Goal: Information Seeking & Learning: Learn about a topic

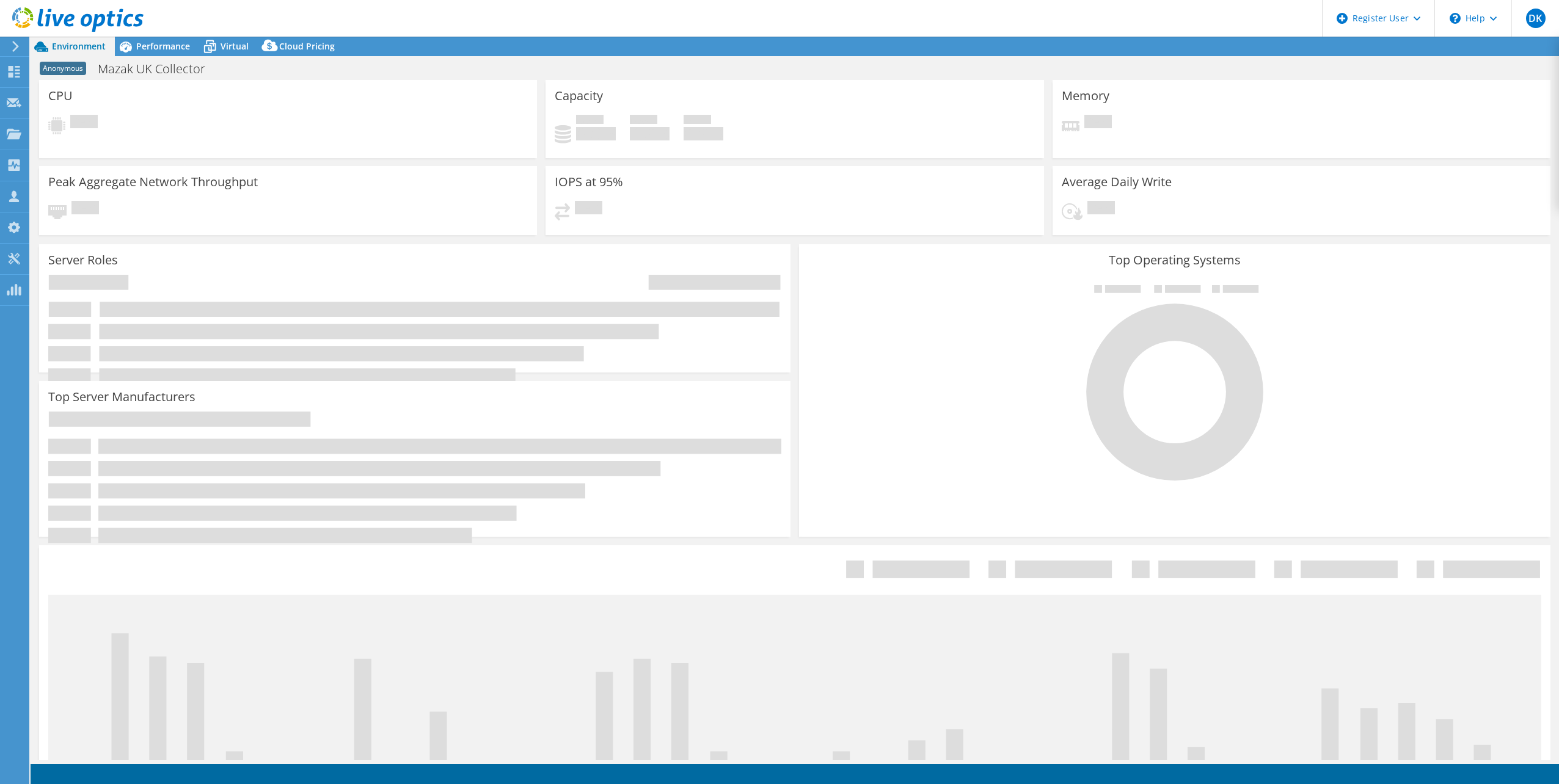
select select "EULondon"
select select "GBP"
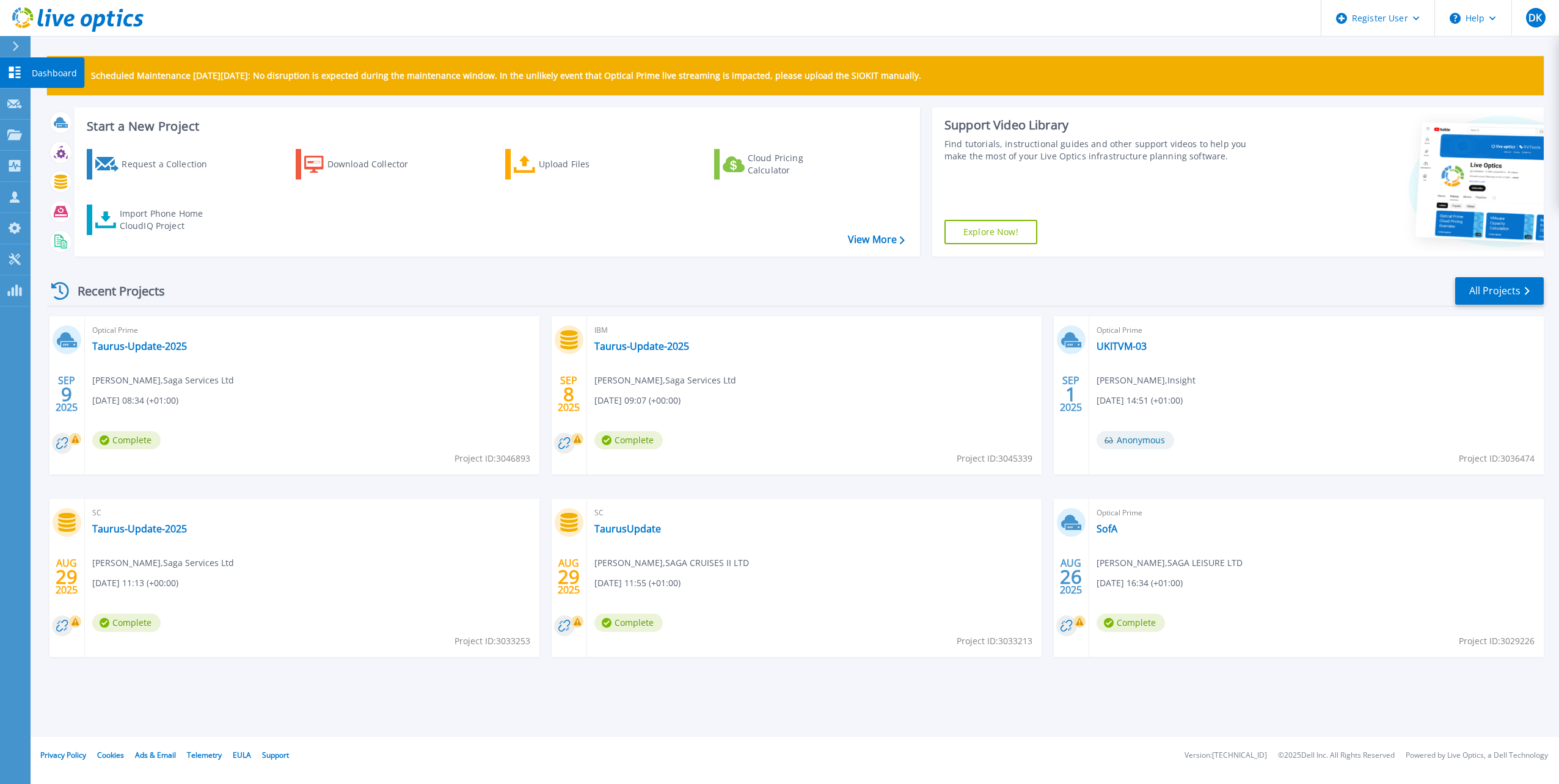
click at [49, 72] on p "Dashboard" at bounding box center [54, 72] width 45 height 31
click at [1491, 298] on link "All Projects" at bounding box center [1499, 291] width 88 height 27
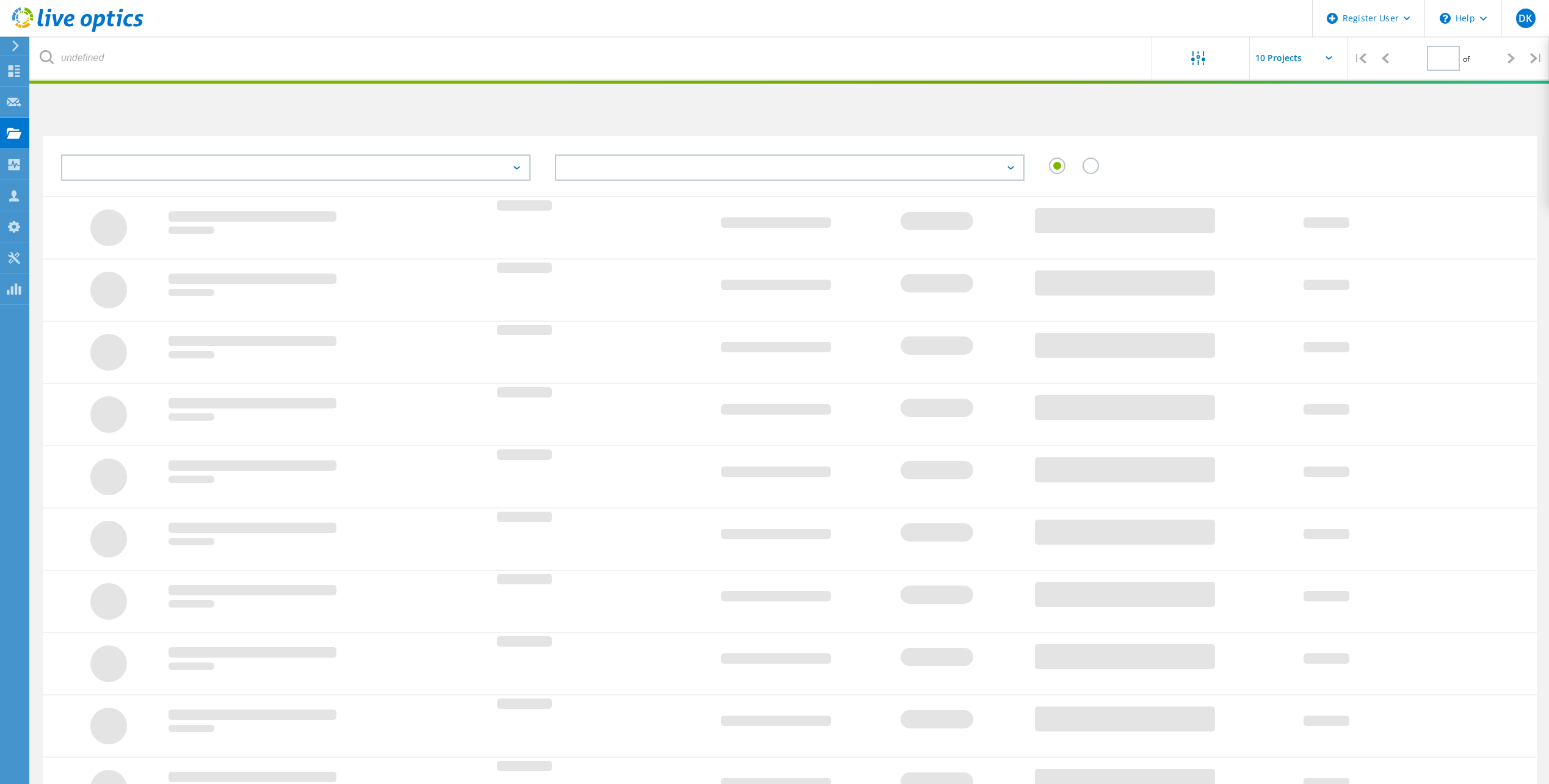
type input "1"
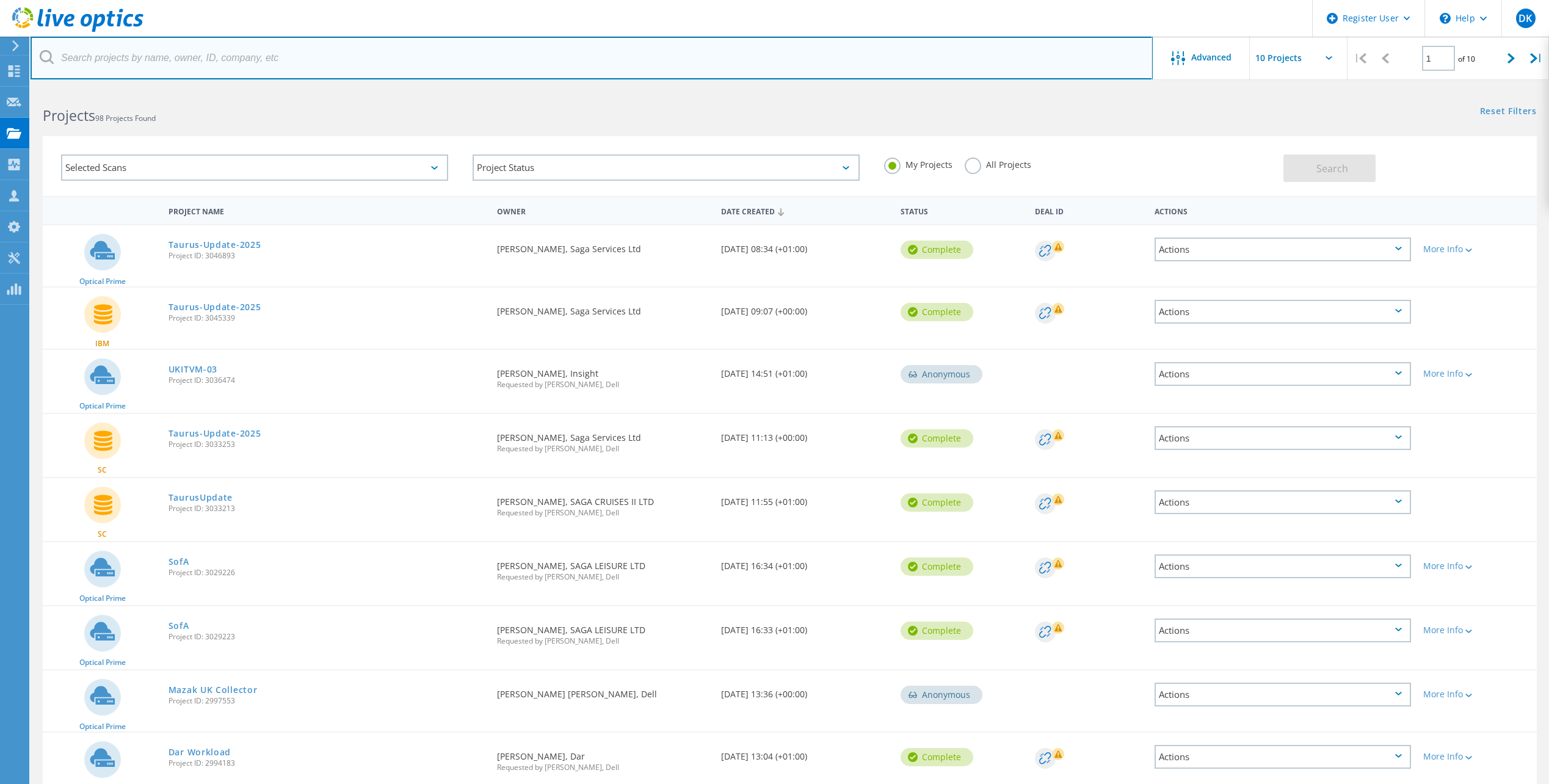
click at [153, 64] on input "text" at bounding box center [591, 58] width 1122 height 43
paste input "Jitesh Adesara"
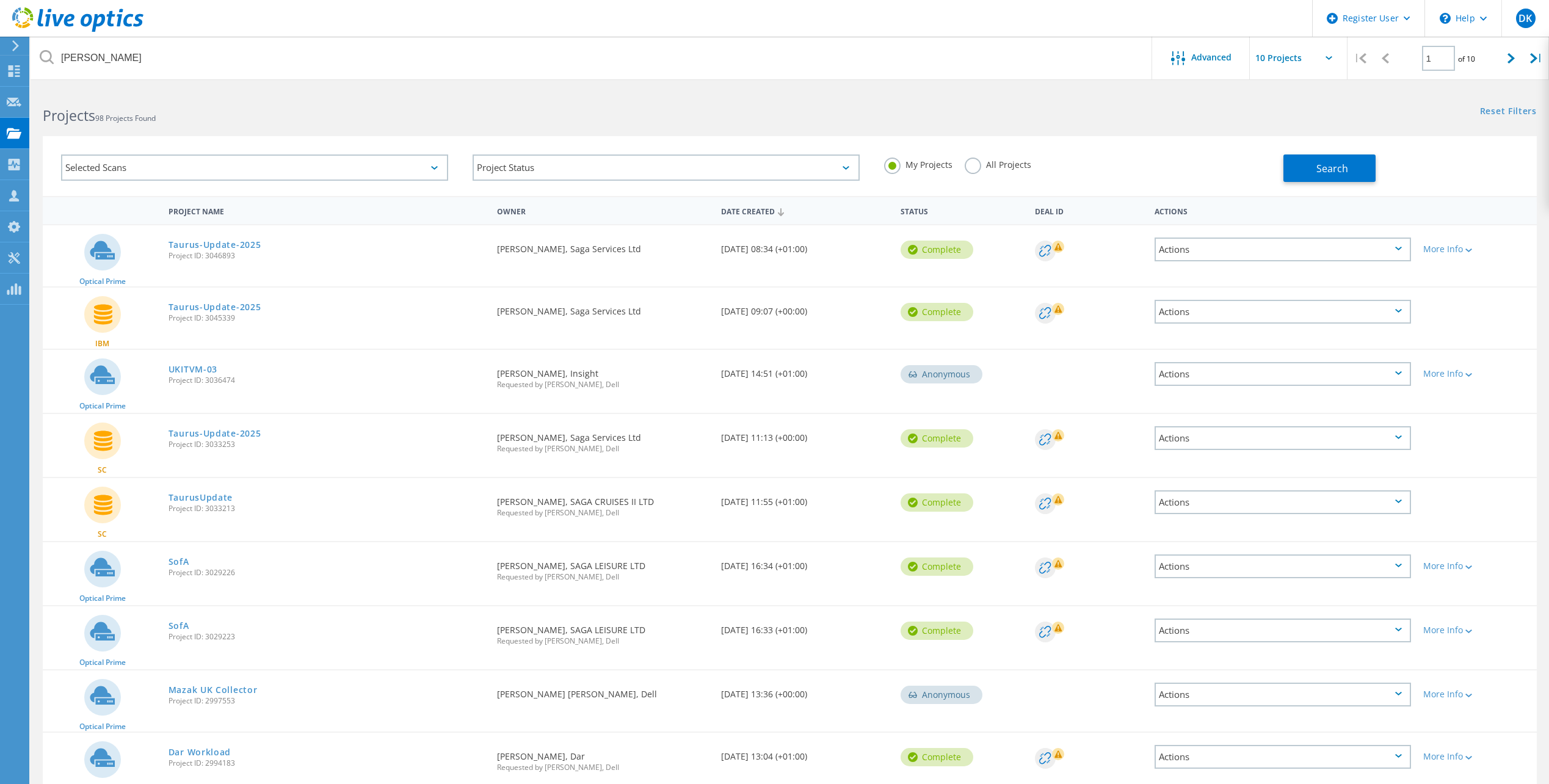
click at [1015, 166] on label "All Projects" at bounding box center [998, 163] width 67 height 11
click at [0, 0] on input "All Projects" at bounding box center [0, 0] width 0 height 0
click at [1341, 170] on span "Search" at bounding box center [1332, 168] width 31 height 14
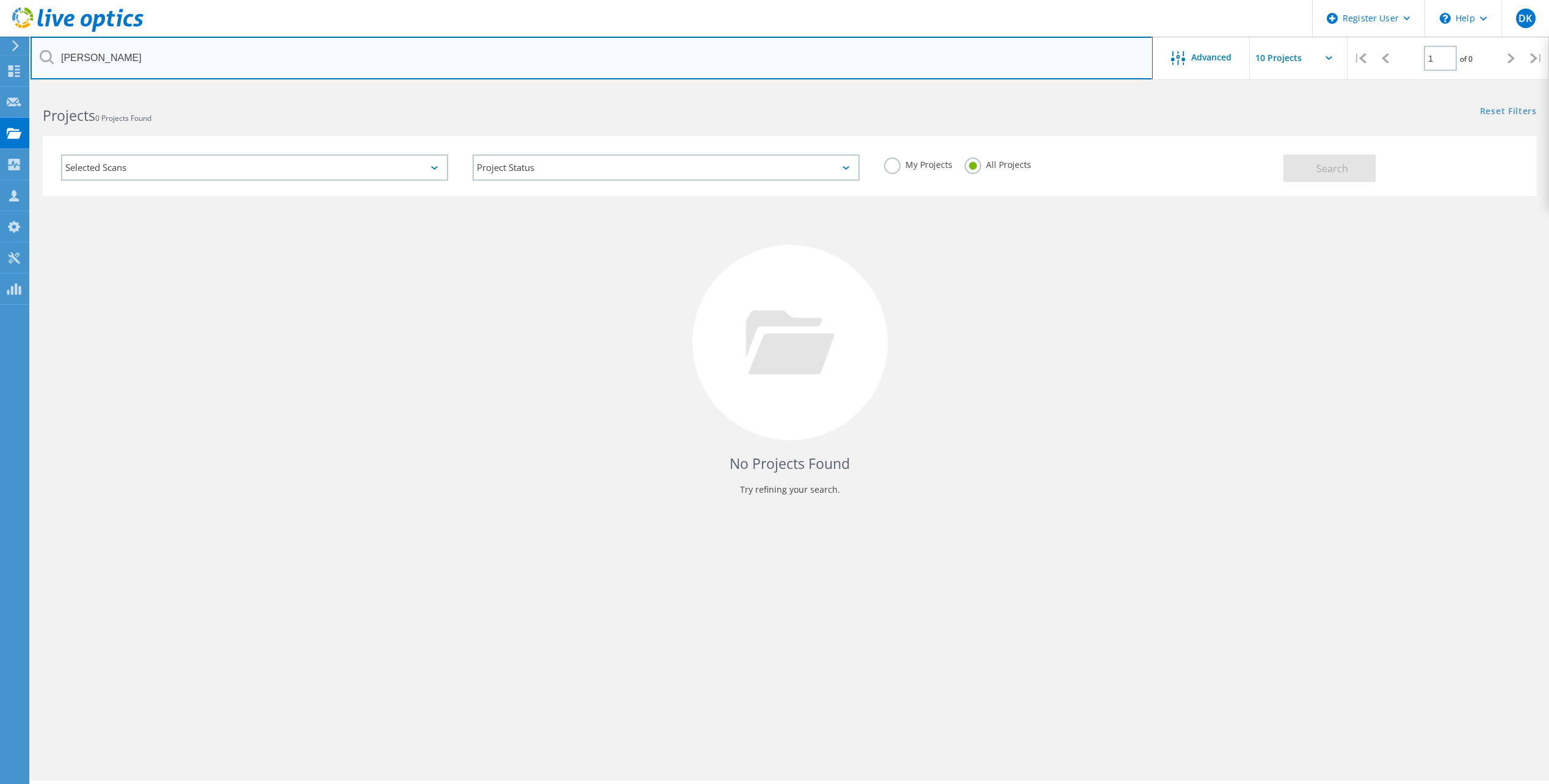
click at [181, 60] on input "Jitesh Adesara" at bounding box center [591, 58] width 1122 height 43
drag, startPoint x: 89, startPoint y: 52, endPoint x: 21, endPoint y: 52, distance: 68.0
click at [21, 88] on div "Register User \n Help Explore Helpful Articles Contact Support DK Dell User Dav…" at bounding box center [774, 453] width 1549 height 729
click at [92, 53] on input "Jitesh Adesara" at bounding box center [591, 58] width 1122 height 43
drag, startPoint x: 90, startPoint y: 53, endPoint x: 30, endPoint y: 49, distance: 60.1
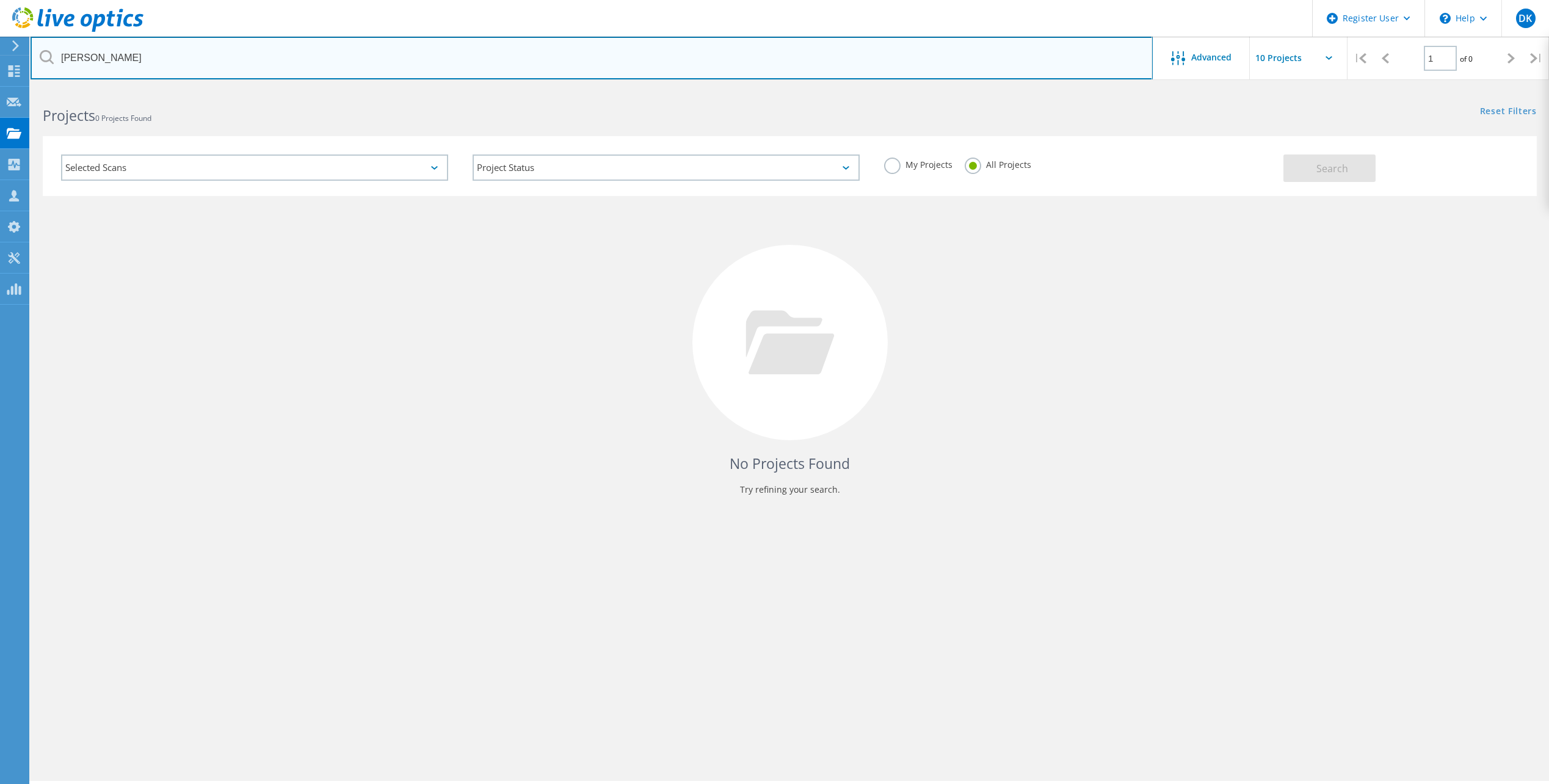
click at [30, 49] on html "Register User \n Help Explore Helpful Articles Contact Support DK Dell User Dav…" at bounding box center [774, 408] width 1549 height 818
type input "[PERSON_NAME]"
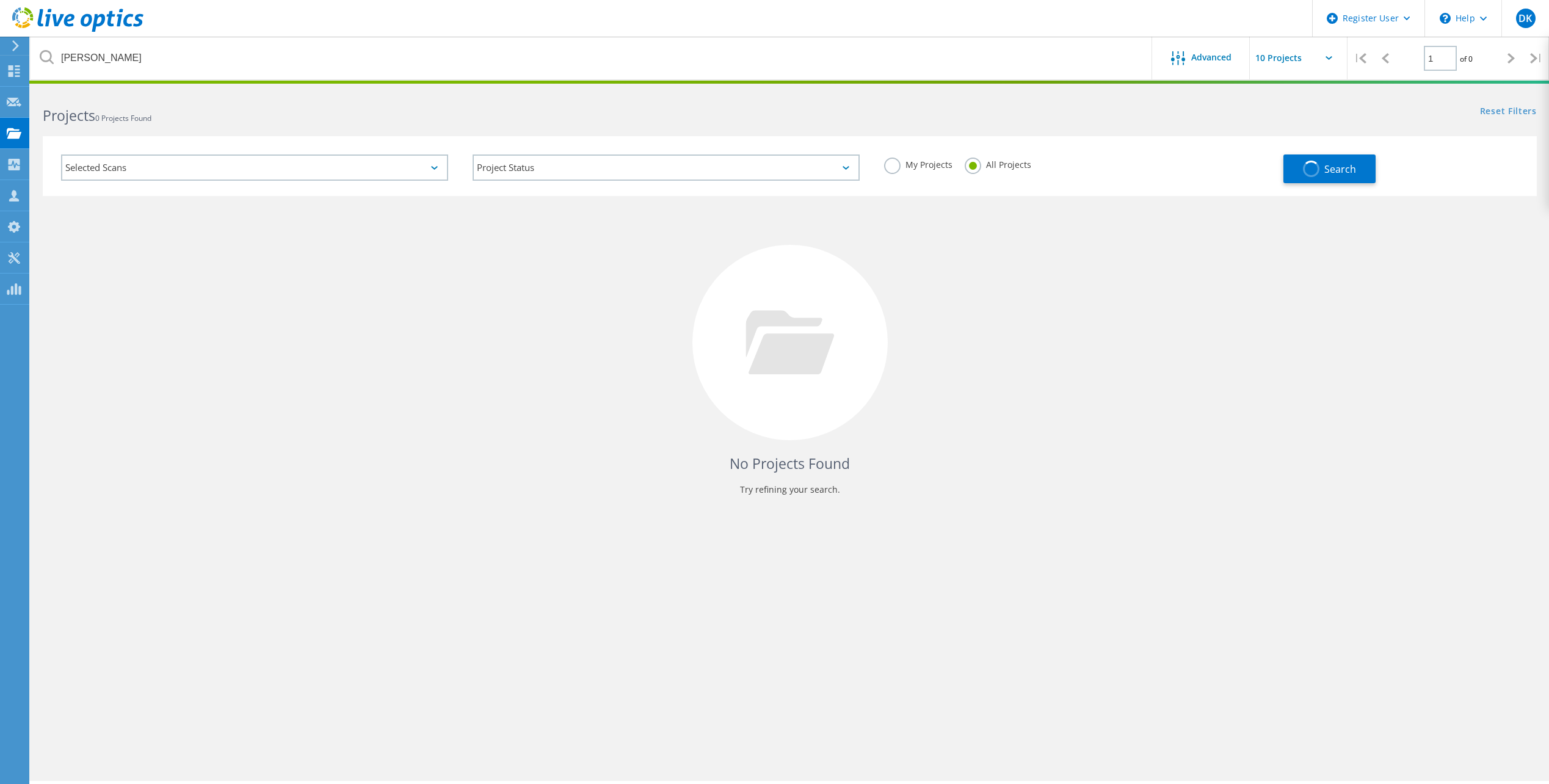
click at [48, 55] on icon at bounding box center [46, 56] width 14 height 14
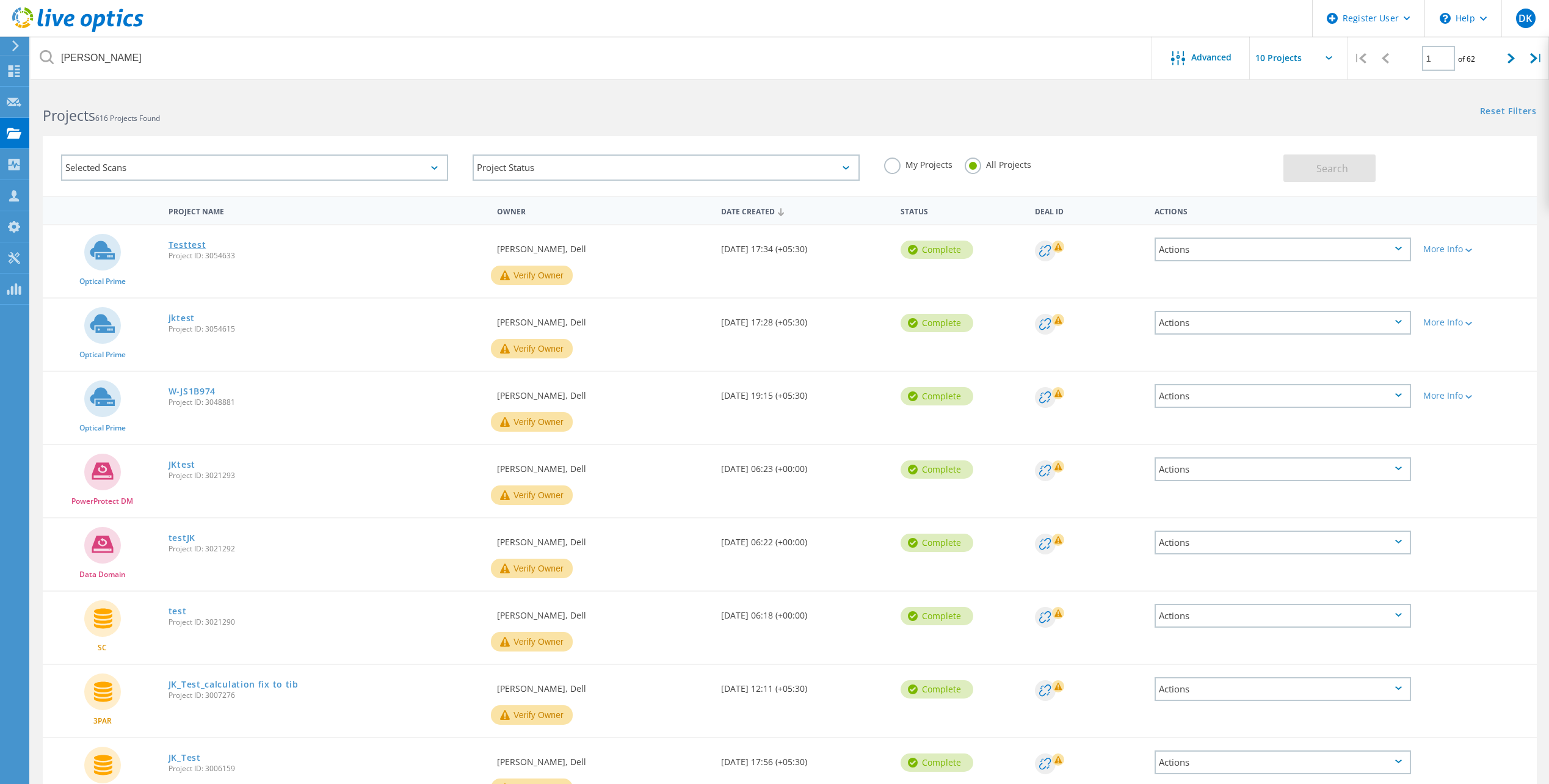
click at [200, 244] on link "Testtest" at bounding box center [187, 244] width 38 height 9
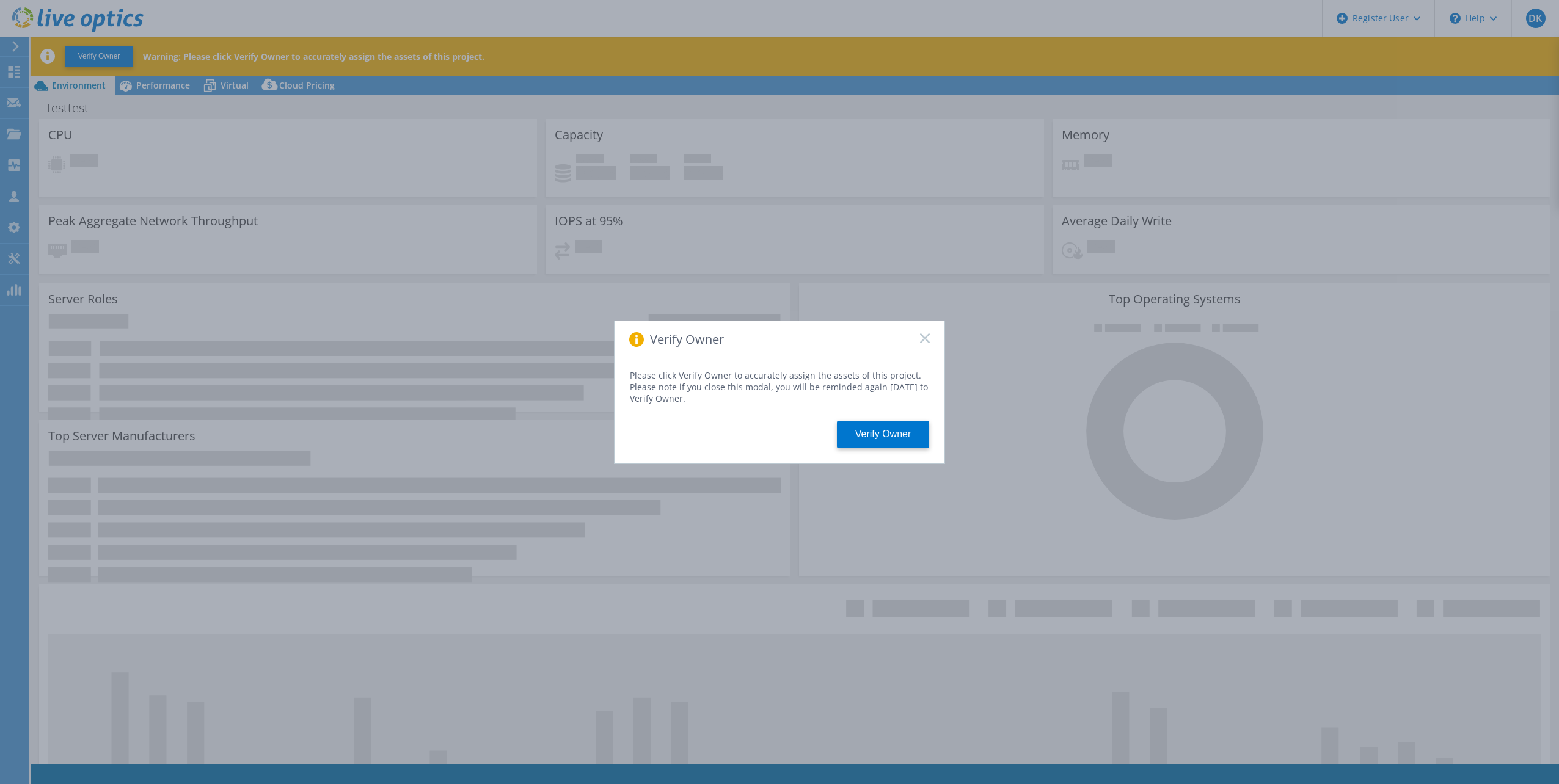
select select "USD"
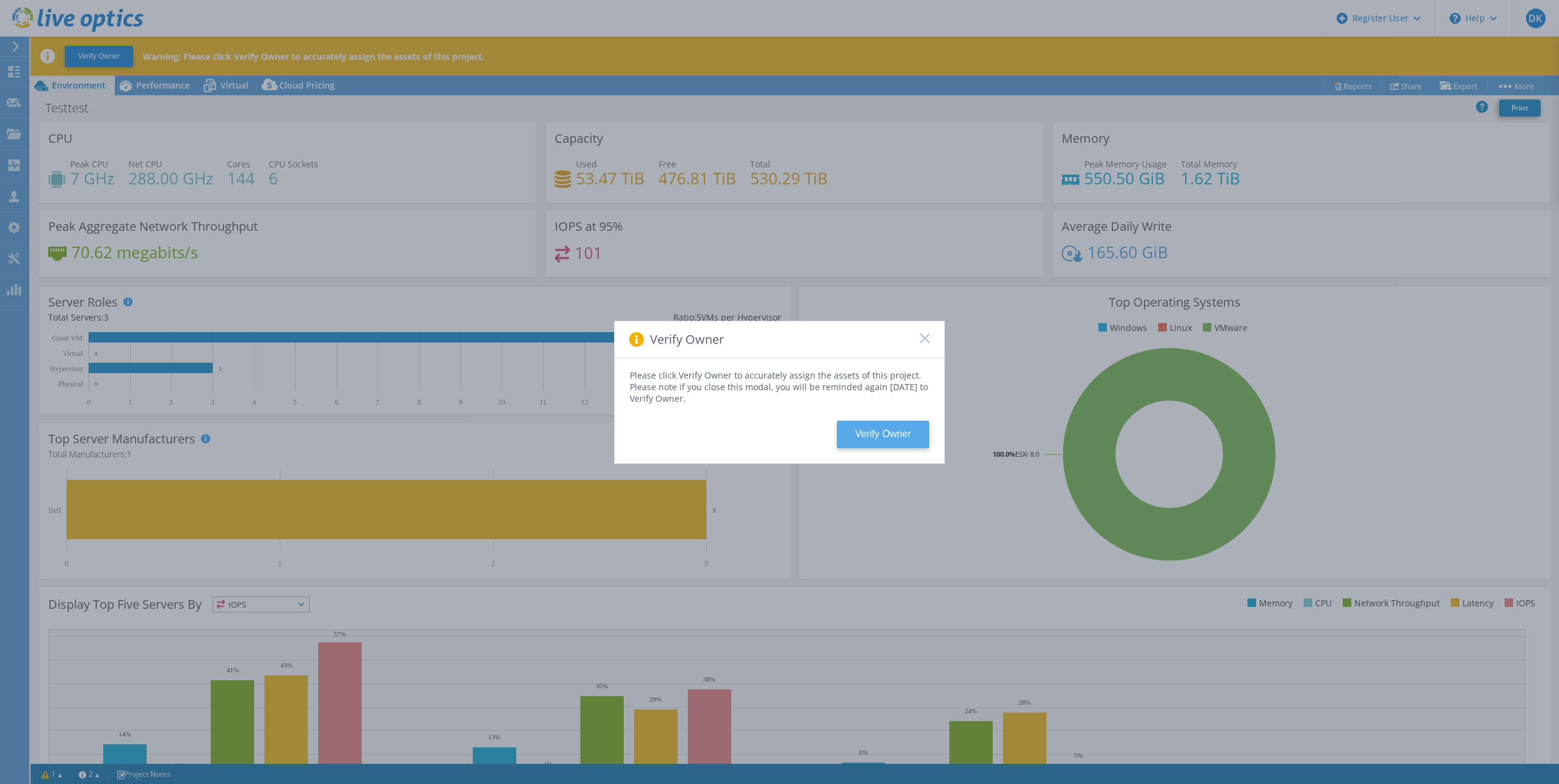
click at [895, 437] on button "Verify Owner" at bounding box center [882, 434] width 93 height 27
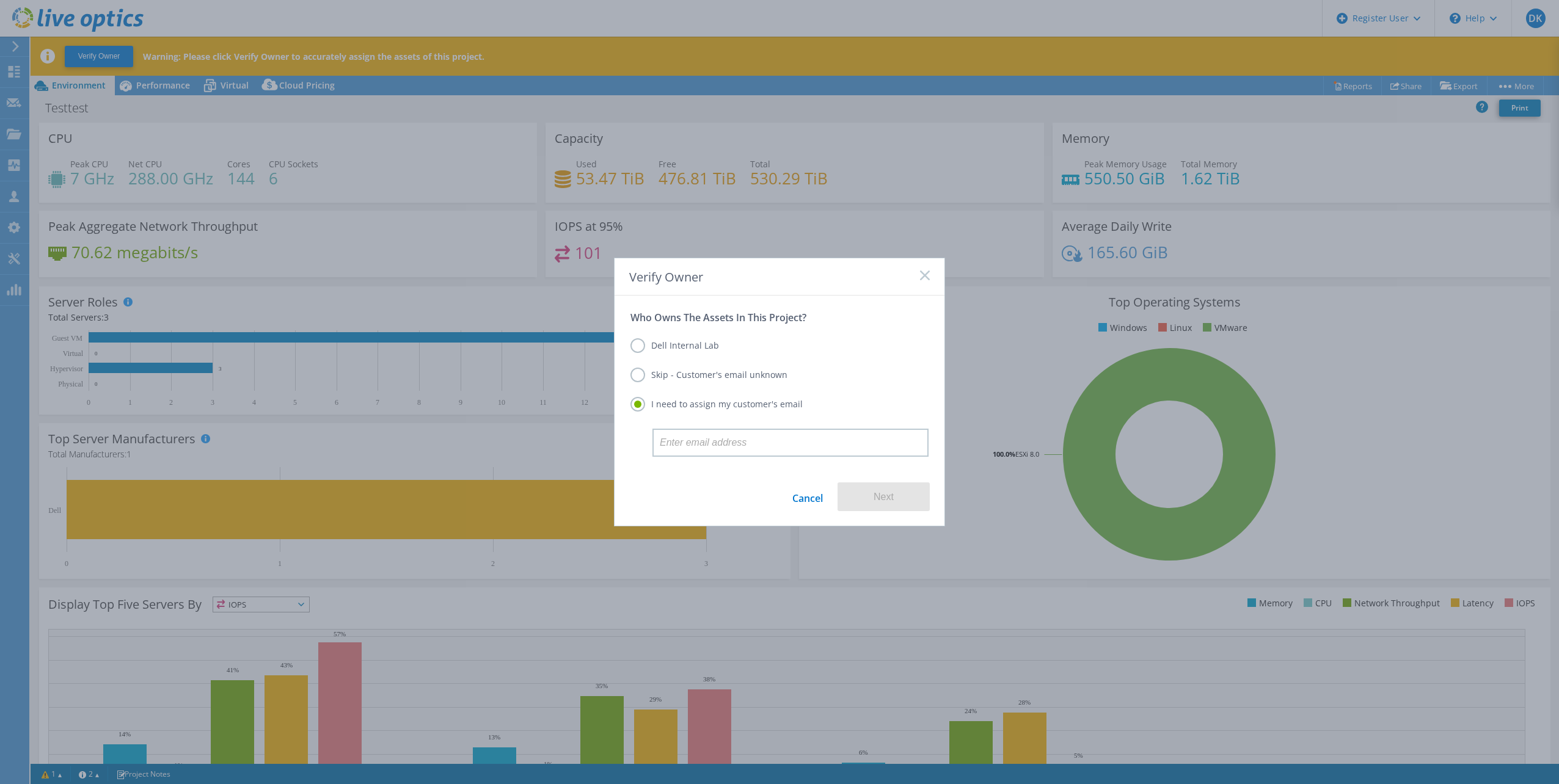
click at [707, 378] on label "Skip - Customer's email unknown" at bounding box center [709, 375] width 157 height 14
click at [0, 0] on input "Skip - Customer's email unknown" at bounding box center [0, 0] width 0 height 0
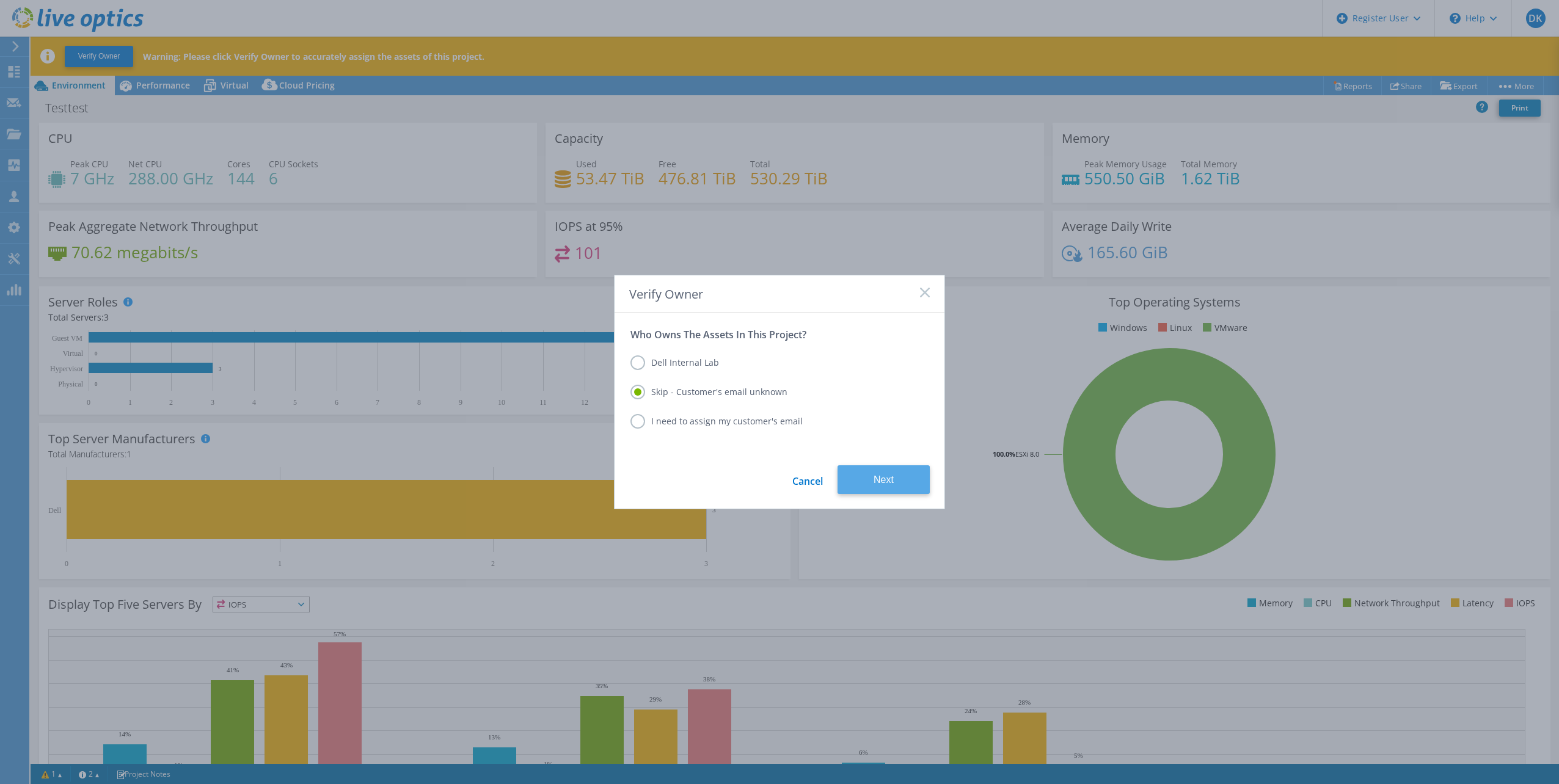
click at [902, 478] on button "Next" at bounding box center [883, 480] width 93 height 29
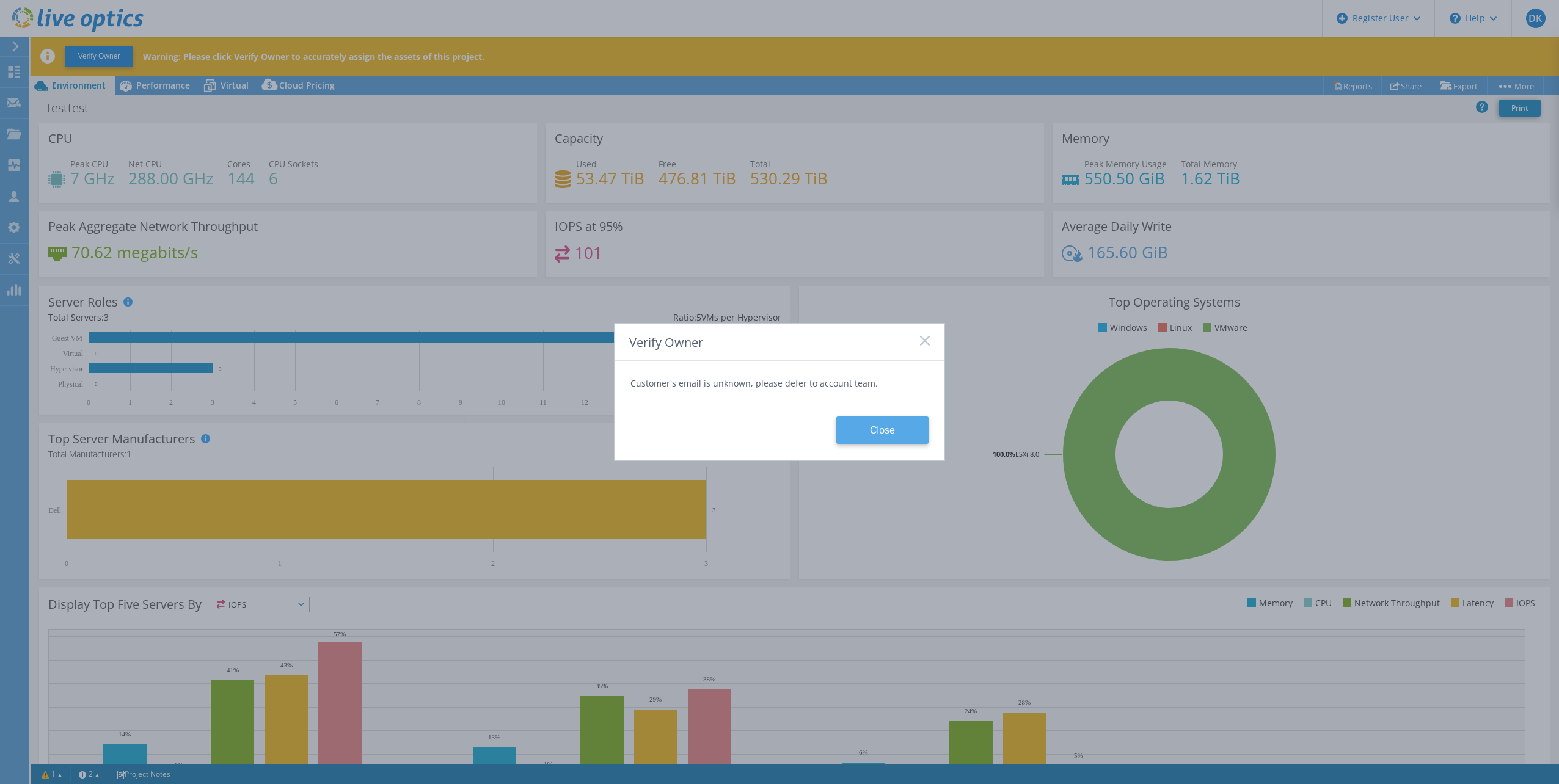
click at [879, 430] on button "Close" at bounding box center [882, 430] width 93 height 27
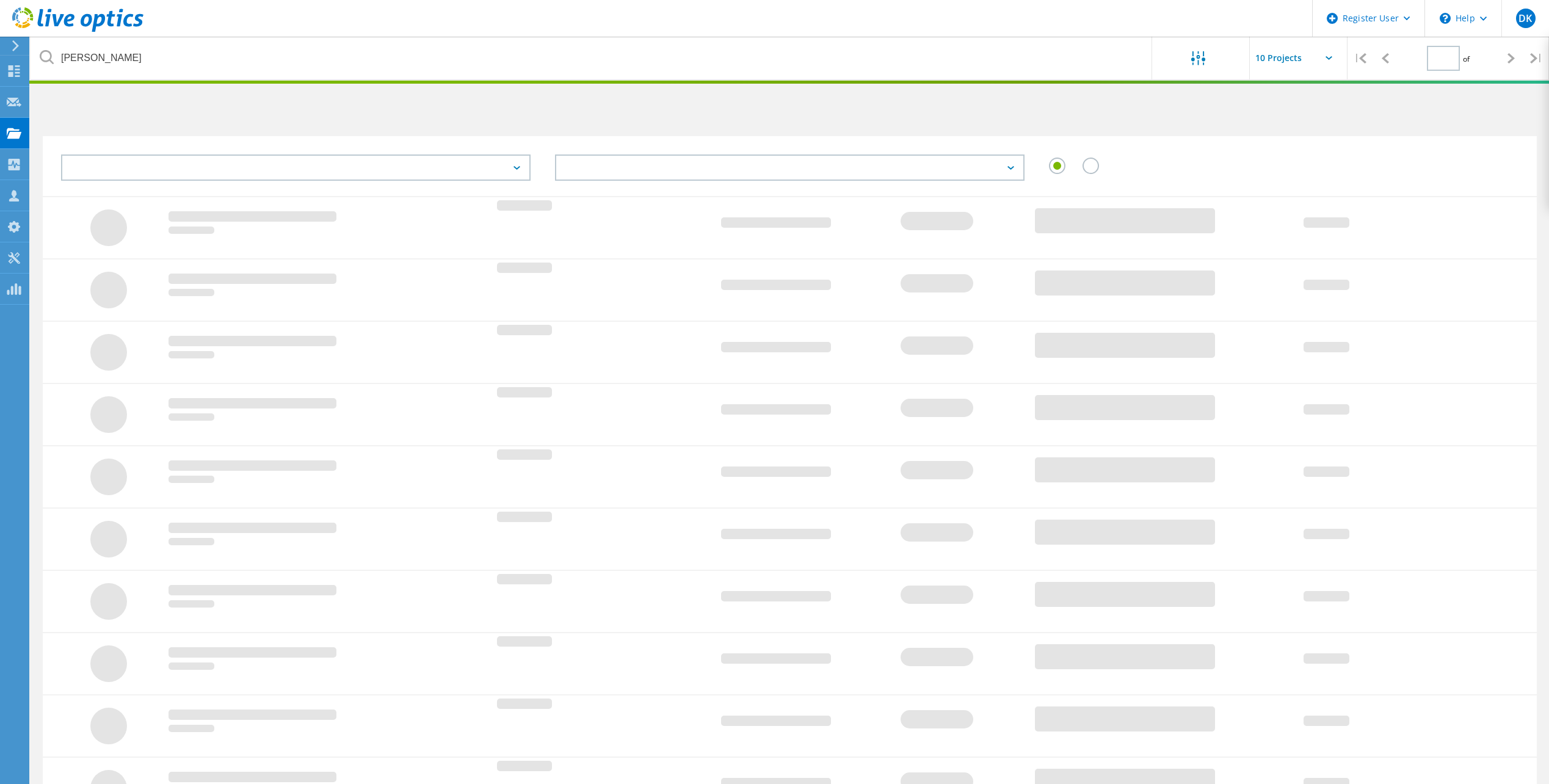
type input "1"
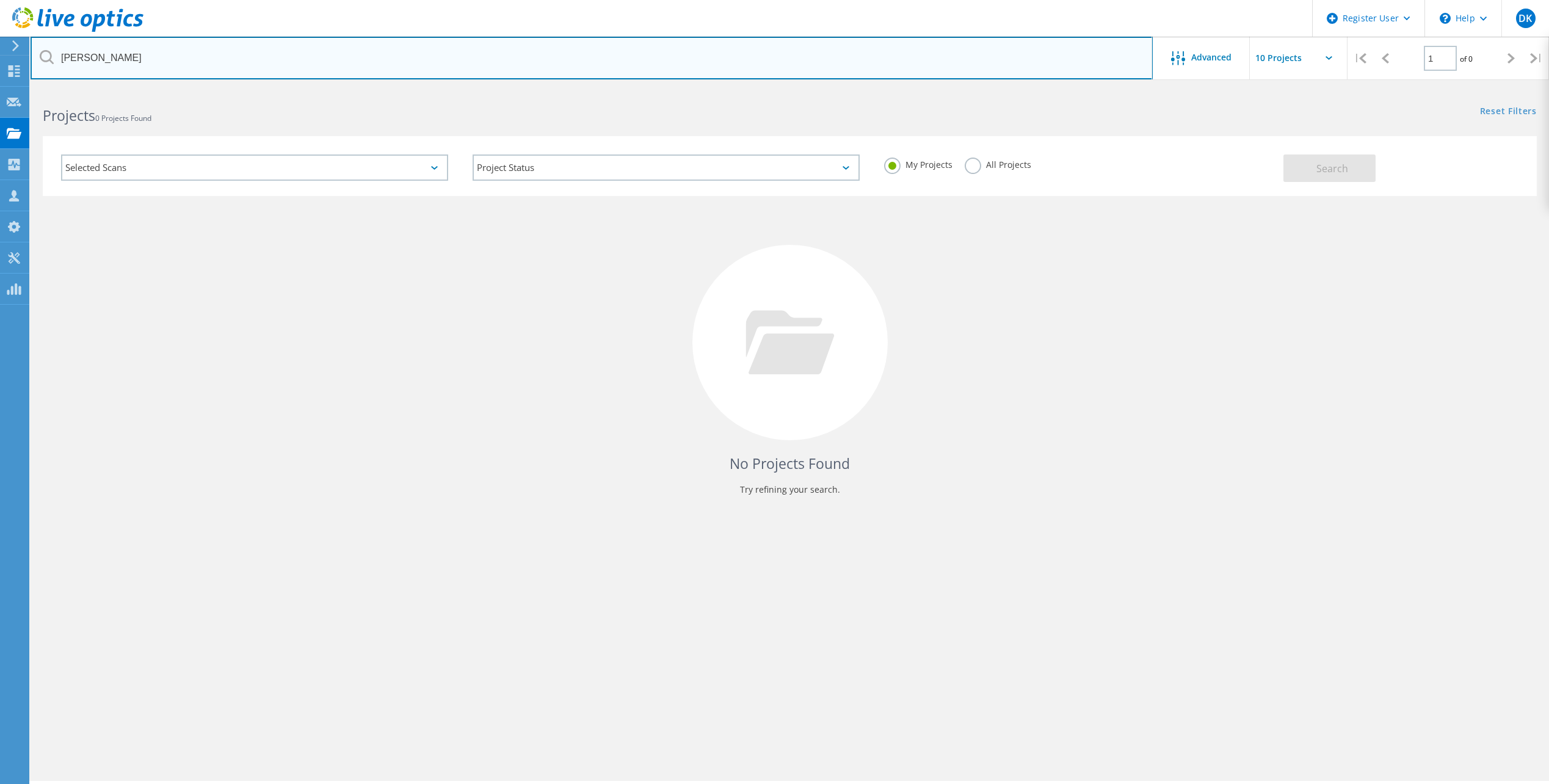
click at [125, 58] on input "Adesara" at bounding box center [591, 58] width 1122 height 43
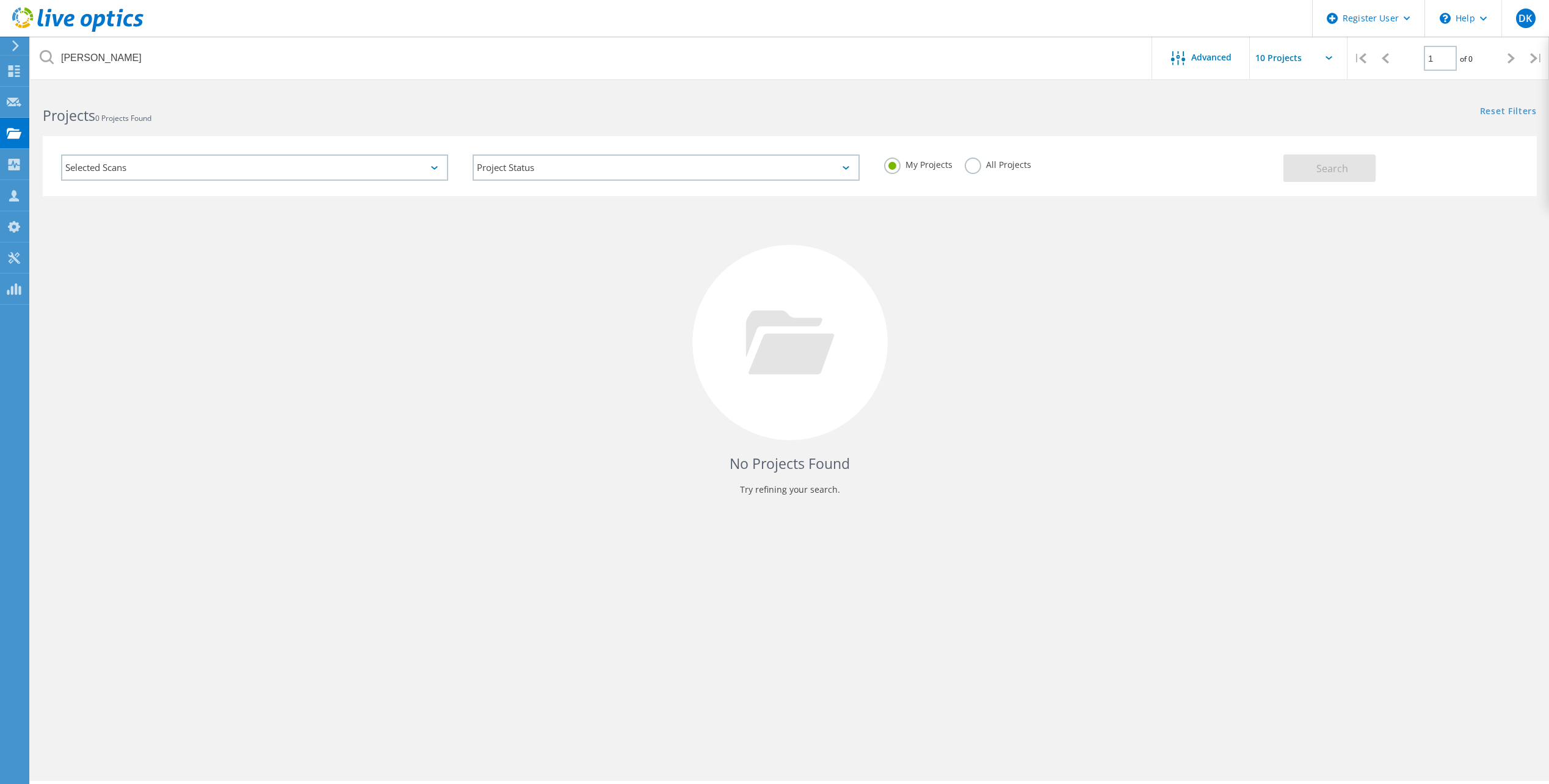
click at [980, 156] on div "My Projects All Projects" at bounding box center [1078, 165] width 412 height 45
click at [988, 166] on label "All Projects" at bounding box center [998, 163] width 67 height 11
click at [0, 0] on input "All Projects" at bounding box center [0, 0] width 0 height 0
click at [1323, 166] on span "Search" at bounding box center [1332, 168] width 31 height 14
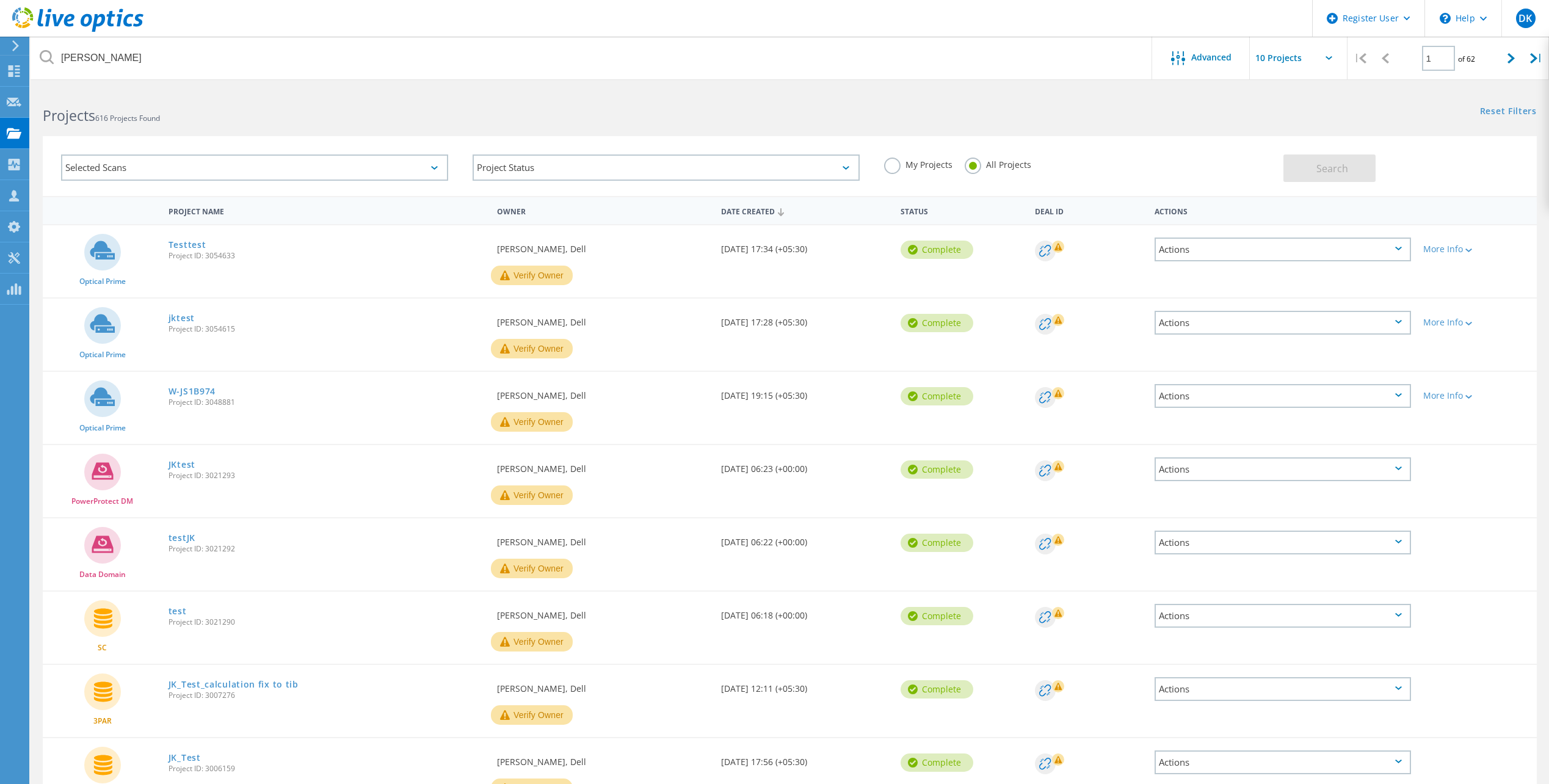
click at [1404, 247] on div "Actions" at bounding box center [1283, 249] width 257 height 24
click at [1211, 260] on div "Share" at bounding box center [1283, 260] width 254 height 19
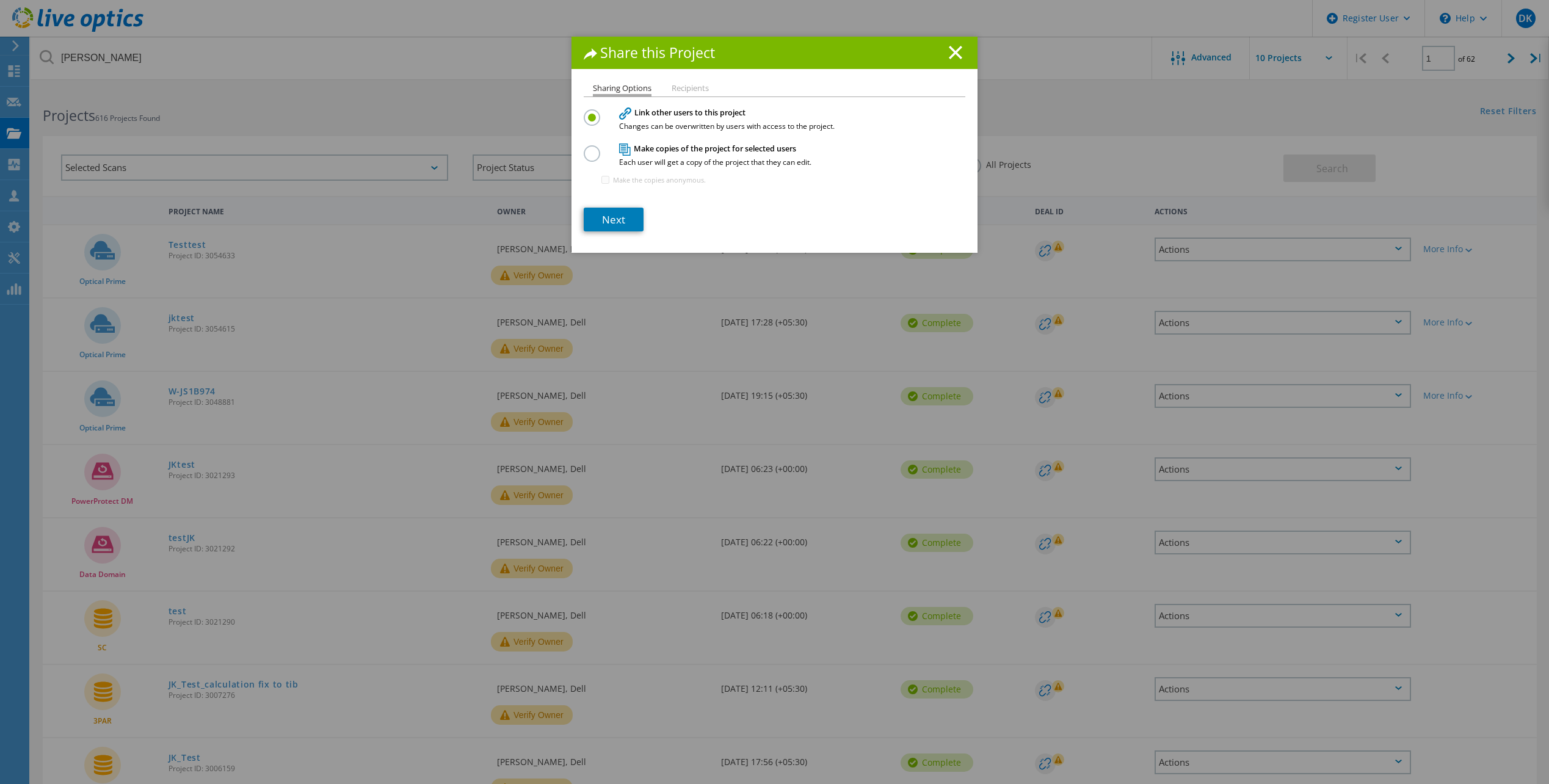
click at [587, 148] on label at bounding box center [594, 147] width 22 height 3
click at [0, 0] on input "radio" at bounding box center [0, 0] width 0 height 0
click at [620, 216] on link "Next" at bounding box center [614, 220] width 60 height 24
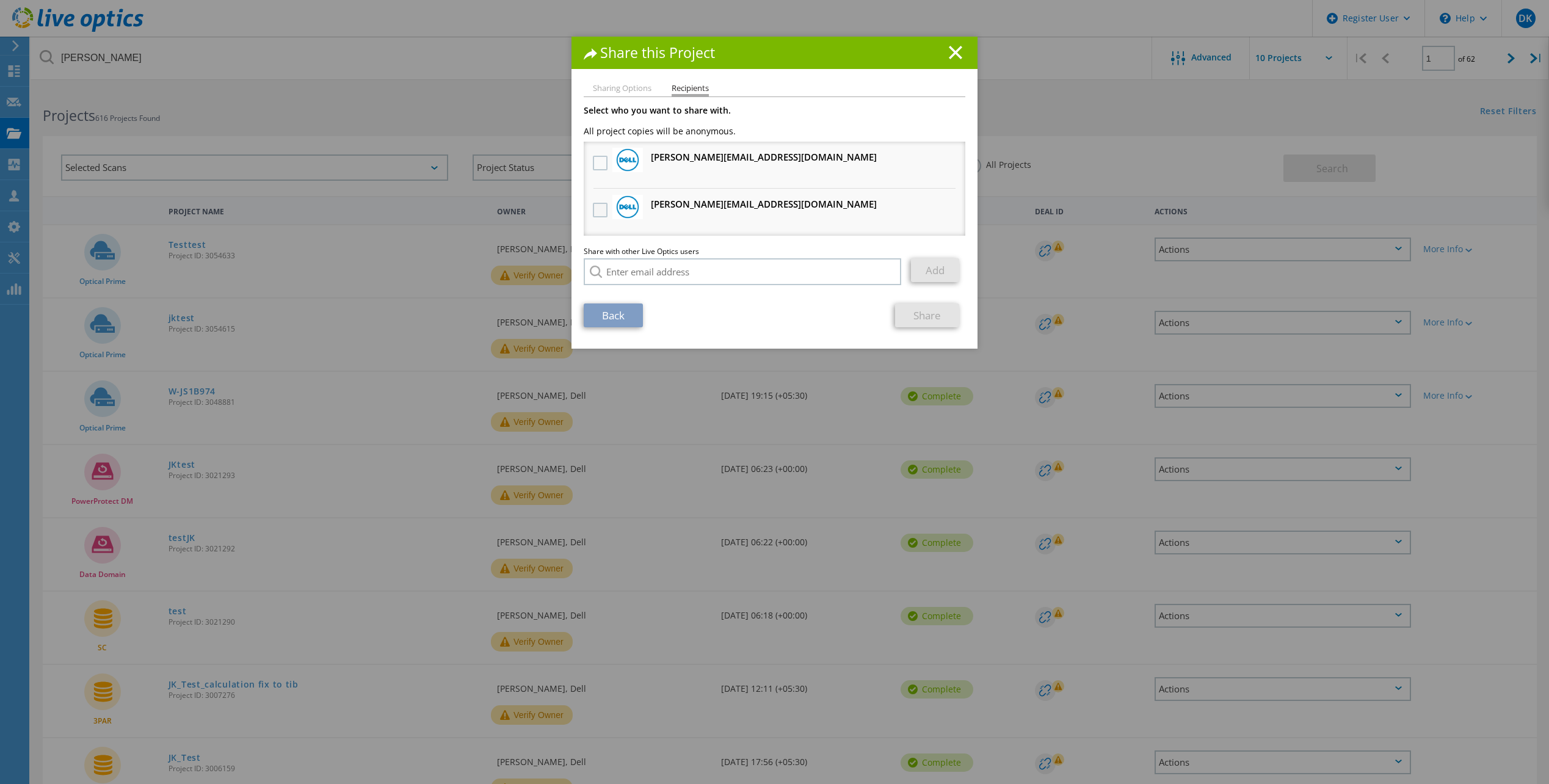
click at [598, 211] on label at bounding box center [602, 210] width 18 height 14
click at [0, 0] on input "checkbox" at bounding box center [0, 0] width 0 height 0
click at [920, 318] on link "Share" at bounding box center [927, 315] width 64 height 24
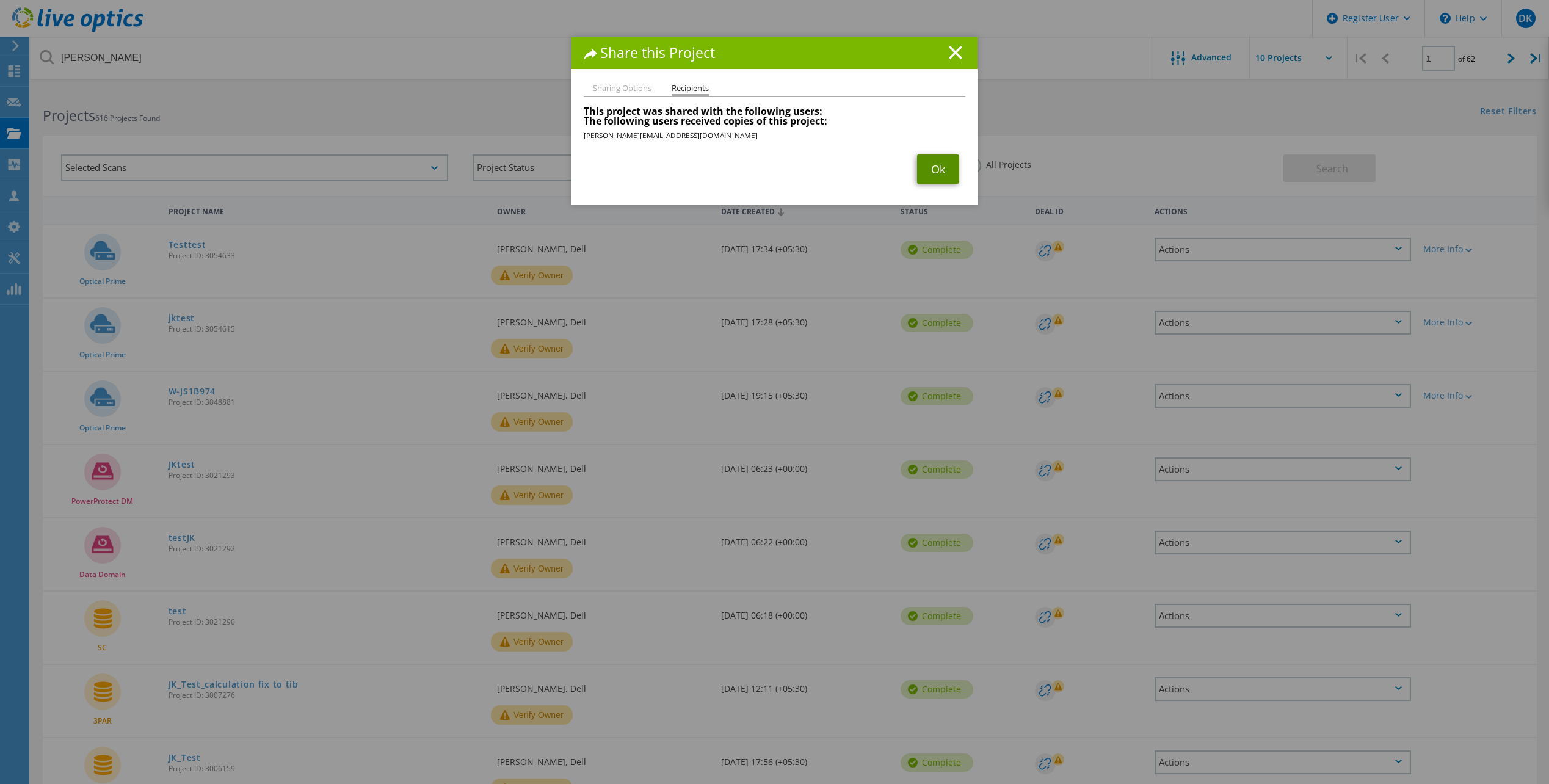
click at [943, 169] on link "Ok" at bounding box center [938, 169] width 42 height 29
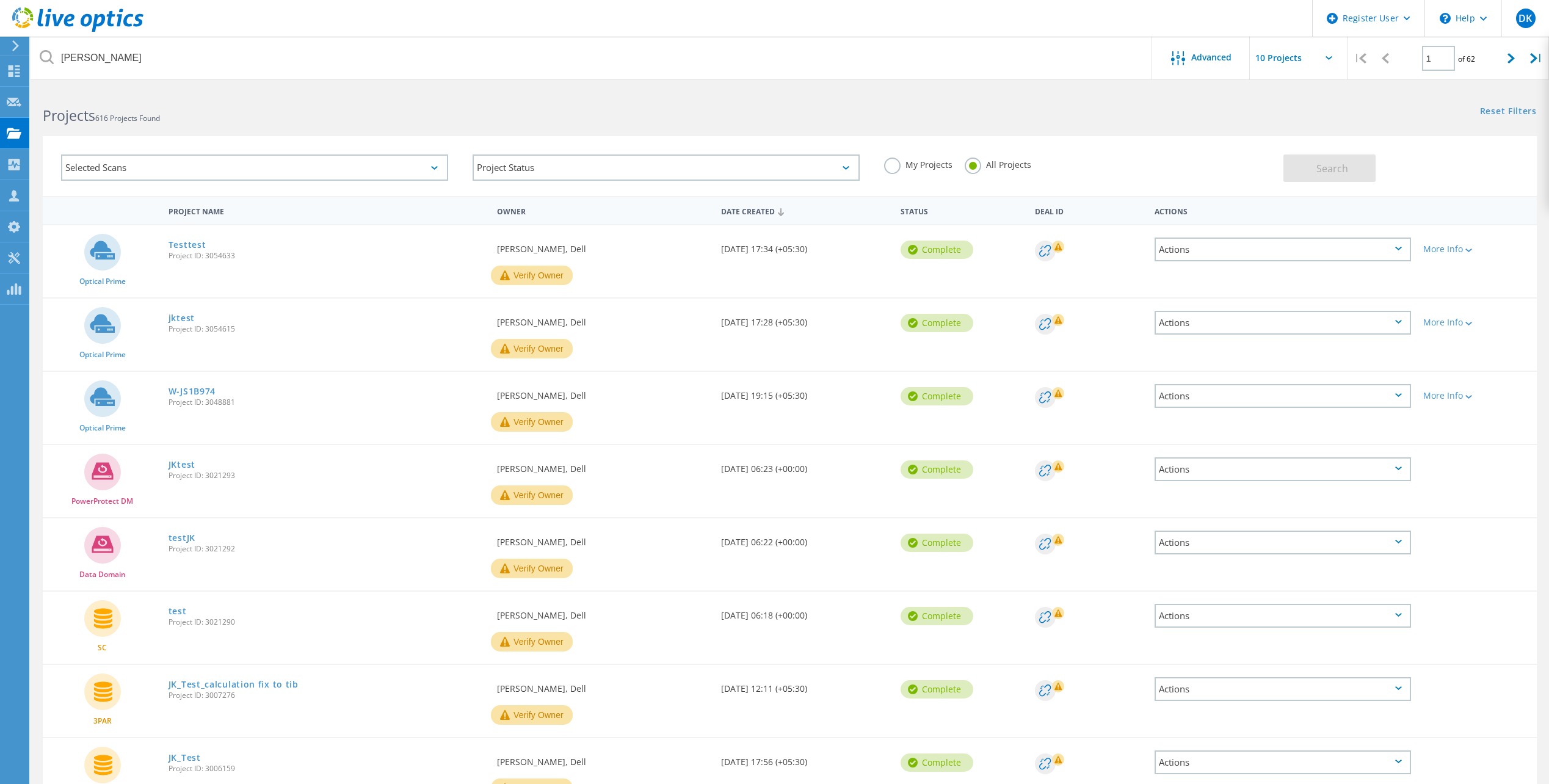
click at [1404, 321] on div "Actions" at bounding box center [1283, 322] width 257 height 24
click at [1230, 329] on div "Share" at bounding box center [1283, 333] width 254 height 19
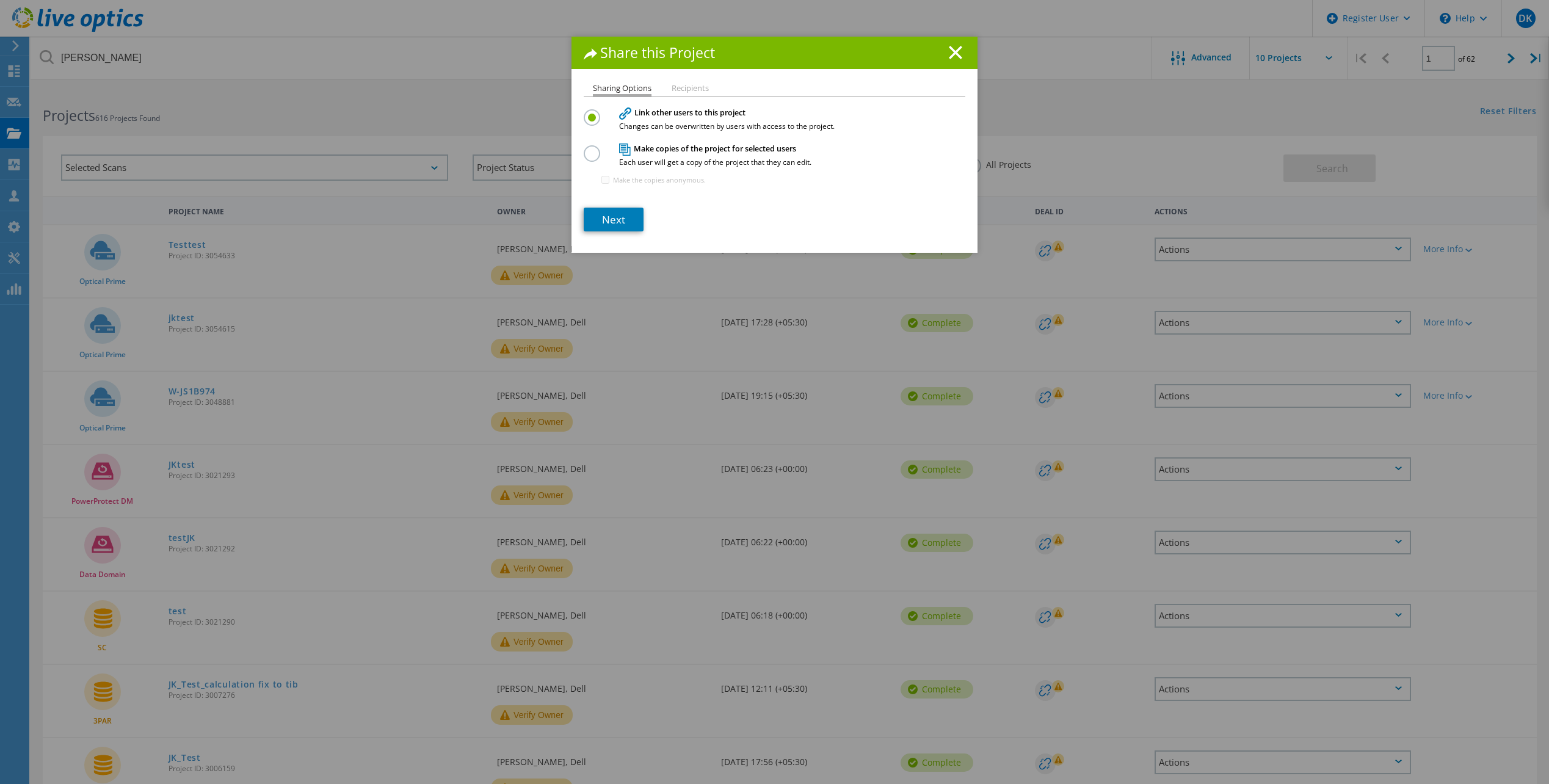
click at [587, 148] on label at bounding box center [594, 147] width 22 height 3
click at [0, 0] on input "radio" at bounding box center [0, 0] width 0 height 0
click at [619, 221] on link "Next" at bounding box center [614, 220] width 60 height 24
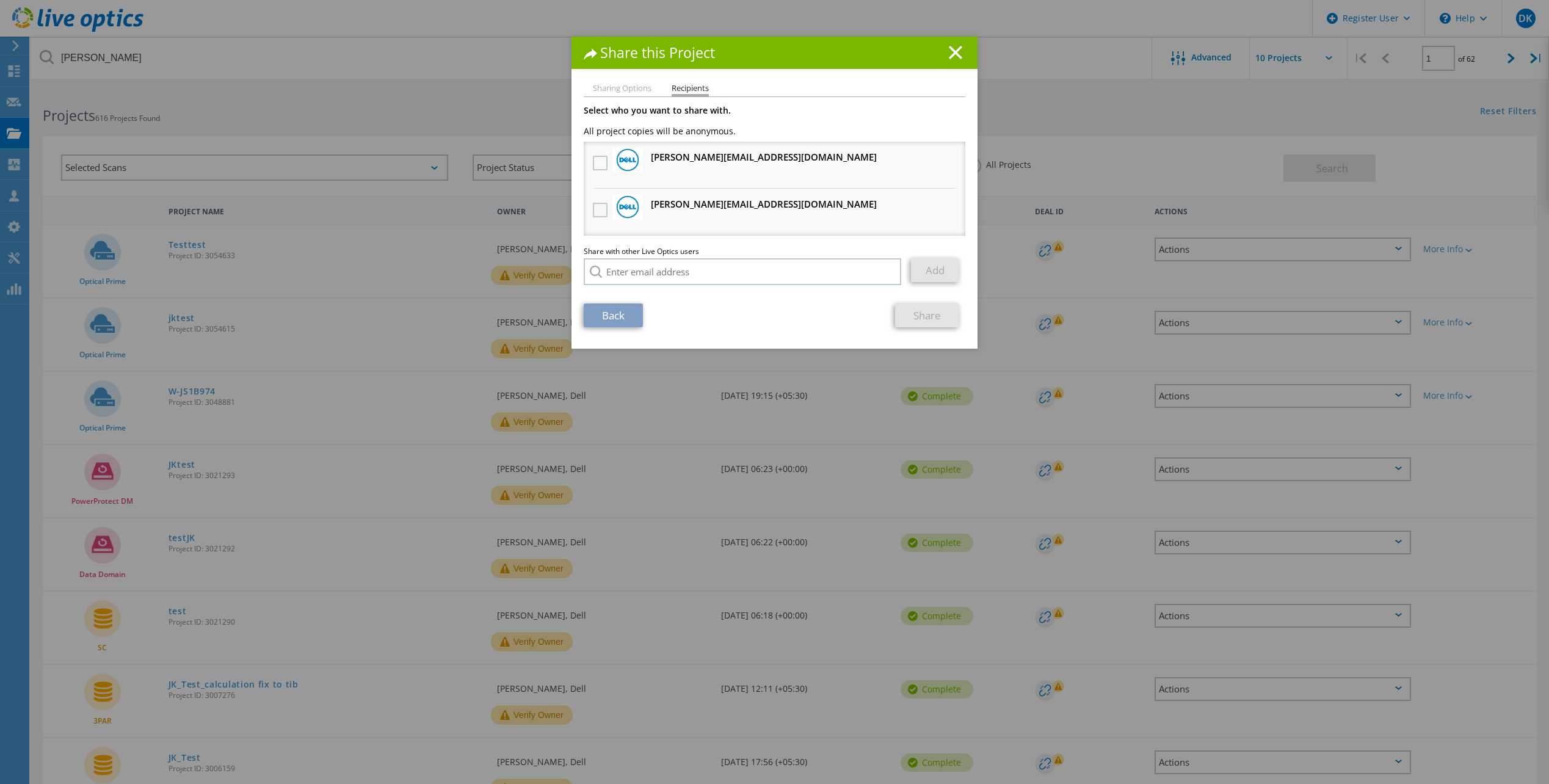
click at [595, 211] on label at bounding box center [602, 210] width 18 height 14
click at [0, 0] on input "checkbox" at bounding box center [0, 0] width 0 height 0
click at [935, 320] on link "Share" at bounding box center [927, 315] width 64 height 24
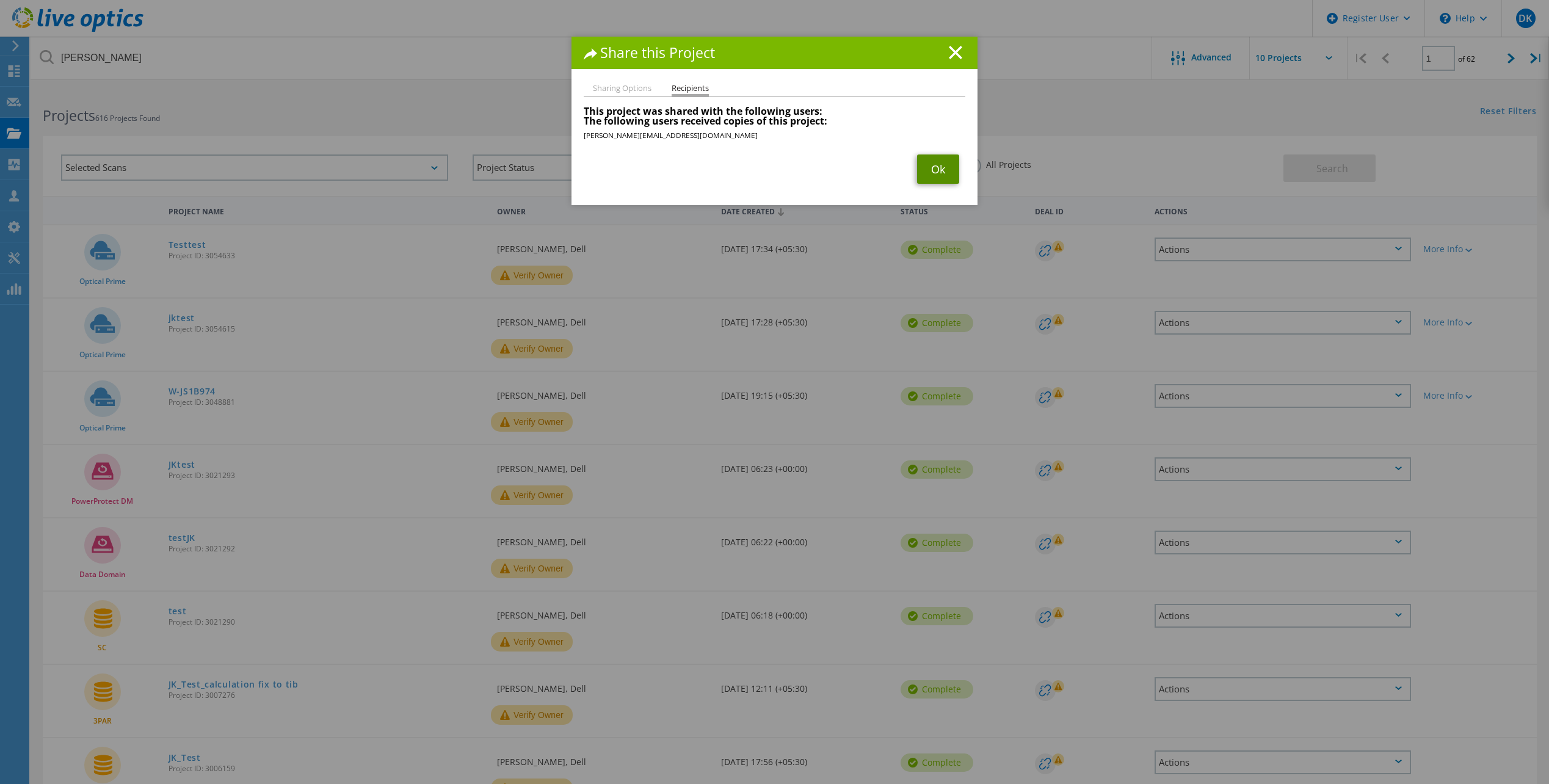
click at [941, 172] on link "Ok" at bounding box center [938, 169] width 42 height 29
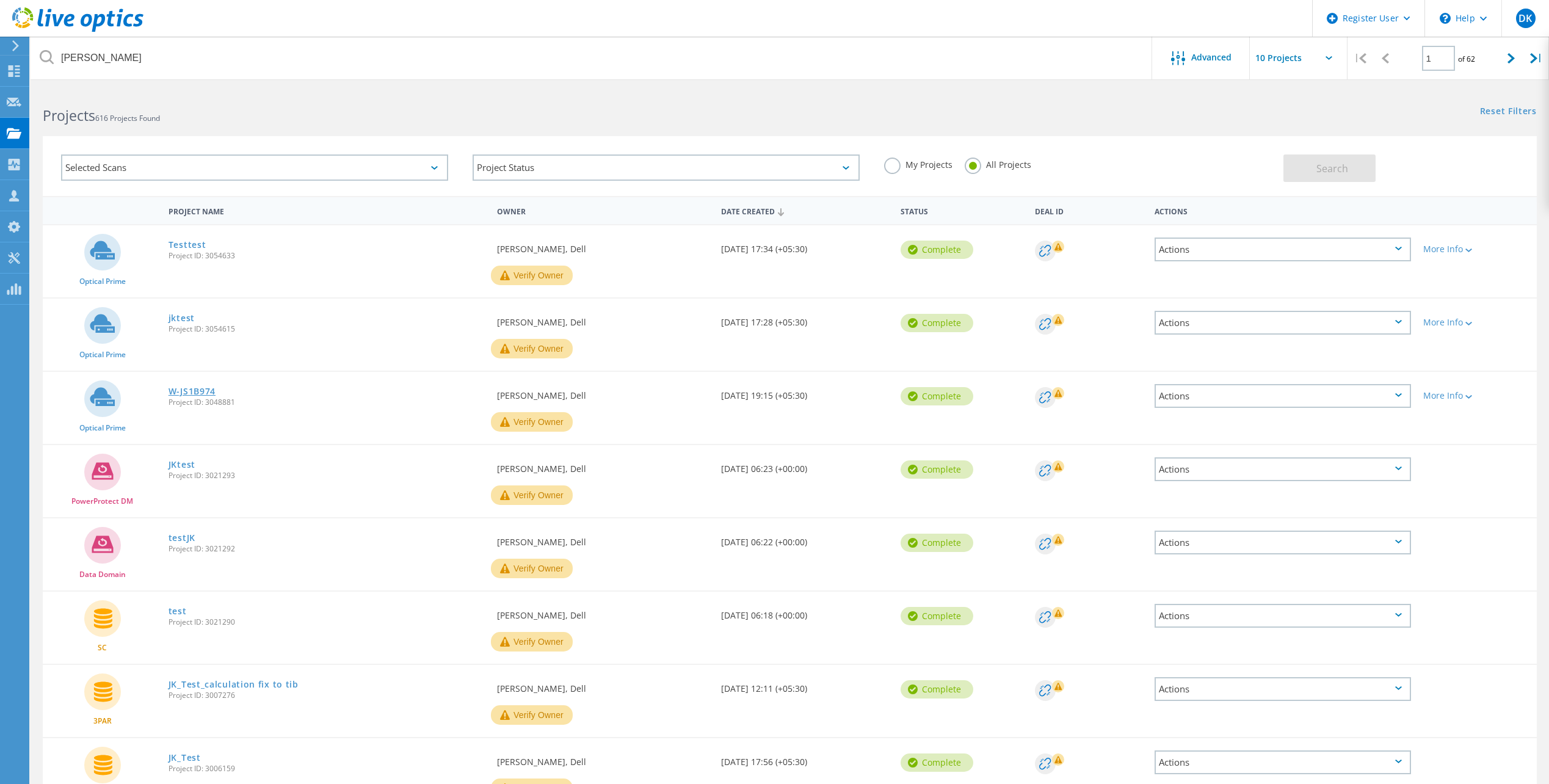
click at [196, 392] on link "W-JS1B974" at bounding box center [192, 391] width 47 height 9
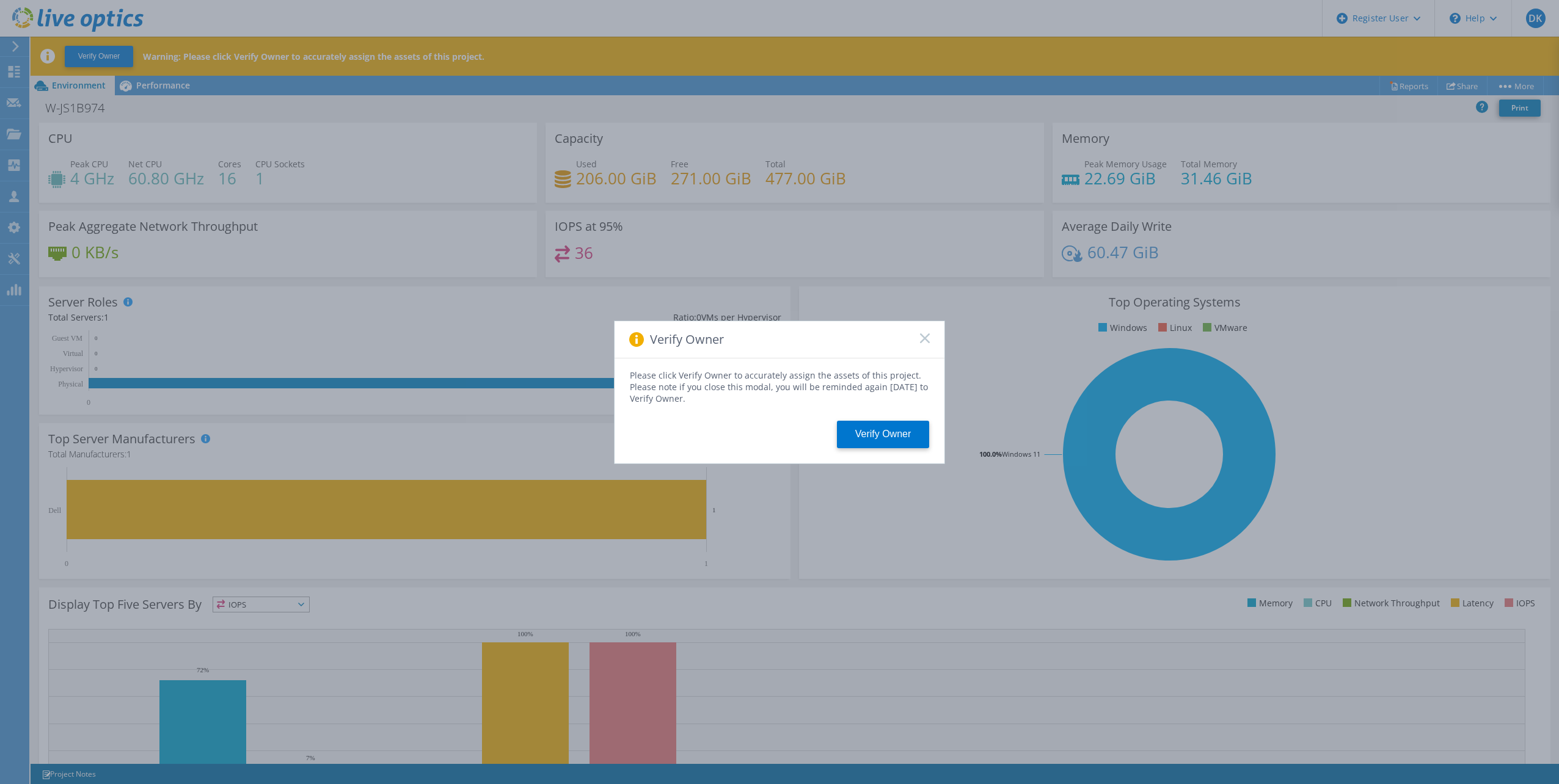
click at [924, 339] on rect at bounding box center [924, 338] width 10 height 10
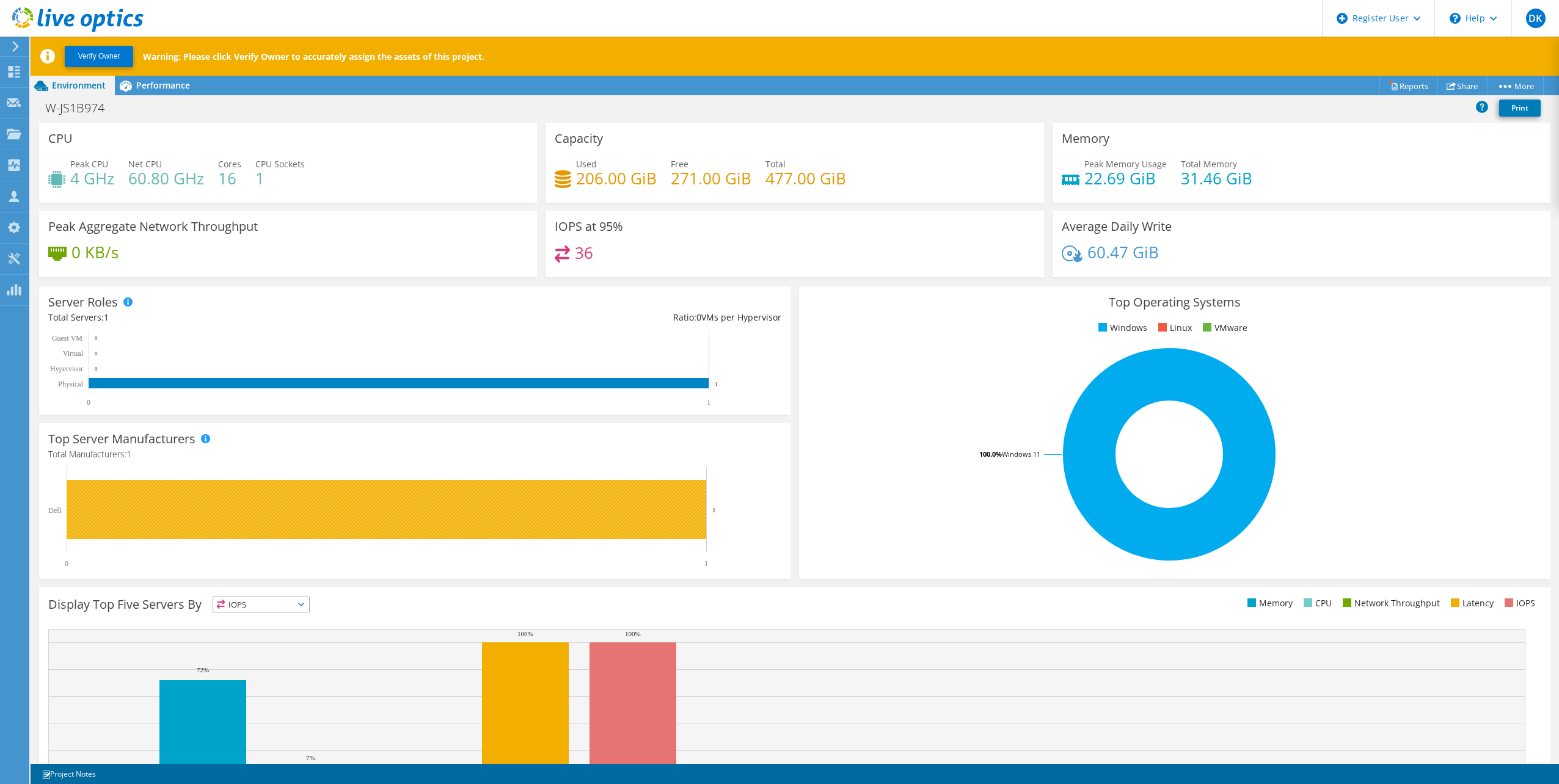
scroll to position [72, 0]
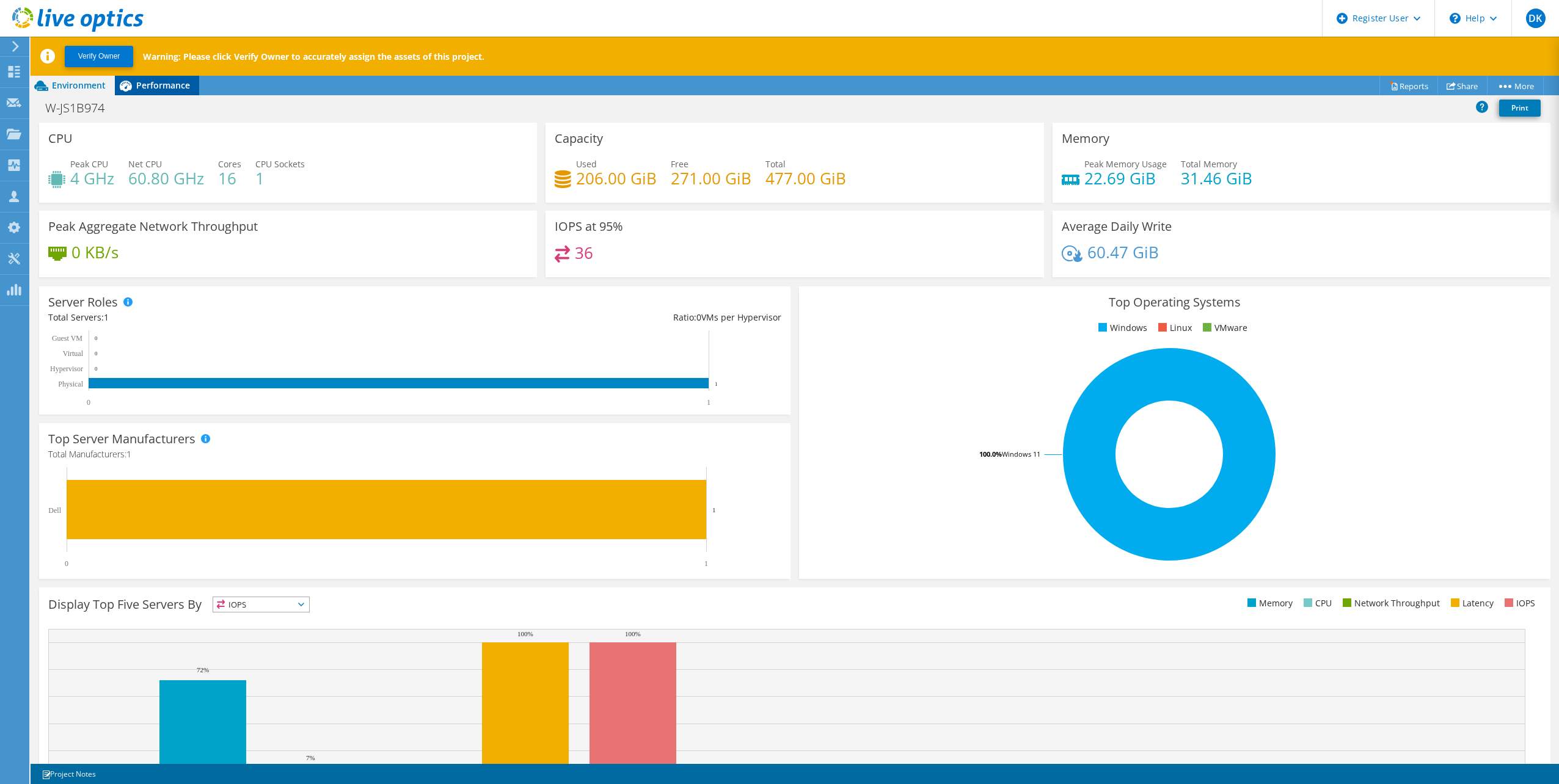
click at [165, 88] on span "Performance" at bounding box center [162, 85] width 54 height 11
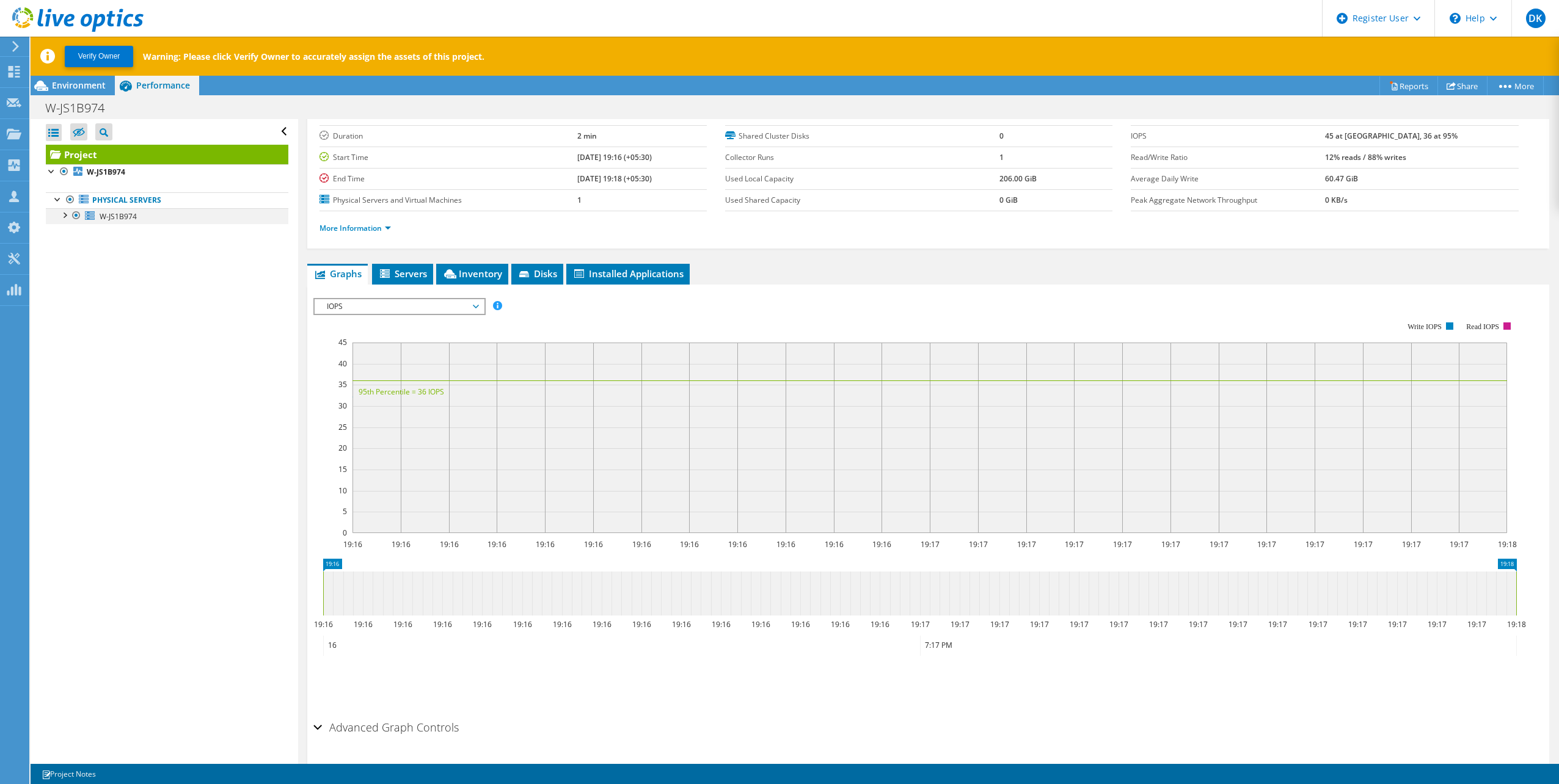
click at [66, 214] on div at bounding box center [64, 214] width 12 height 12
click at [68, 244] on div at bounding box center [70, 245] width 12 height 12
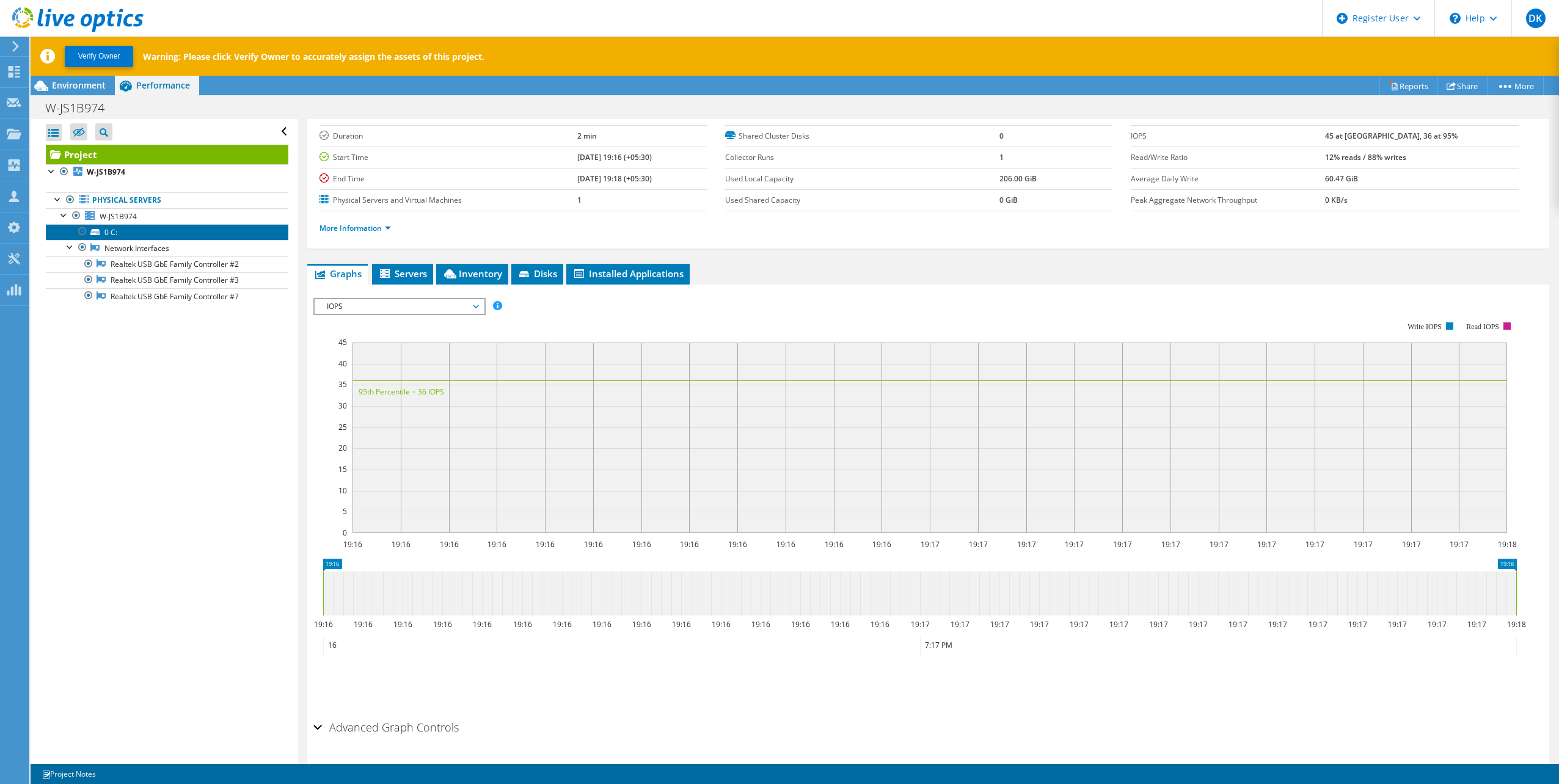
click at [95, 233] on icon at bounding box center [95, 232] width 10 height 6
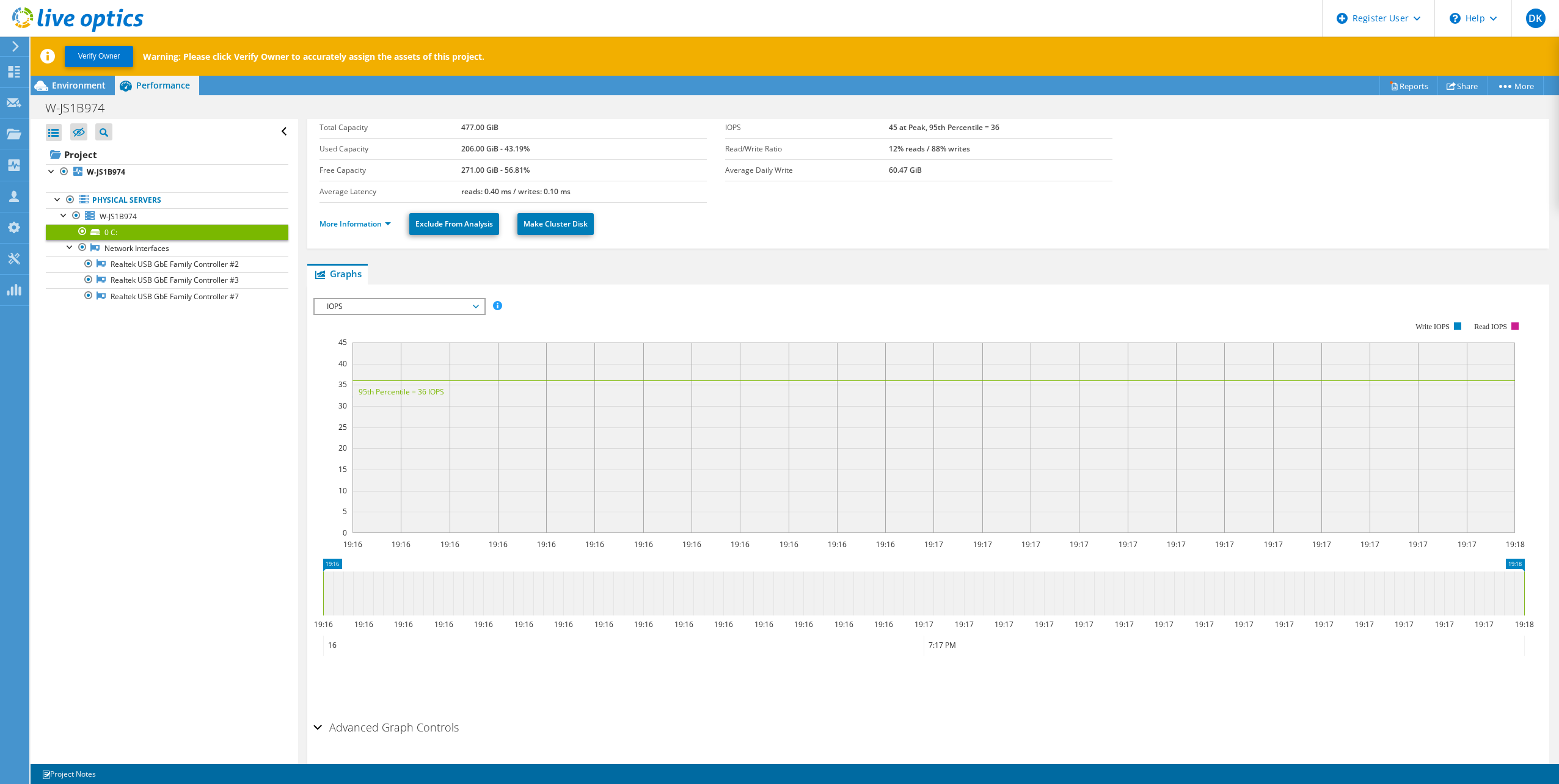
scroll to position [0, 0]
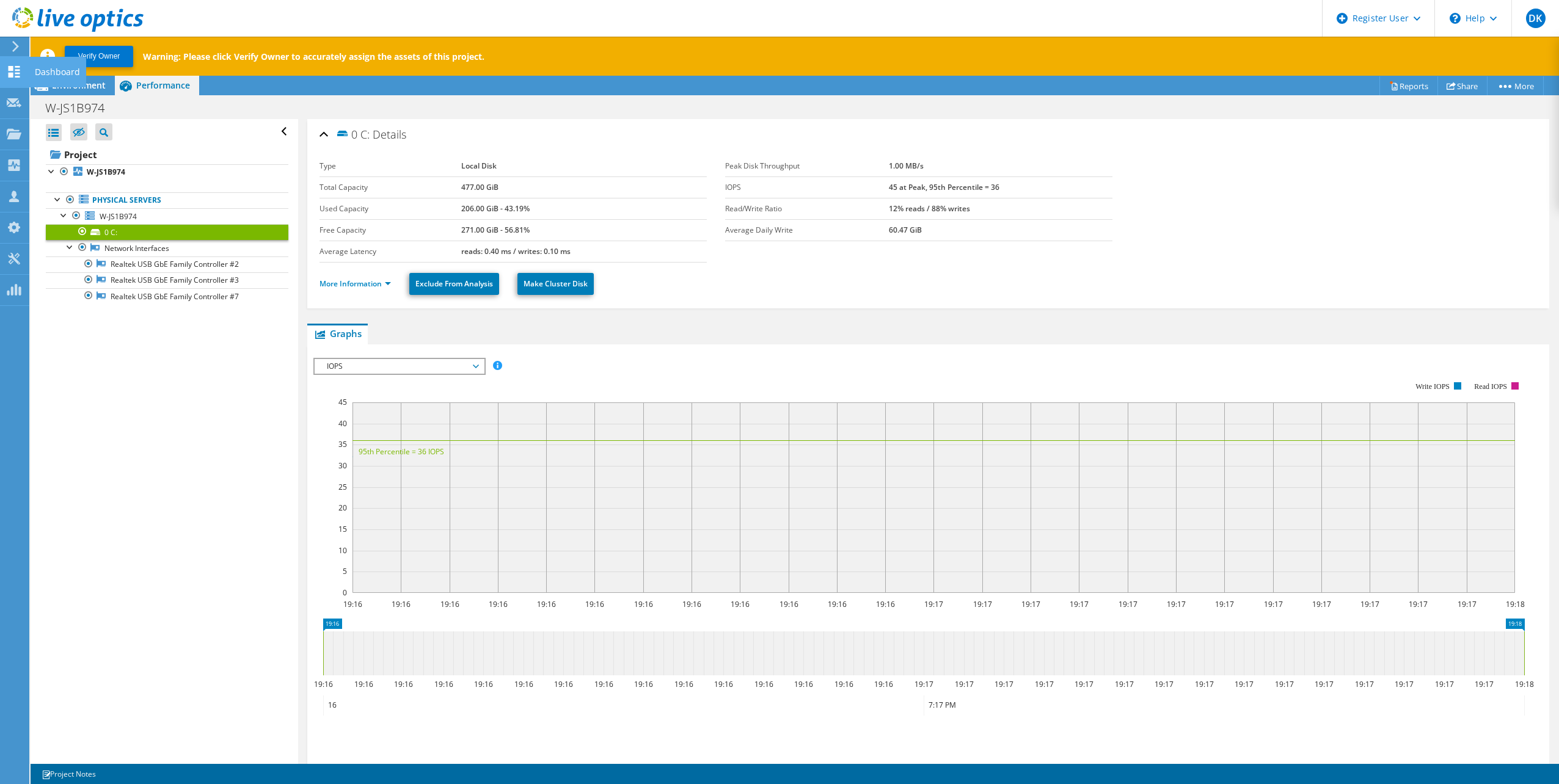
click at [9, 72] on icon at bounding box center [14, 72] width 14 height 11
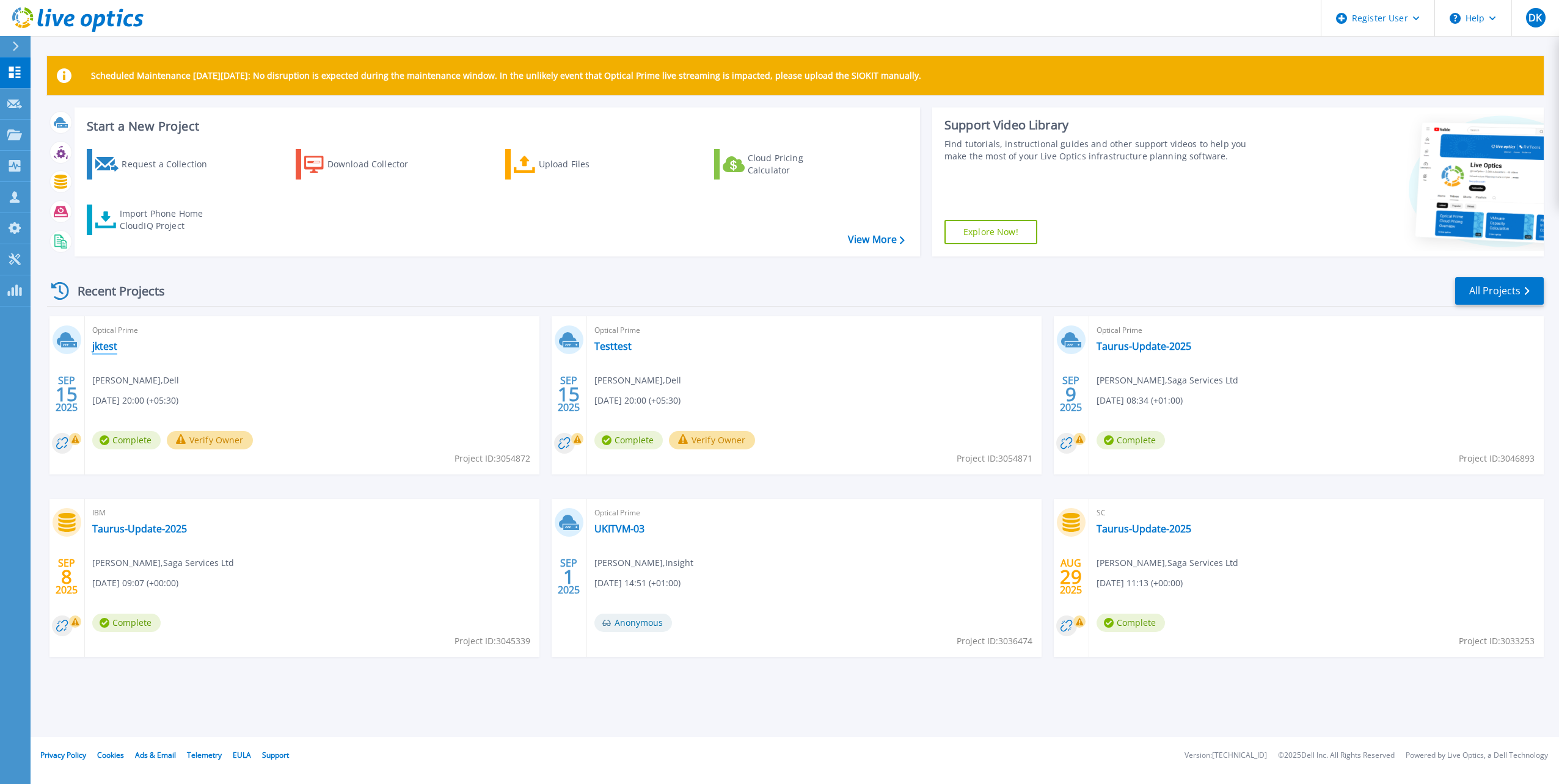
click at [108, 351] on link "jktest" at bounding box center [105, 346] width 25 height 12
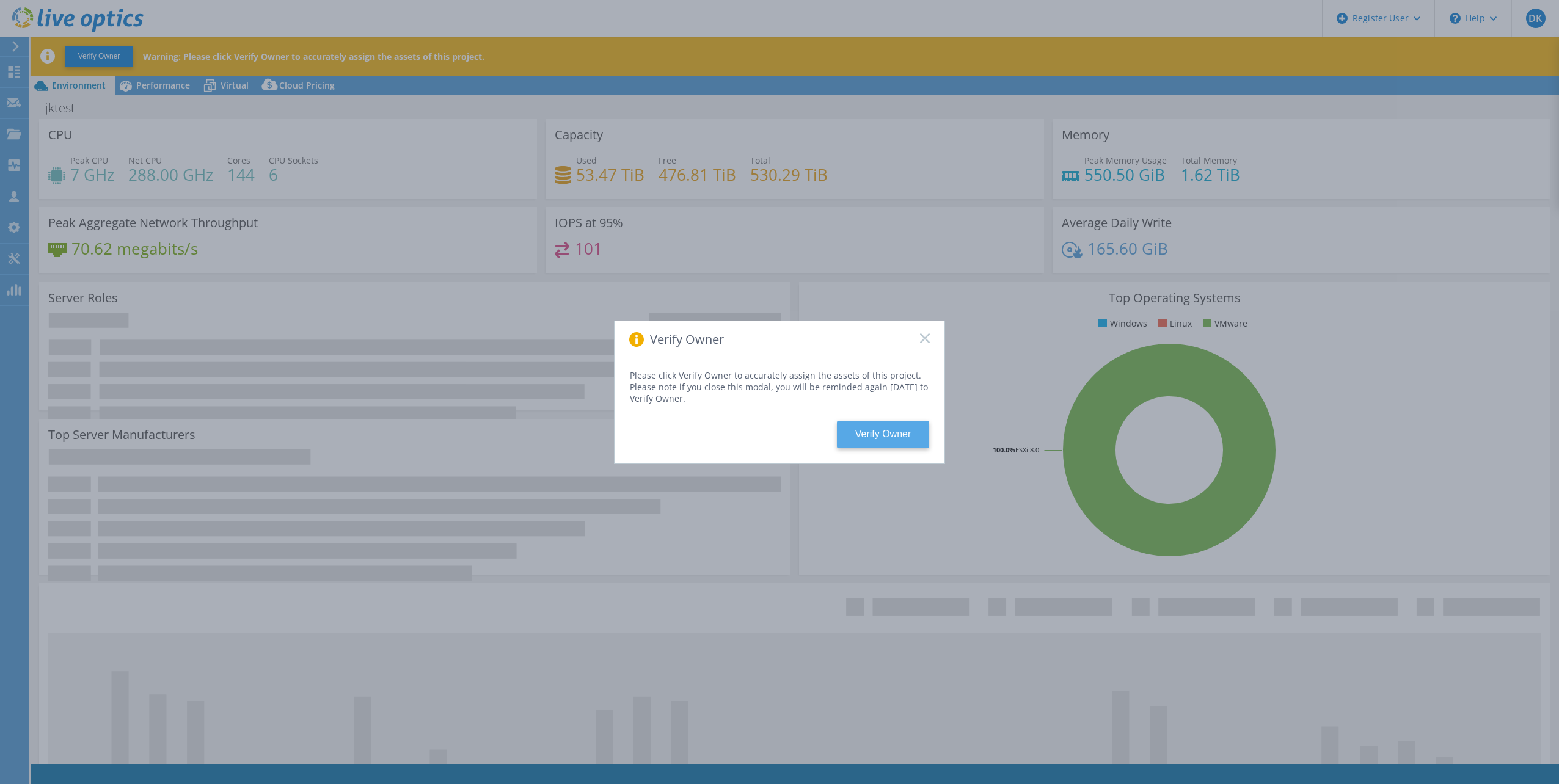
click at [879, 433] on button "Verify Owner" at bounding box center [882, 434] width 93 height 27
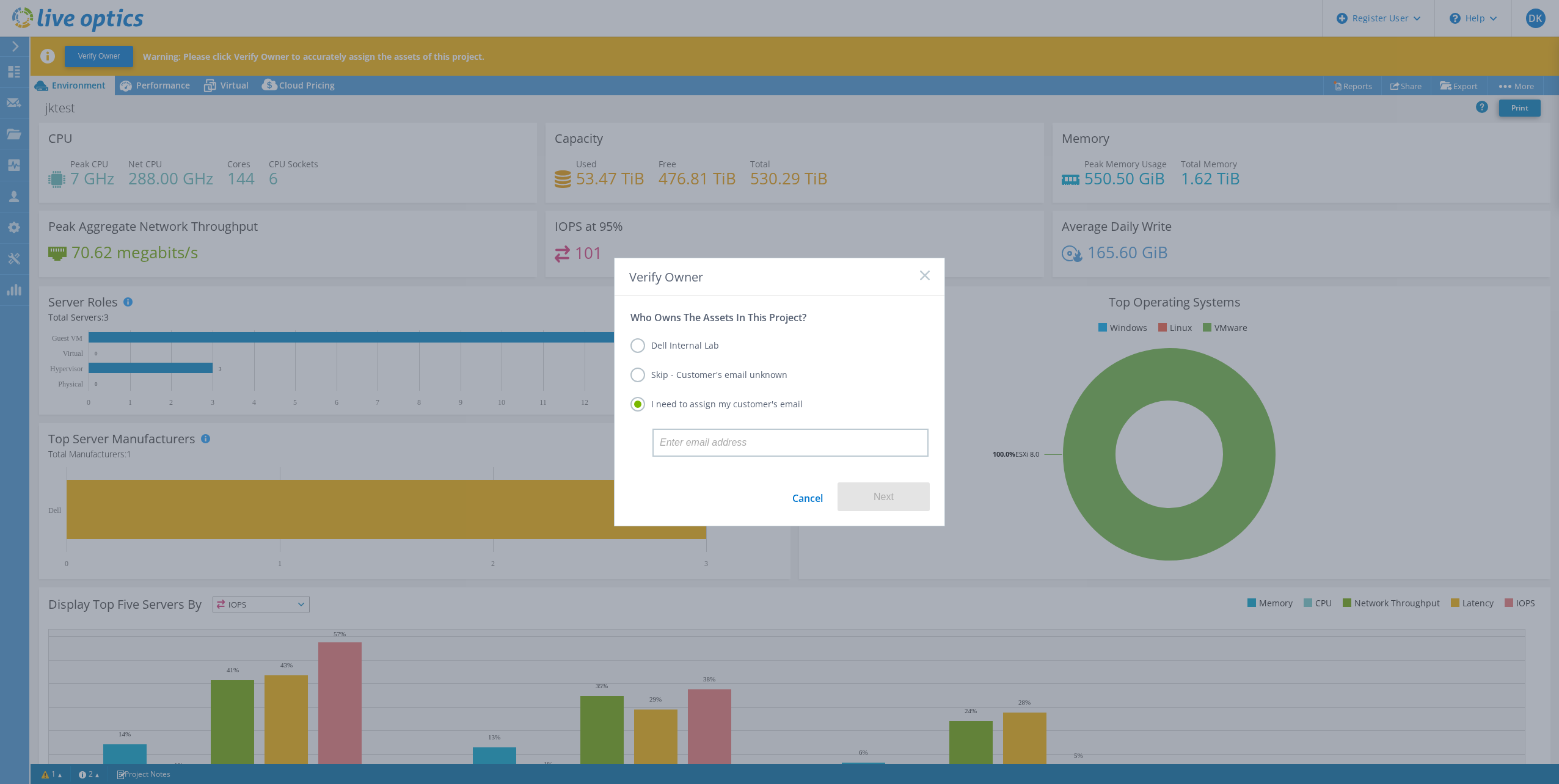
click at [747, 376] on label "Skip - Customer's email unknown" at bounding box center [709, 375] width 157 height 14
click at [0, 0] on input "Skip - Customer's email unknown" at bounding box center [0, 0] width 0 height 0
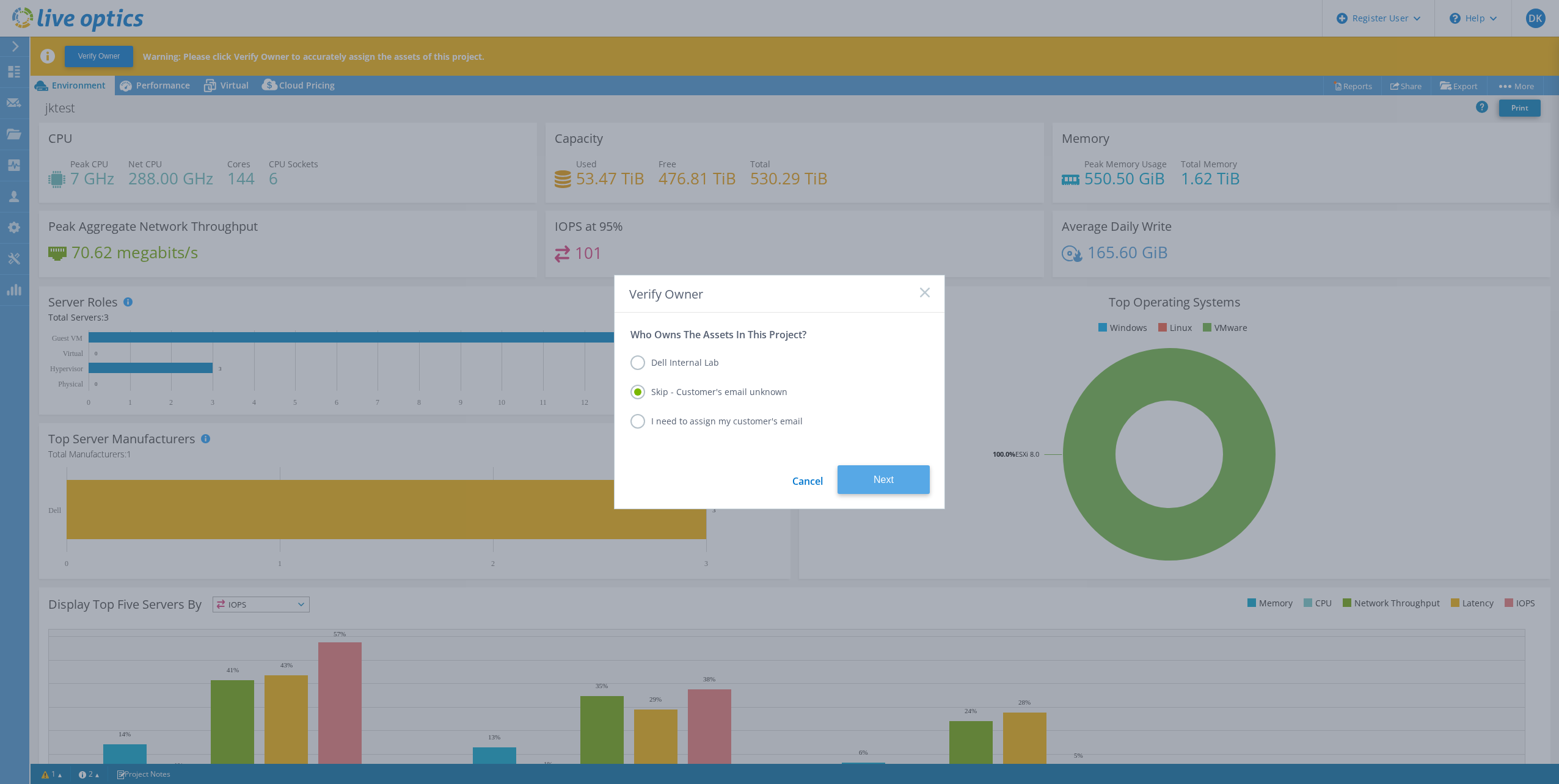
click at [892, 484] on button "Next" at bounding box center [883, 480] width 93 height 29
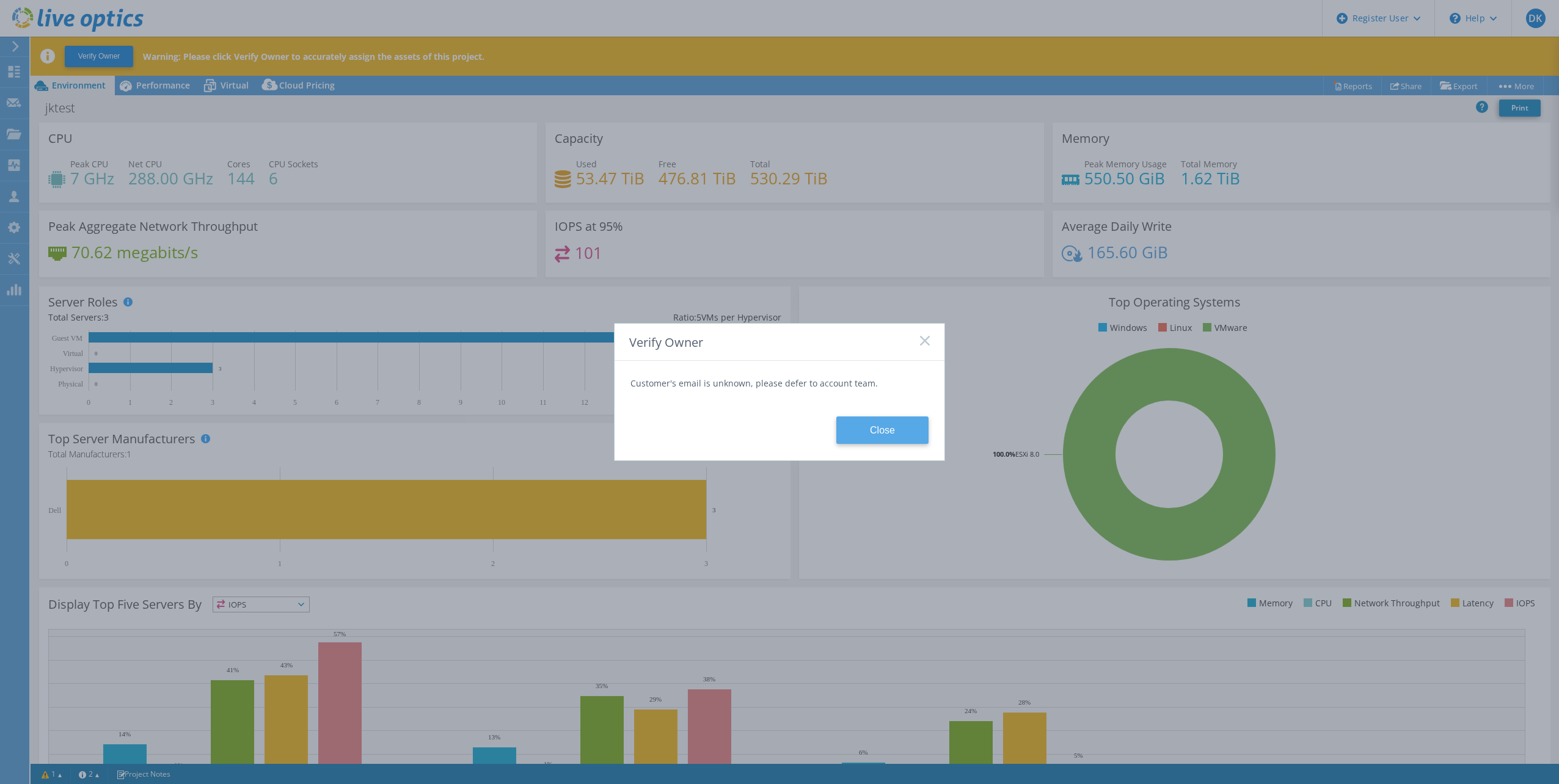
click at [879, 441] on button "Close" at bounding box center [882, 430] width 93 height 27
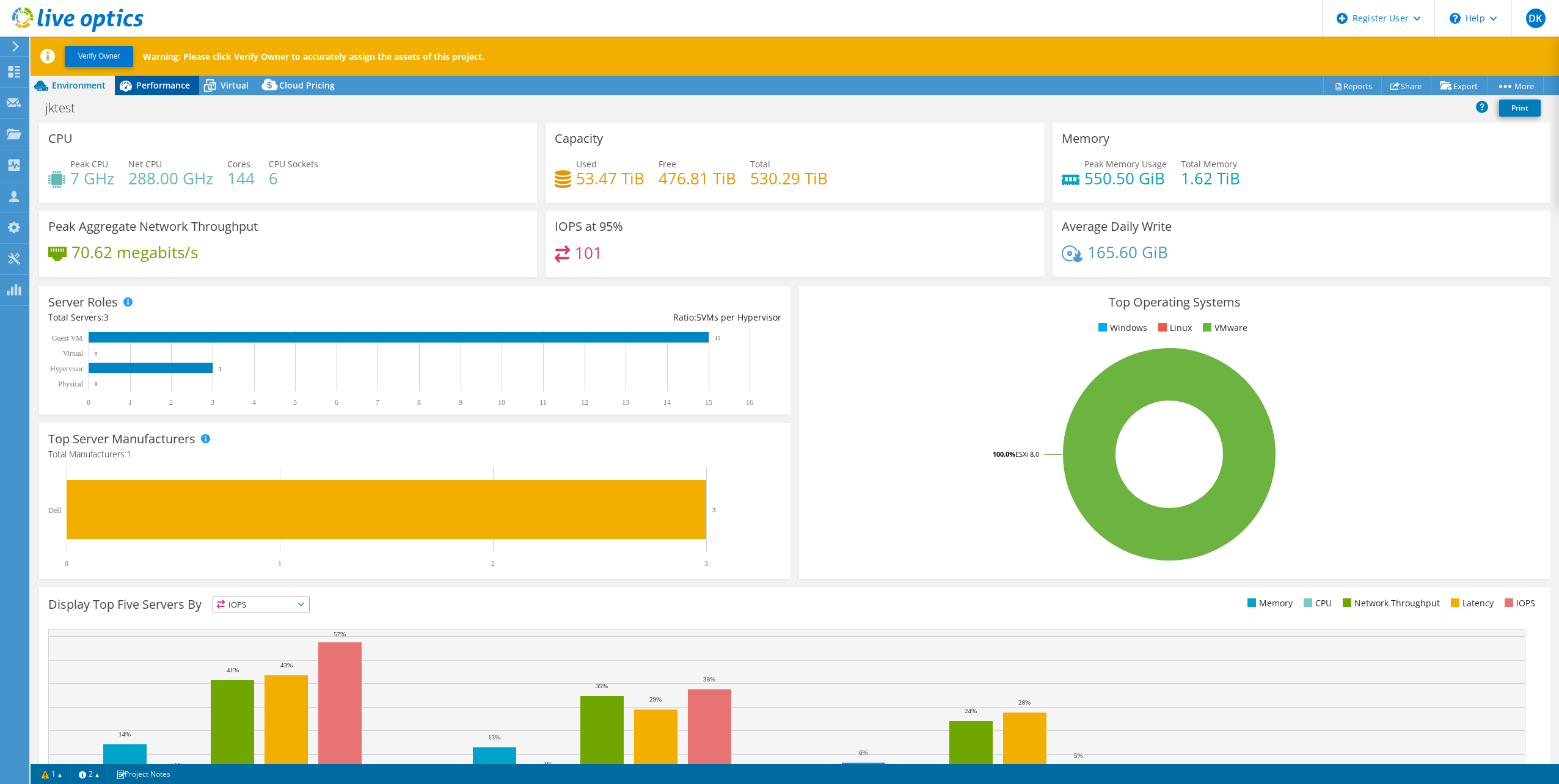
click at [152, 83] on span "Performance" at bounding box center [162, 85] width 54 height 11
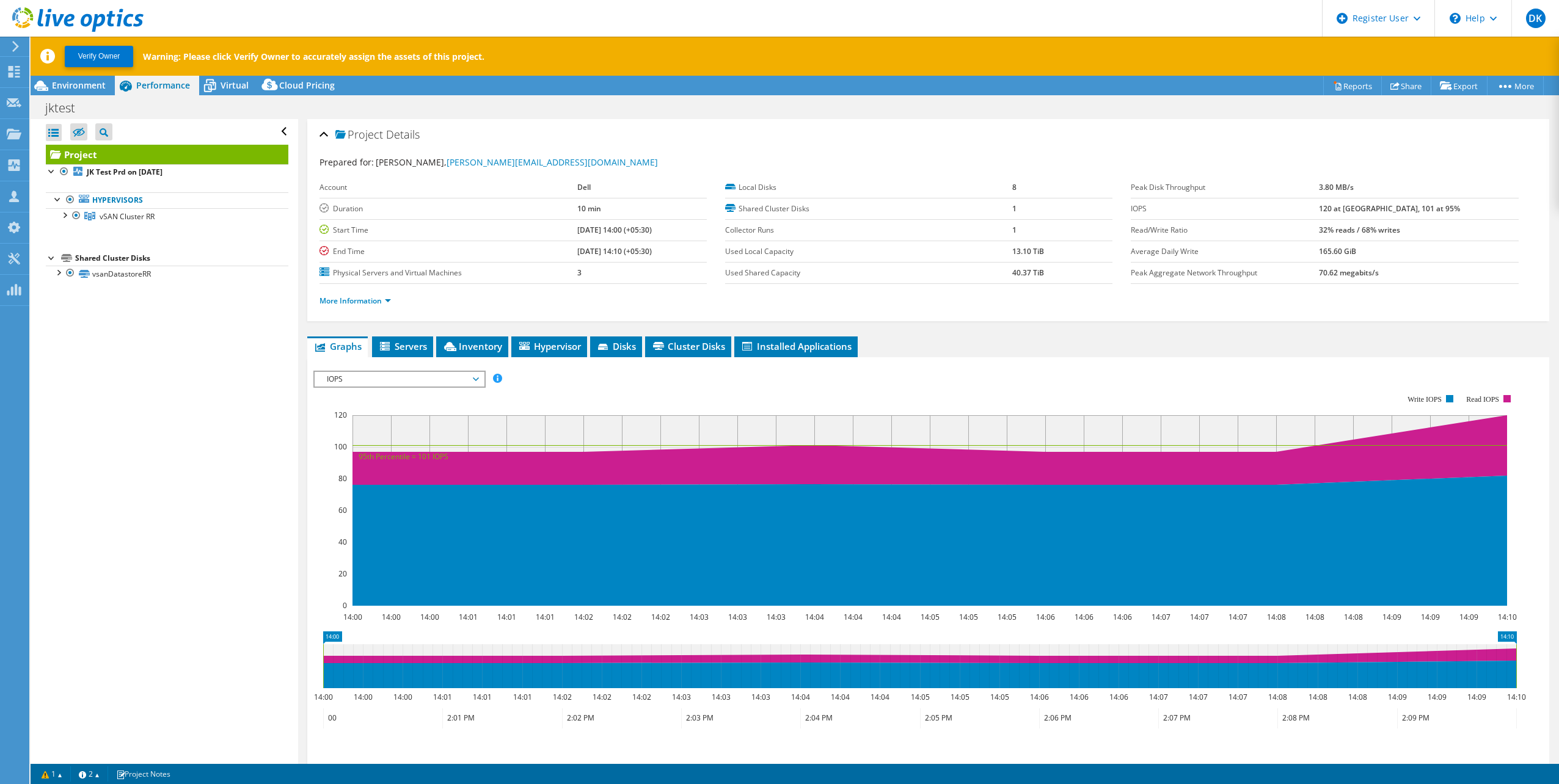
drag, startPoint x: 545, startPoint y: 229, endPoint x: 621, endPoint y: 254, distance: 80.0
click at [621, 254] on tbody "Account Dell Duration 10 min Start Time 06/17/2025, 14:00 (+05:30) End Time 06/…" at bounding box center [512, 230] width 387 height 107
click at [399, 347] on span "Servers" at bounding box center [402, 346] width 49 height 12
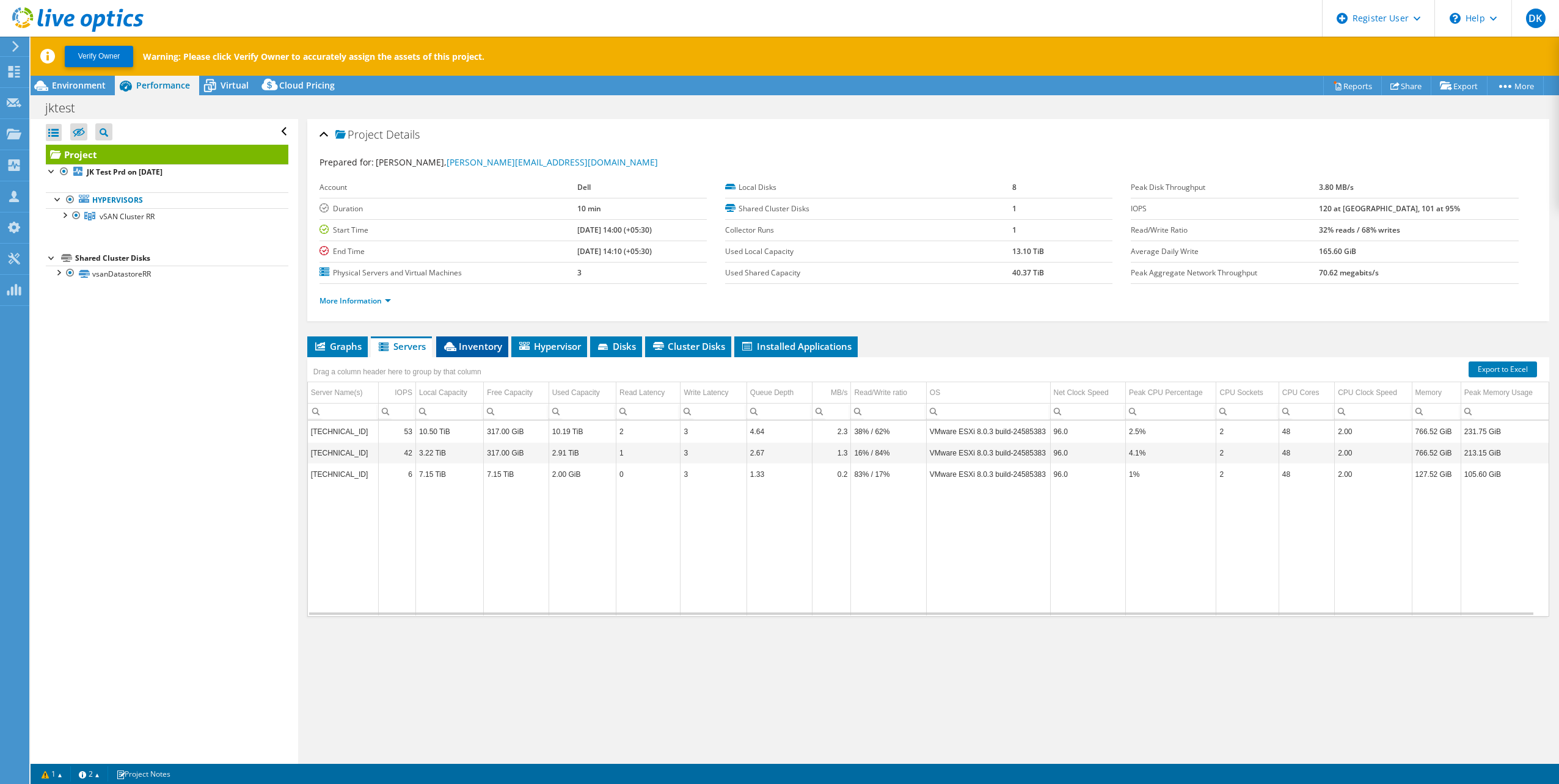
click at [475, 346] on span "Inventory" at bounding box center [472, 346] width 60 height 12
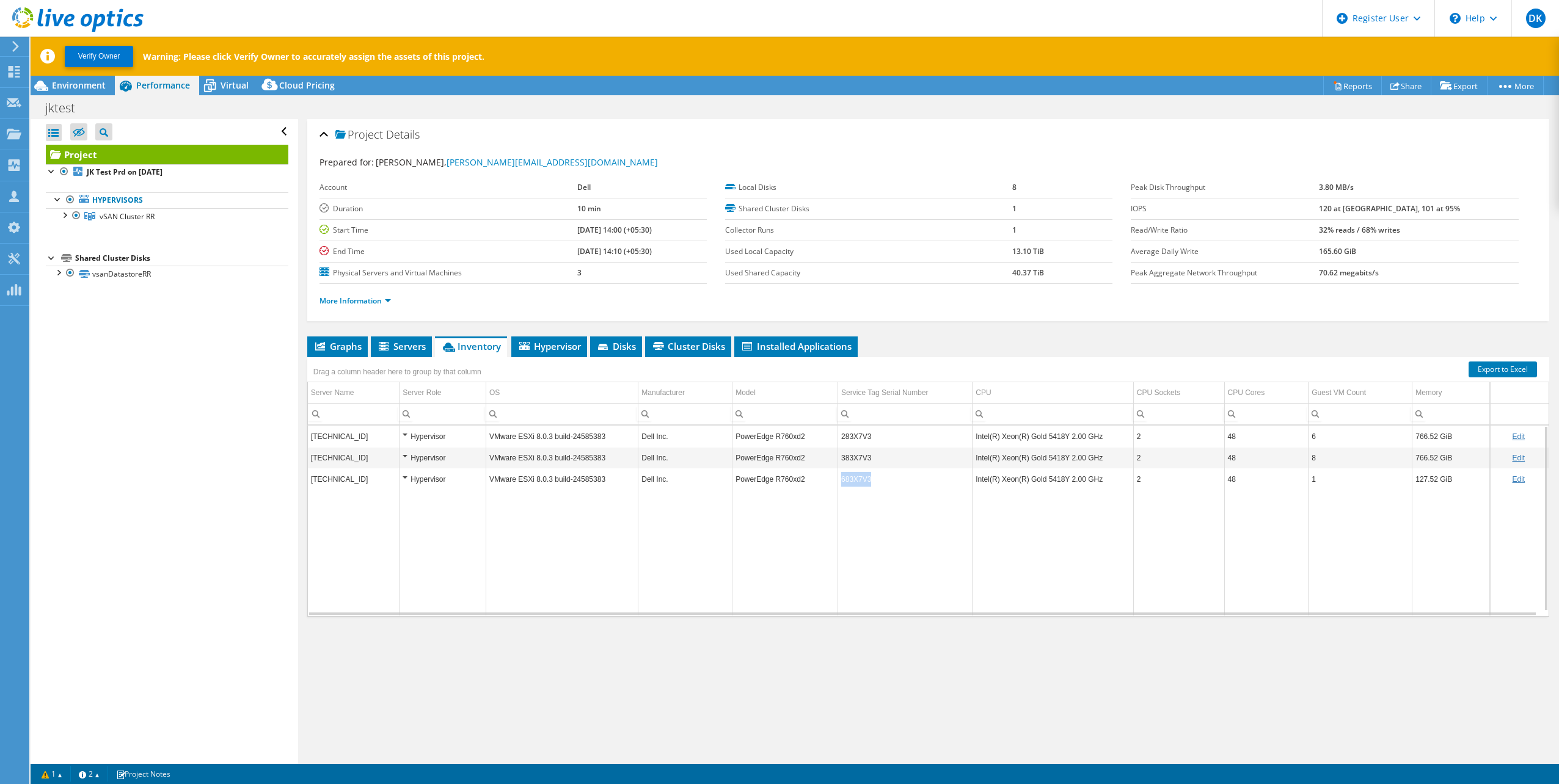
drag, startPoint x: 874, startPoint y: 478, endPoint x: 838, endPoint y: 481, distance: 36.1
click at [838, 481] on td "683X7V3" at bounding box center [905, 478] width 134 height 22
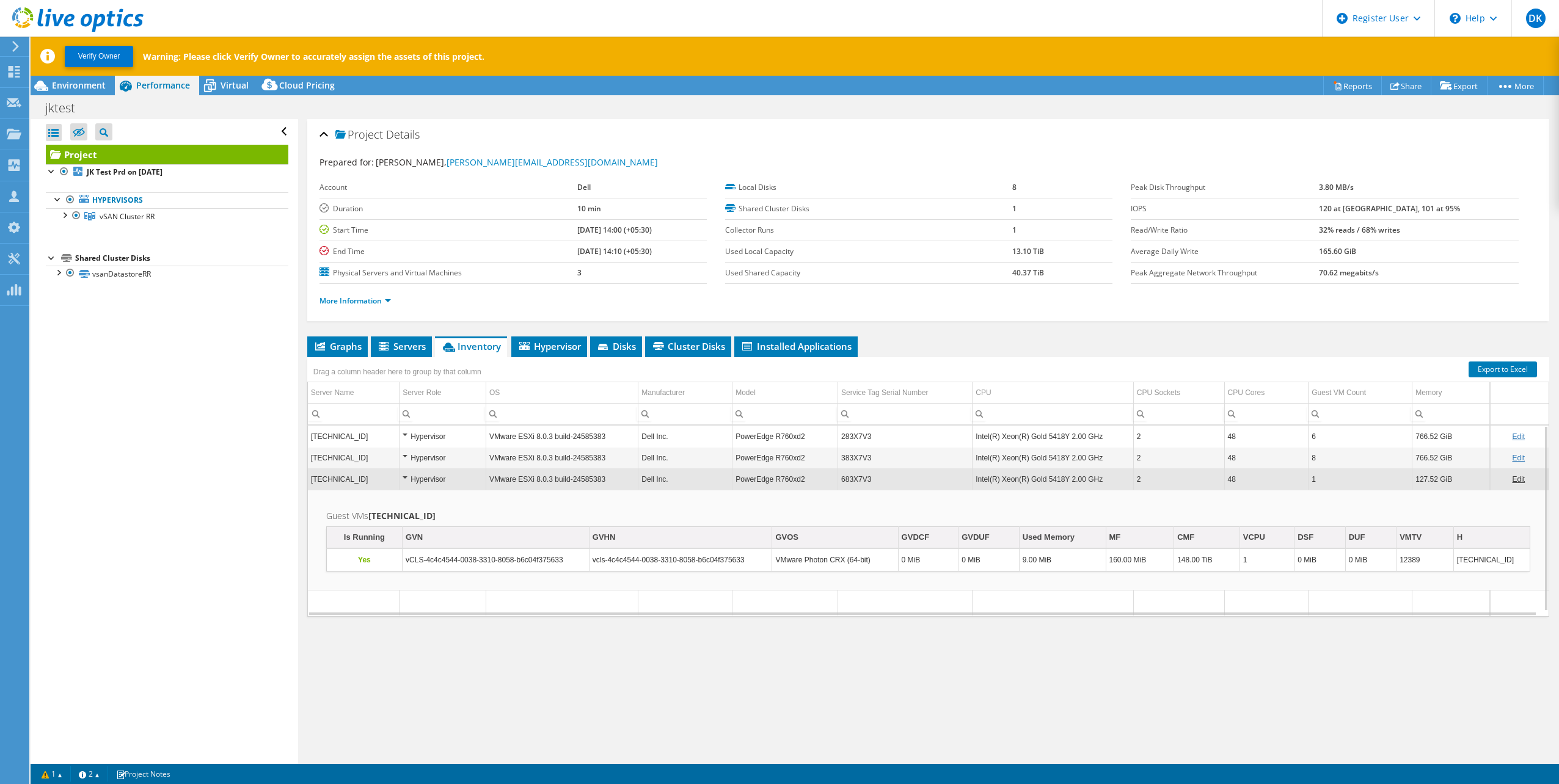
click at [870, 440] on td "283X7V3" at bounding box center [905, 436] width 134 height 22
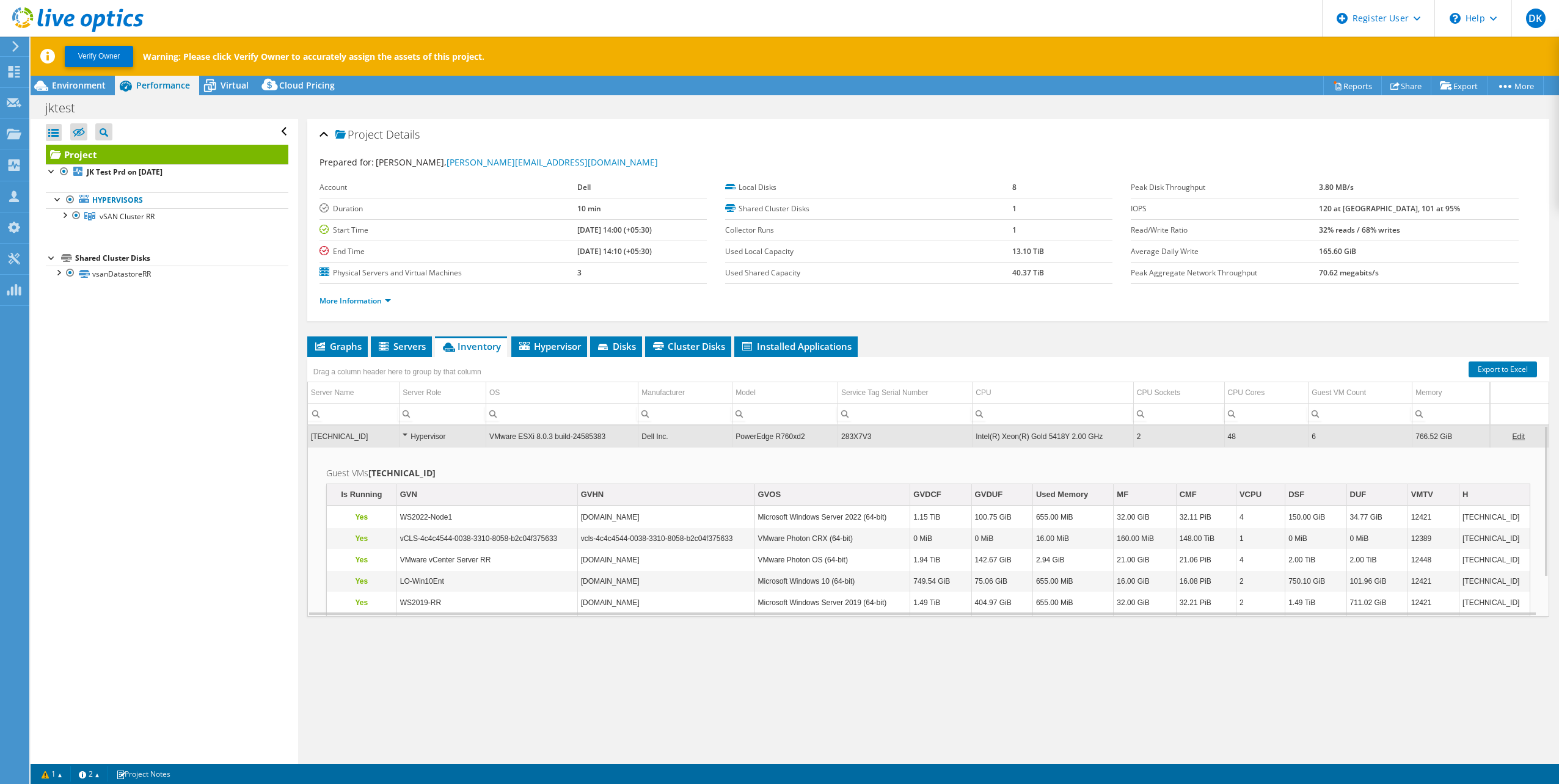
click at [868, 437] on td "283X7V3" at bounding box center [905, 436] width 134 height 22
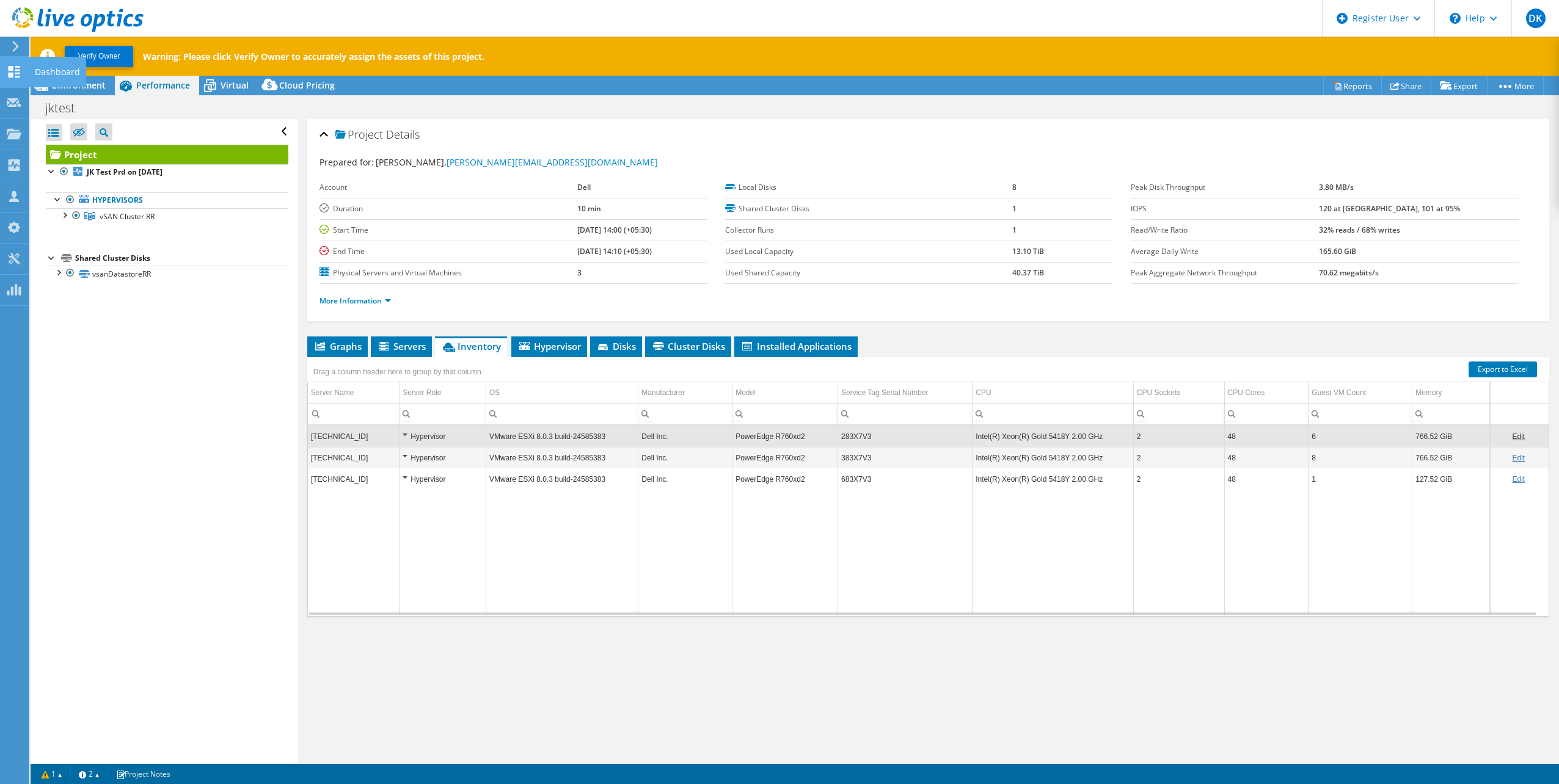
click at [16, 70] on use at bounding box center [14, 72] width 11 height 11
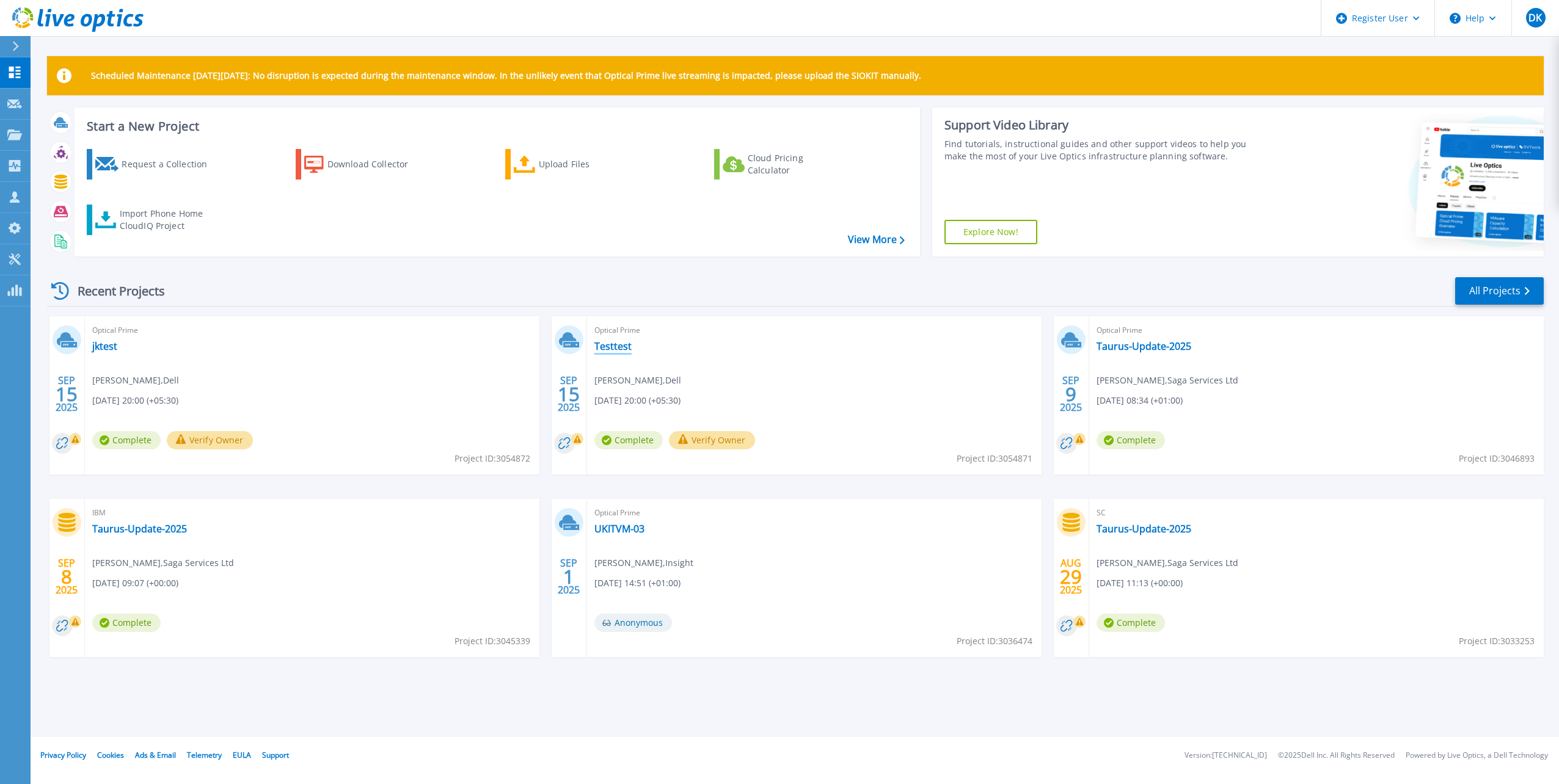
click at [618, 347] on link "Testtest" at bounding box center [613, 346] width 37 height 12
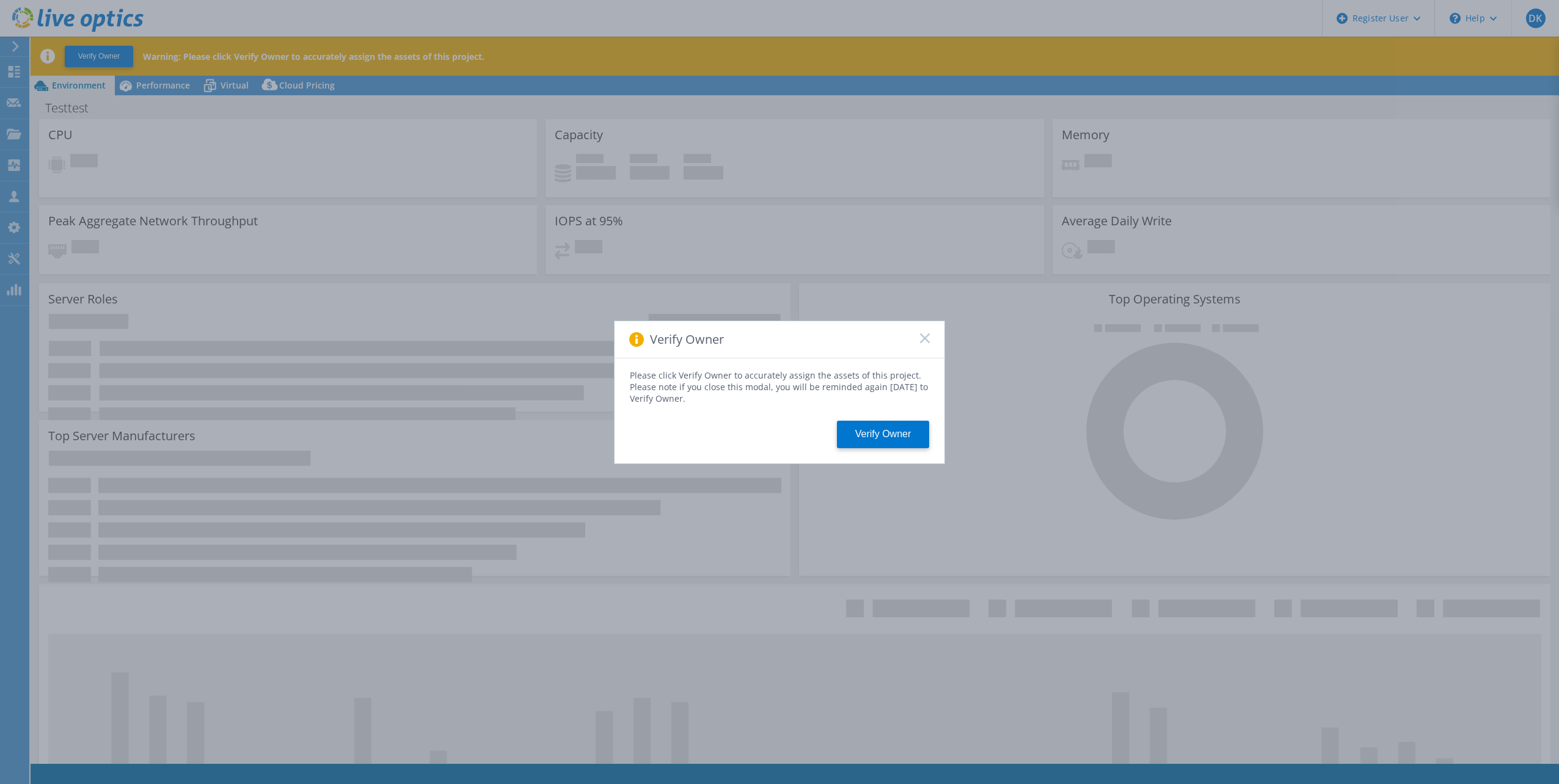
select select "USD"
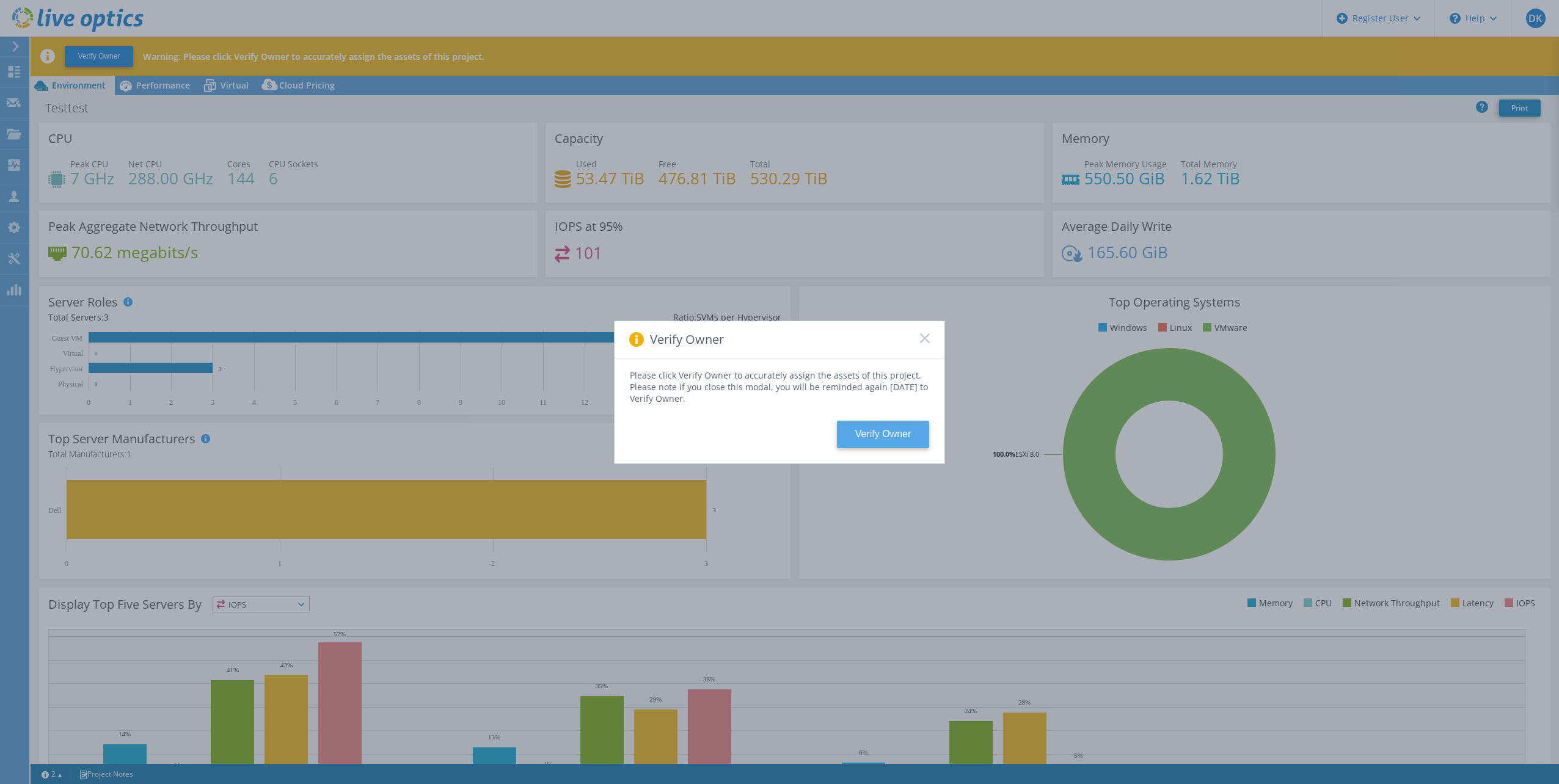
click at [881, 438] on button "Verify Owner" at bounding box center [882, 434] width 93 height 27
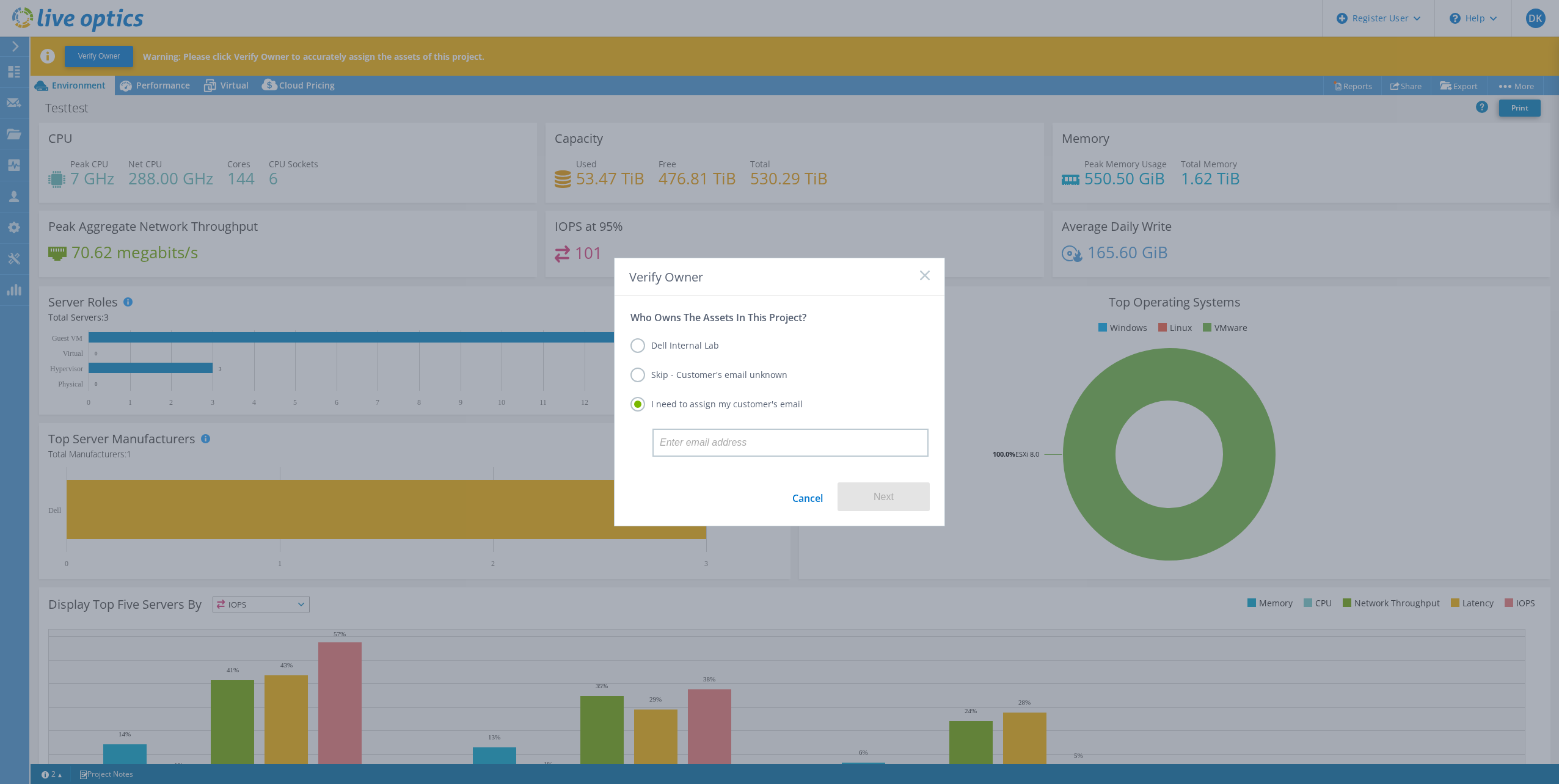
click at [710, 380] on label "Skip - Customer's email unknown" at bounding box center [709, 375] width 157 height 14
click at [0, 0] on input "Skip - Customer's email unknown" at bounding box center [0, 0] width 0 height 0
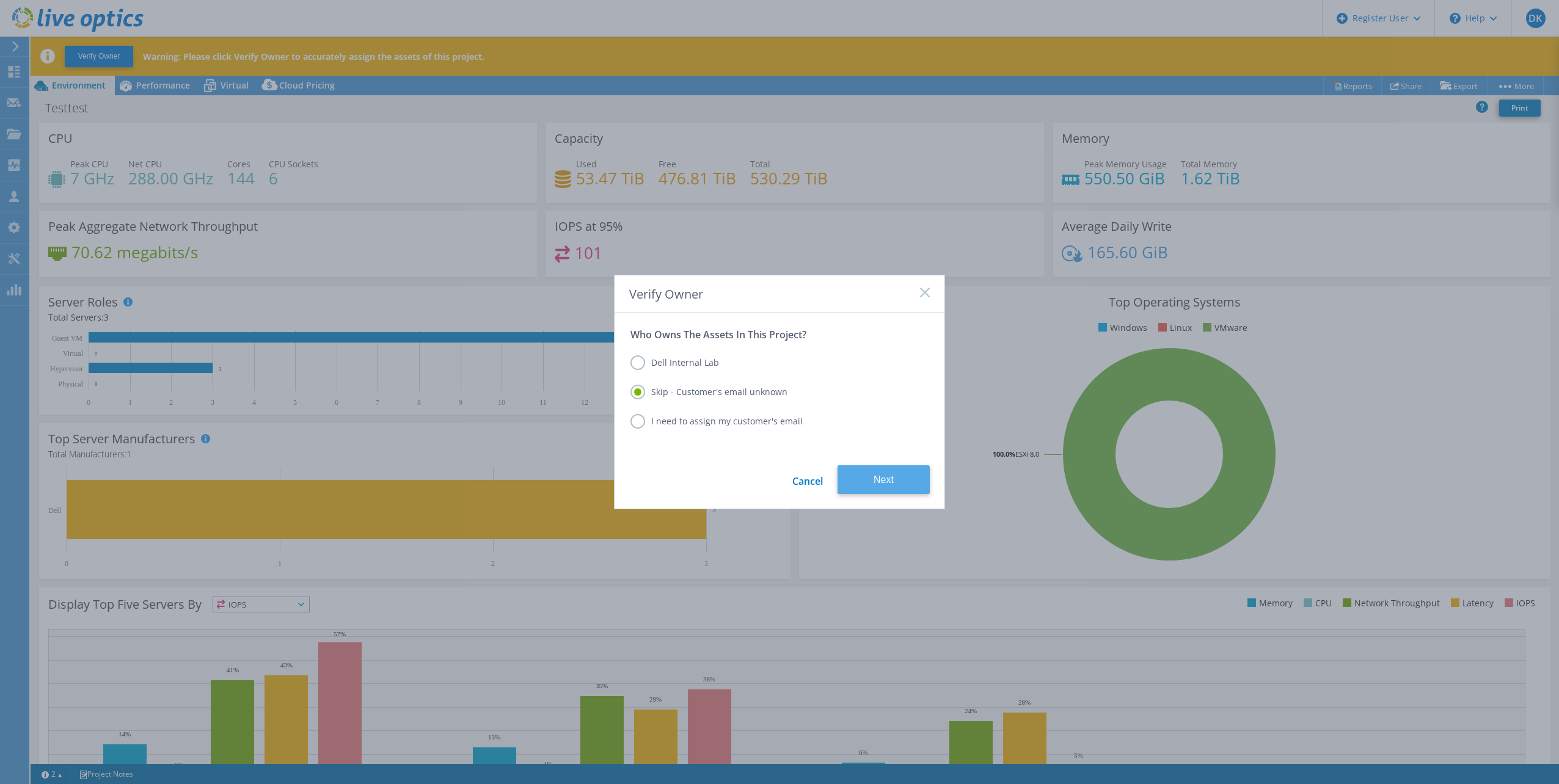
click at [857, 478] on button "Next" at bounding box center [883, 480] width 93 height 29
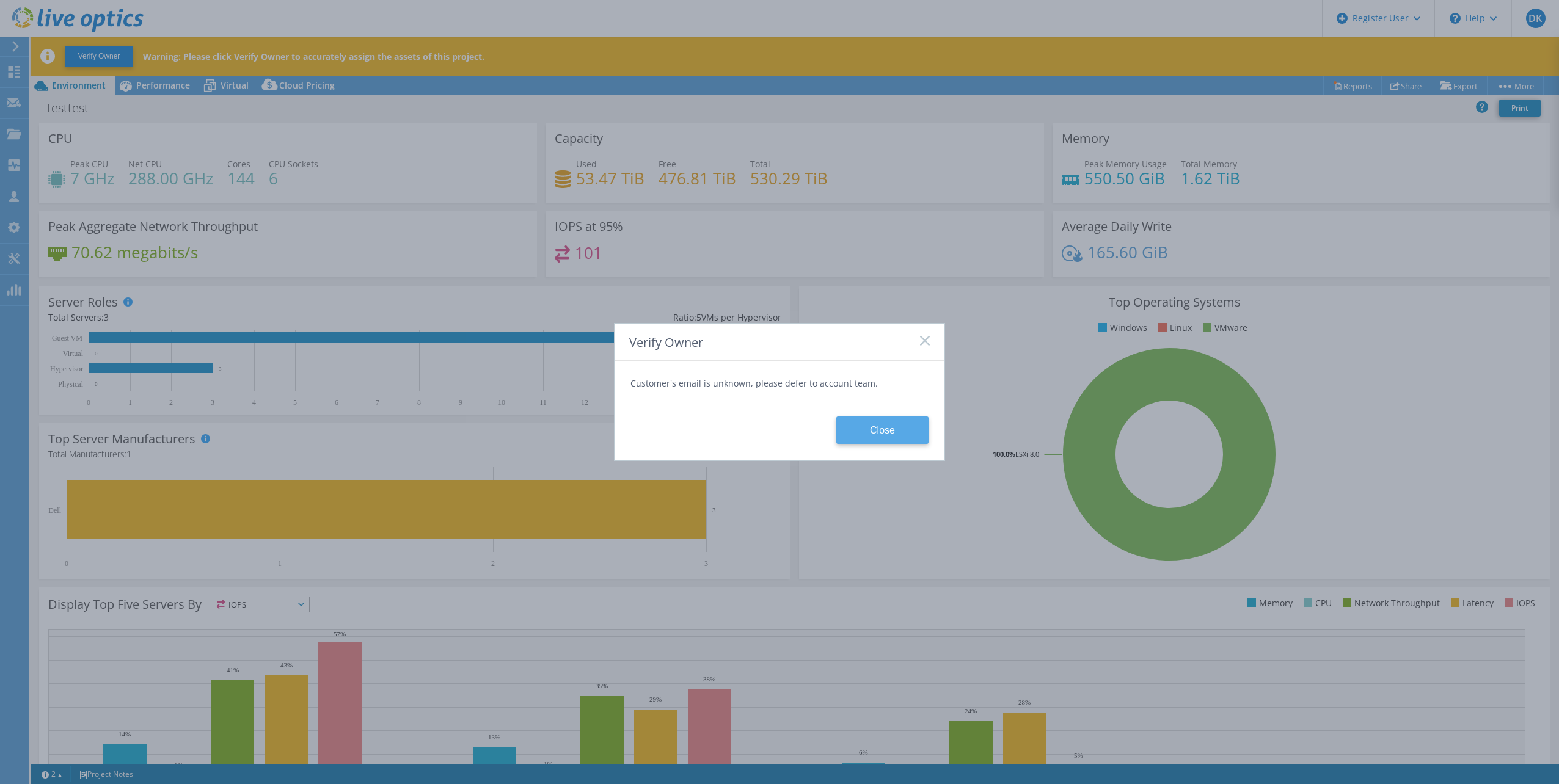
click at [879, 437] on button "Close" at bounding box center [882, 430] width 93 height 27
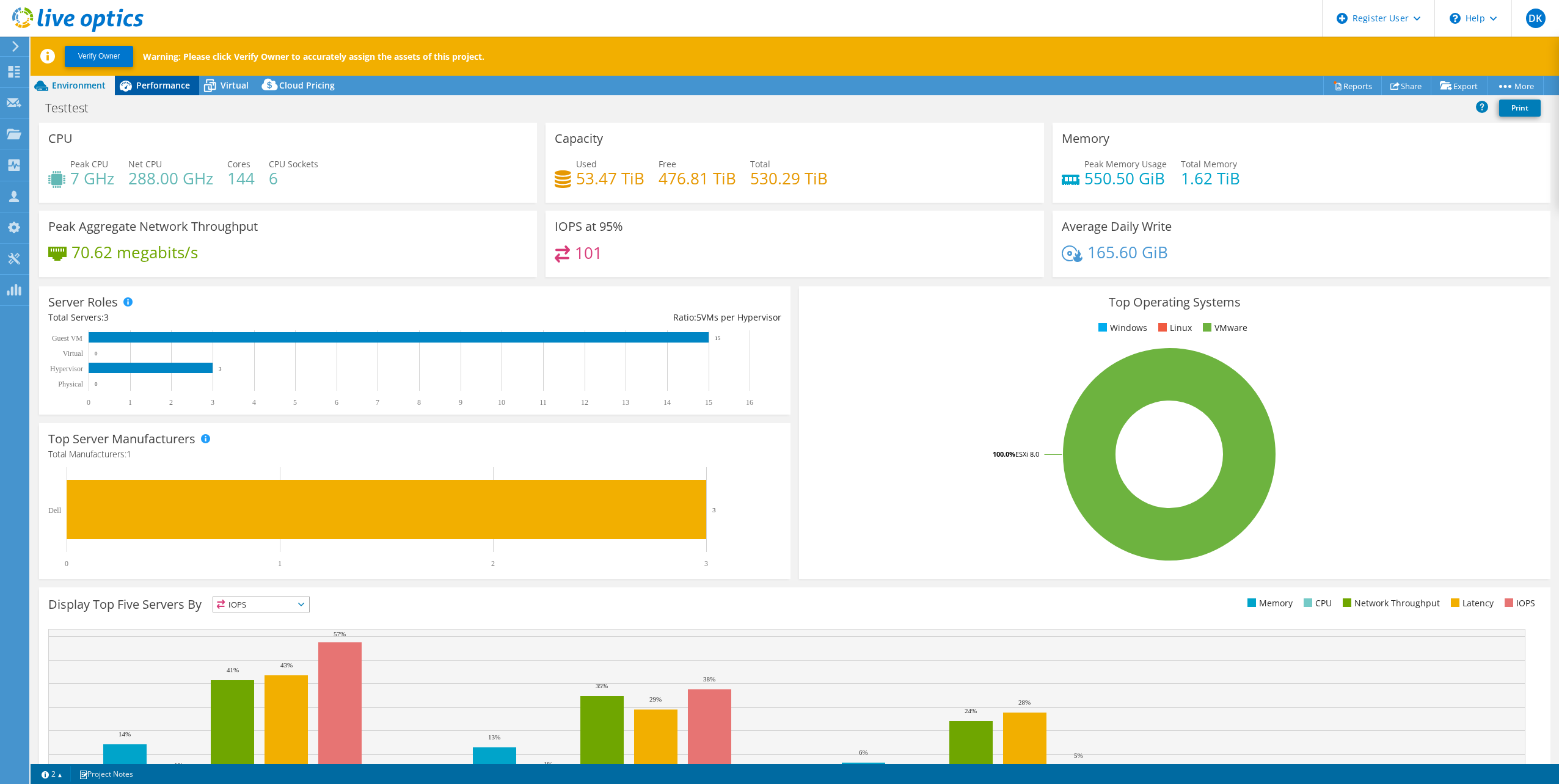
drag, startPoint x: 149, startPoint y: 83, endPoint x: 159, endPoint y: 85, distance: 10.2
click at [151, 83] on span "Performance" at bounding box center [162, 85] width 54 height 11
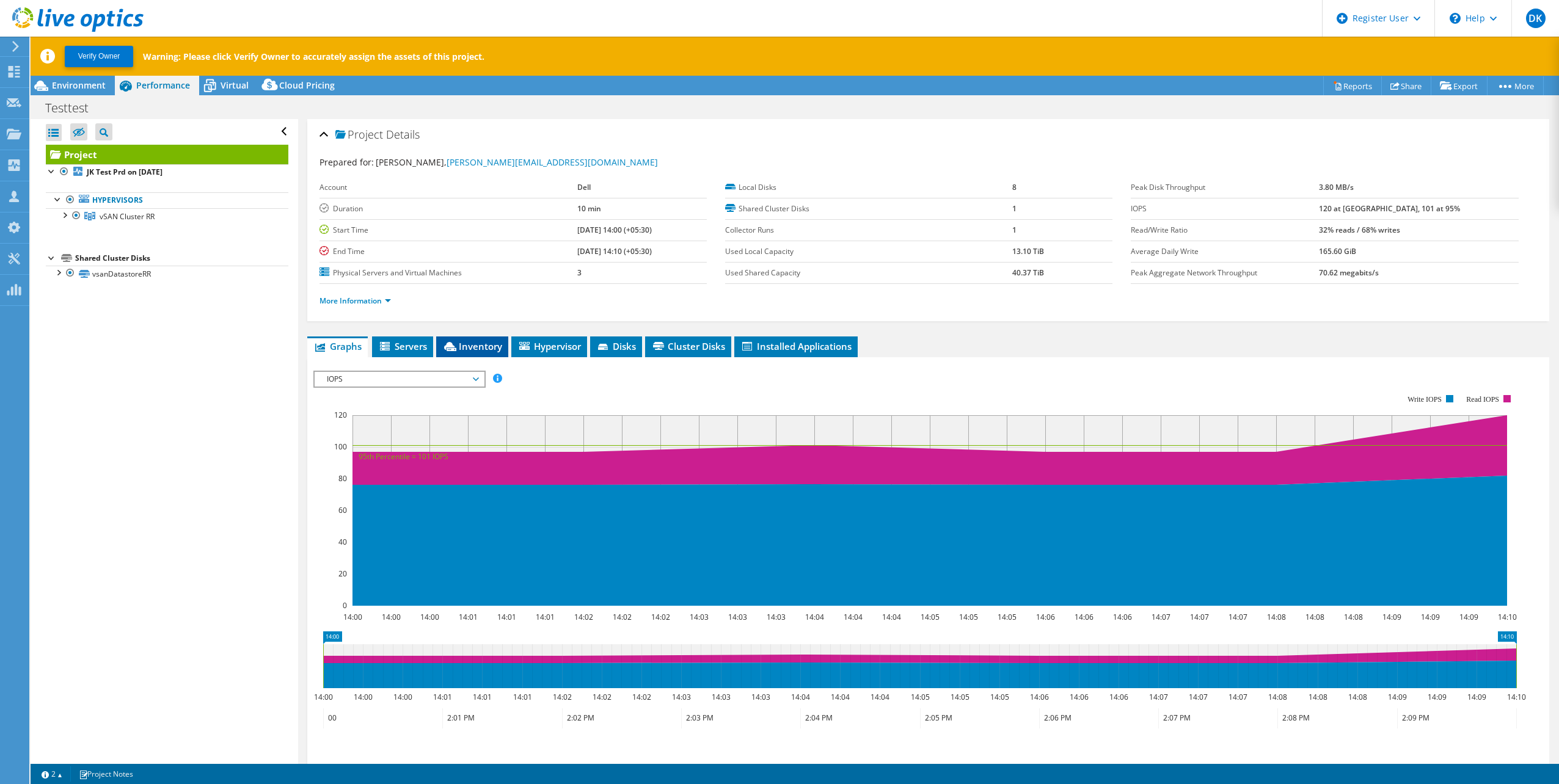
click at [477, 342] on span "Inventory" at bounding box center [472, 346] width 60 height 12
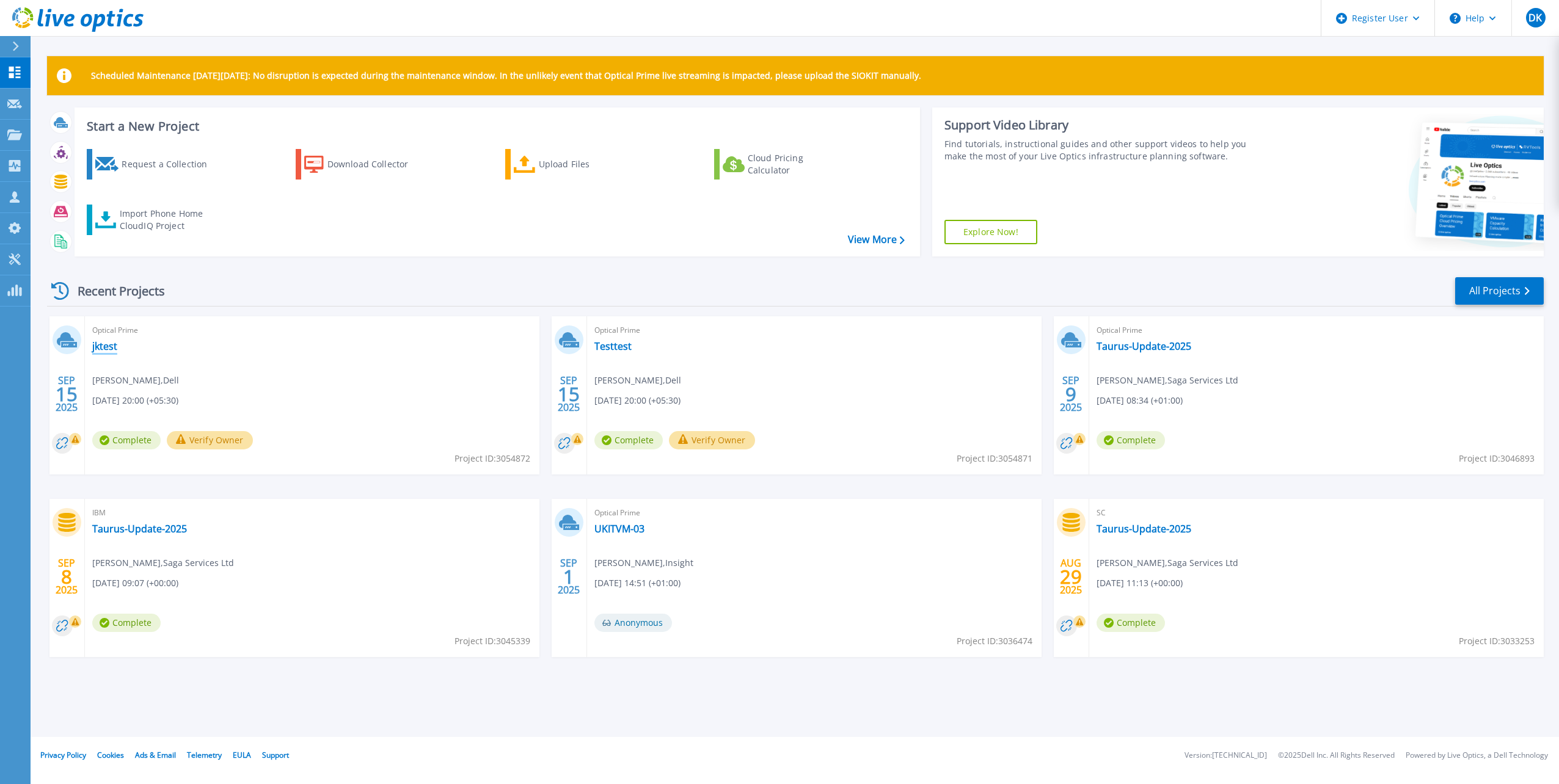
click at [112, 346] on link "jktest" at bounding box center [105, 346] width 25 height 12
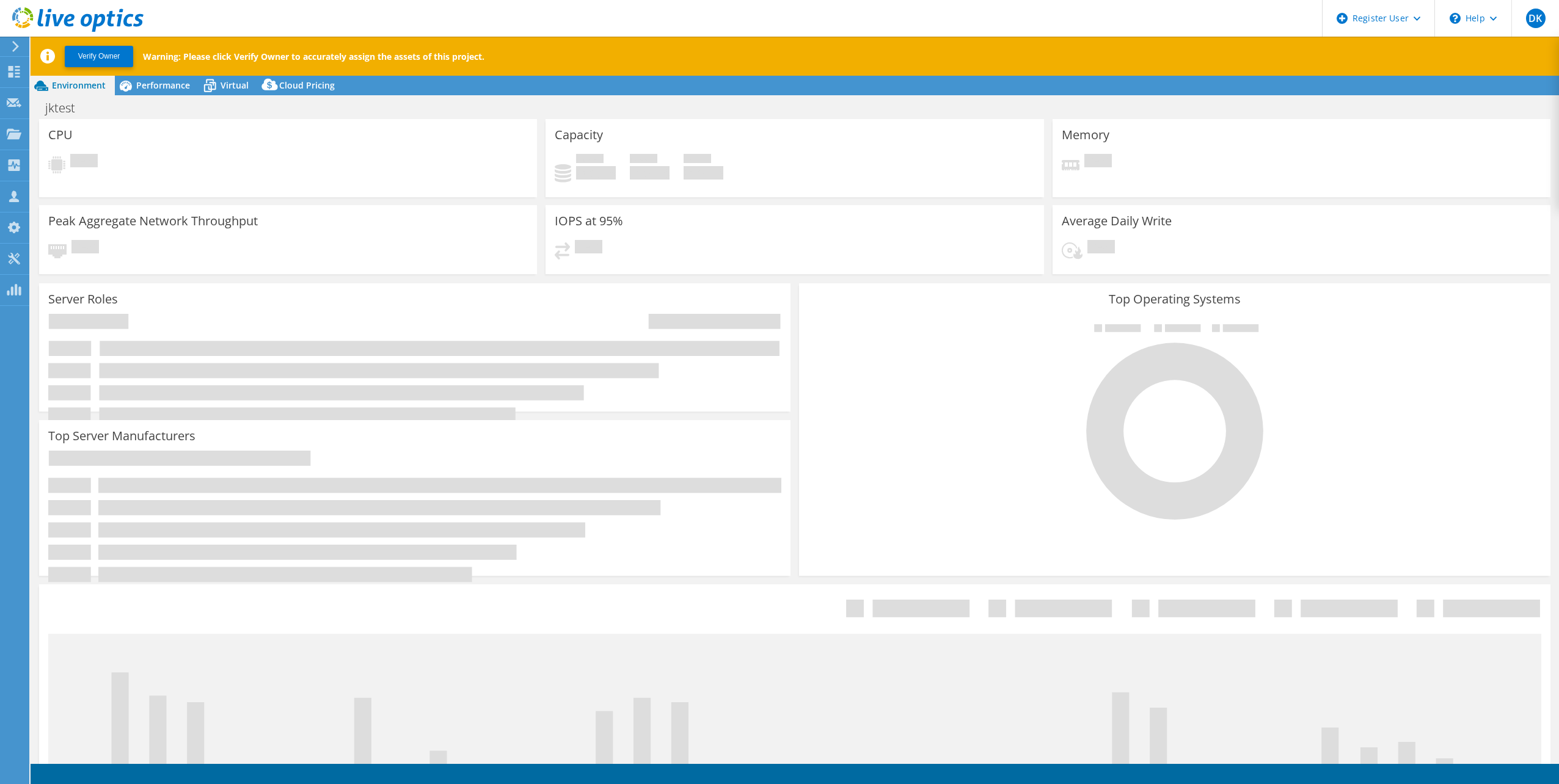
select select "USD"
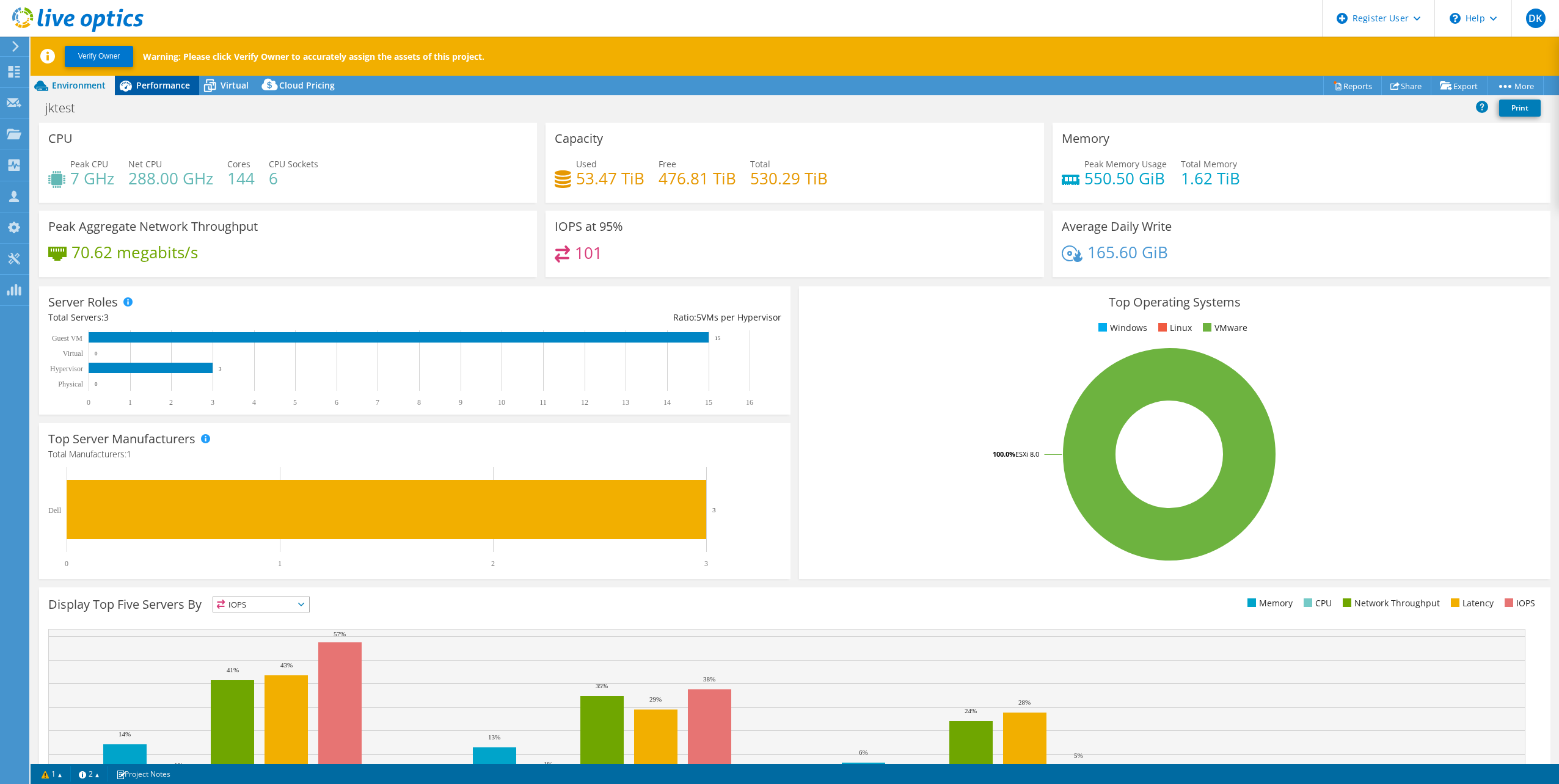
click at [153, 81] on span "Performance" at bounding box center [162, 85] width 54 height 11
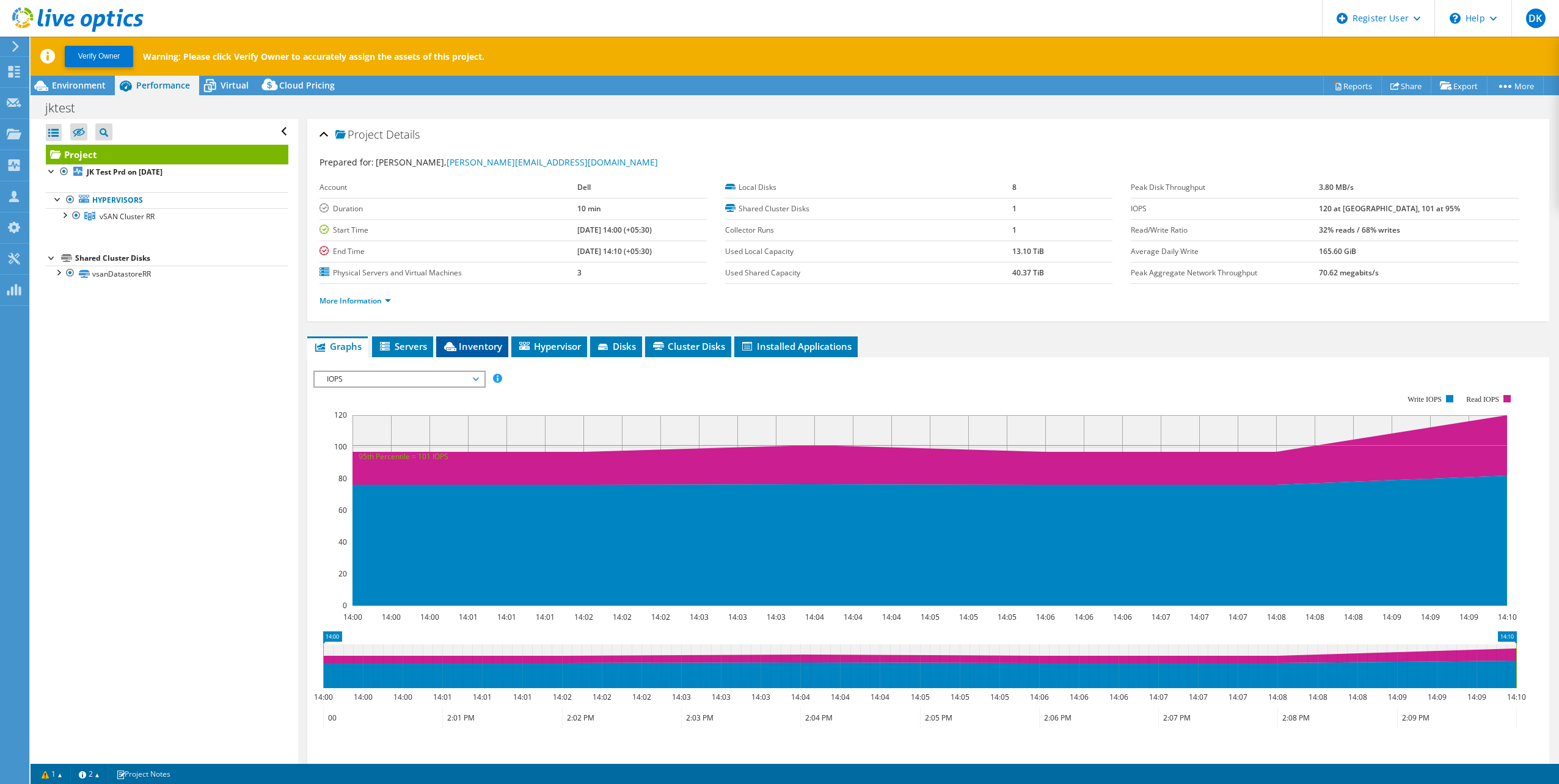
click at [468, 349] on span "Inventory" at bounding box center [472, 346] width 60 height 12
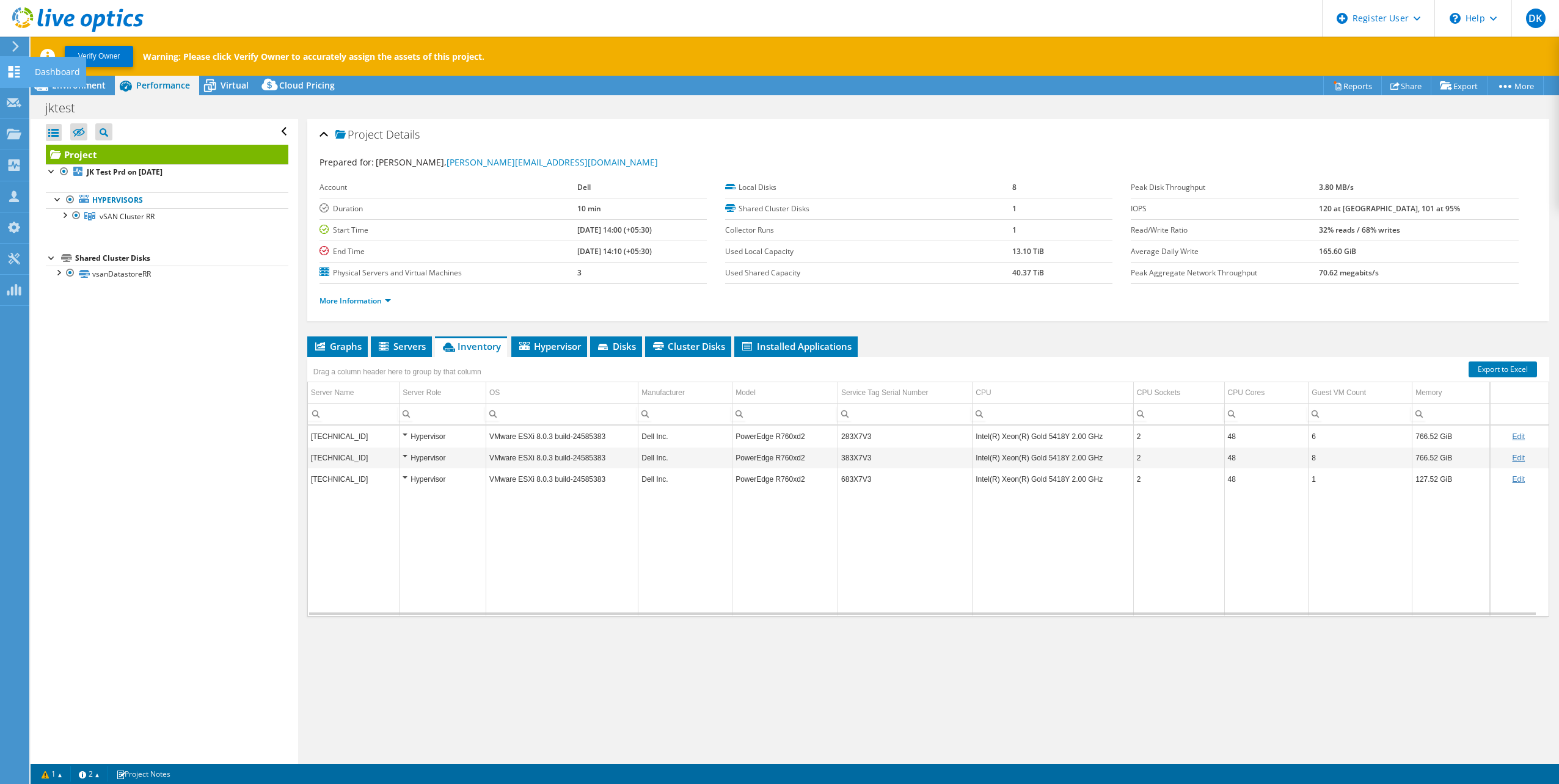
click at [21, 71] on icon at bounding box center [14, 72] width 14 height 11
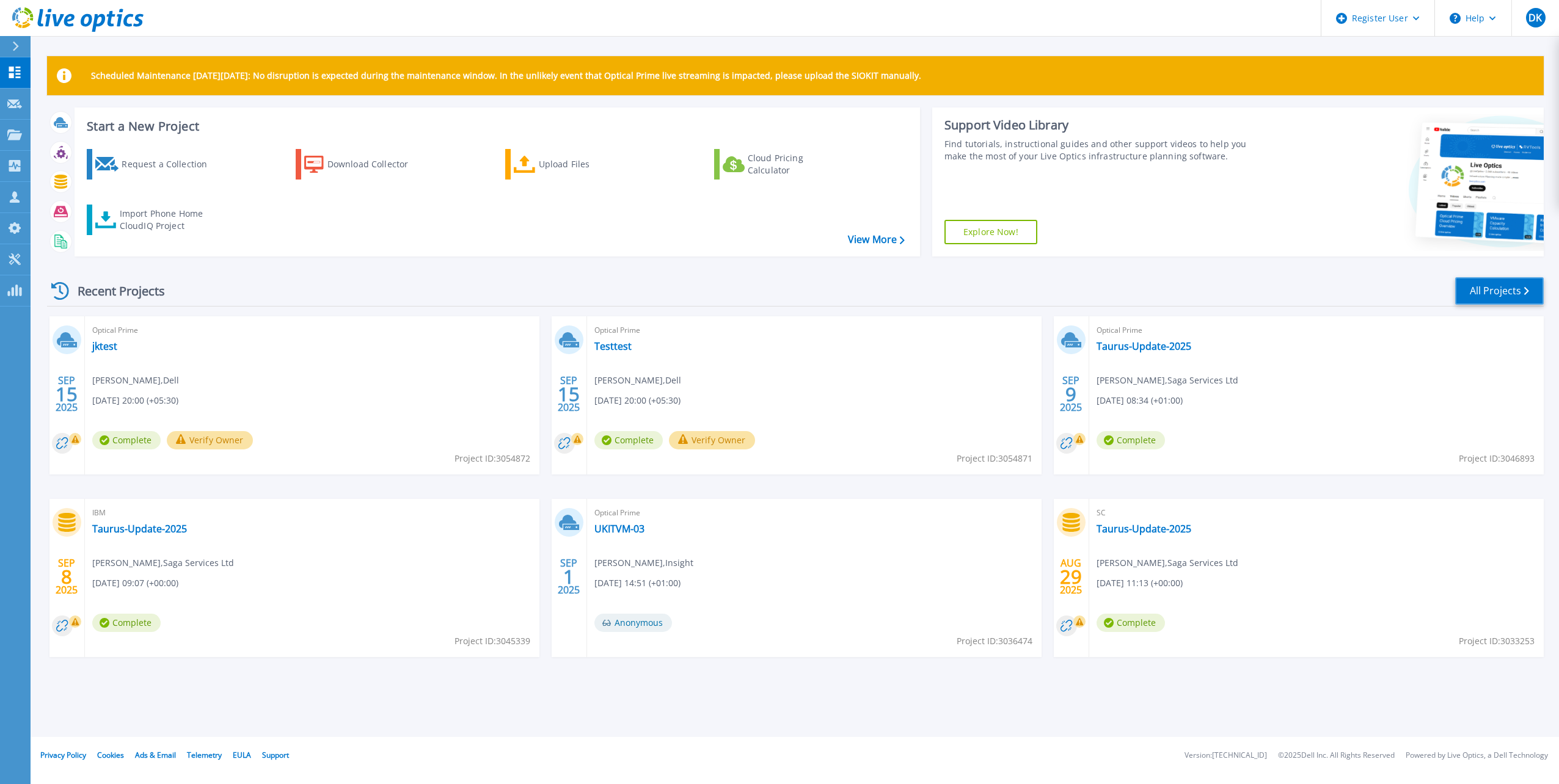
click at [1510, 296] on link "All Projects" at bounding box center [1499, 291] width 88 height 27
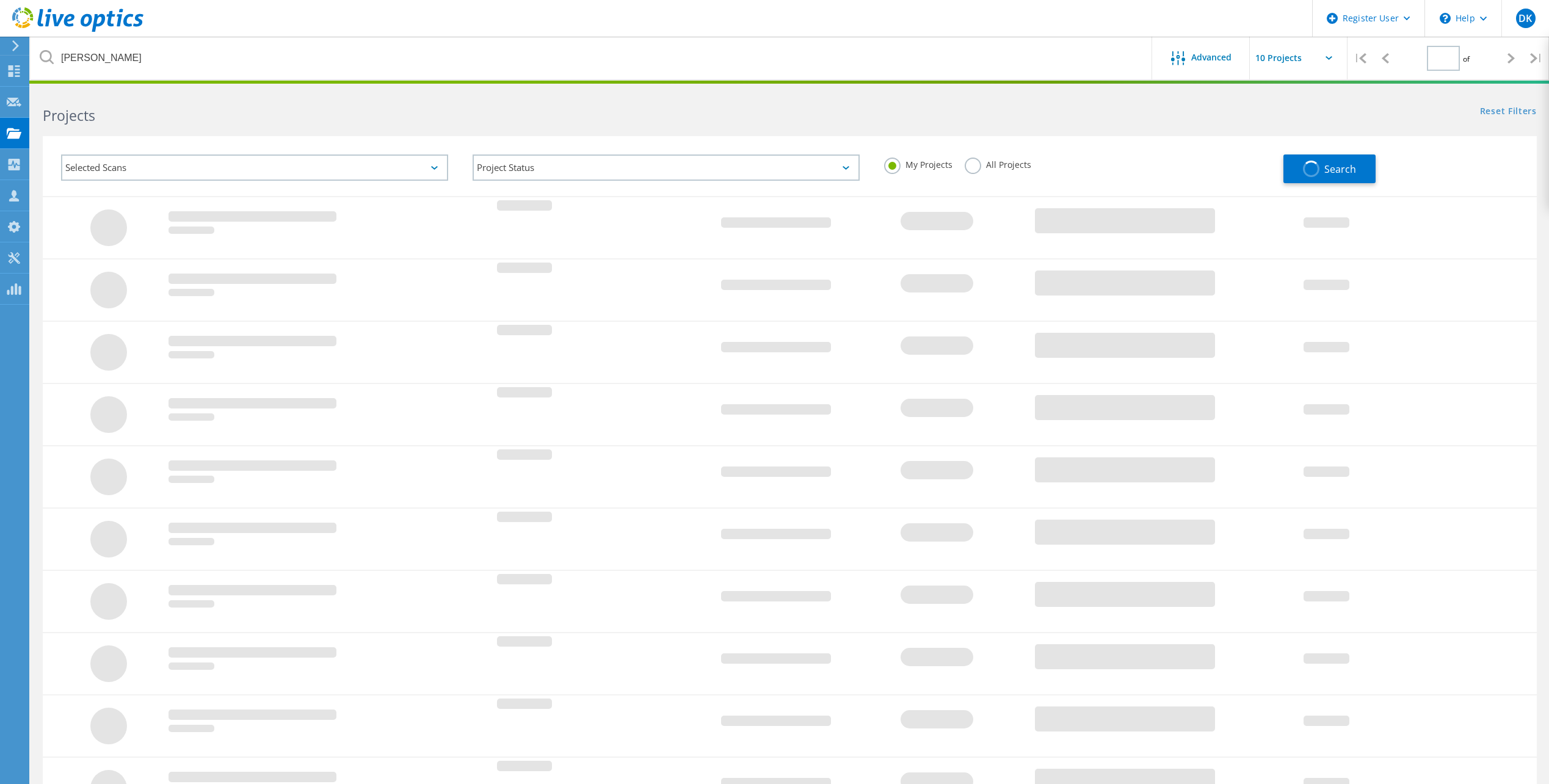
type input "1"
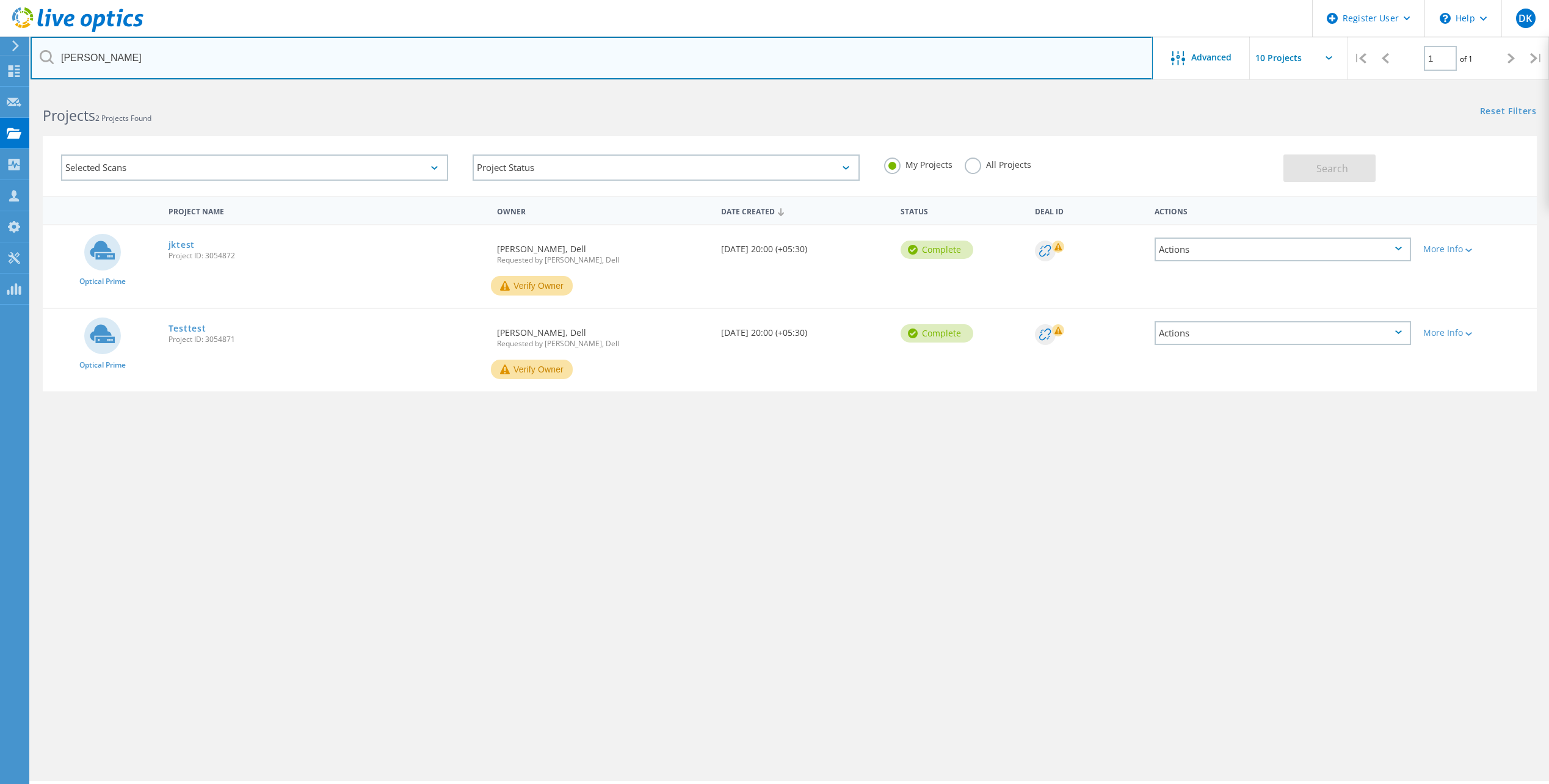
click at [165, 63] on input "[PERSON_NAME]" at bounding box center [591, 58] width 1122 height 43
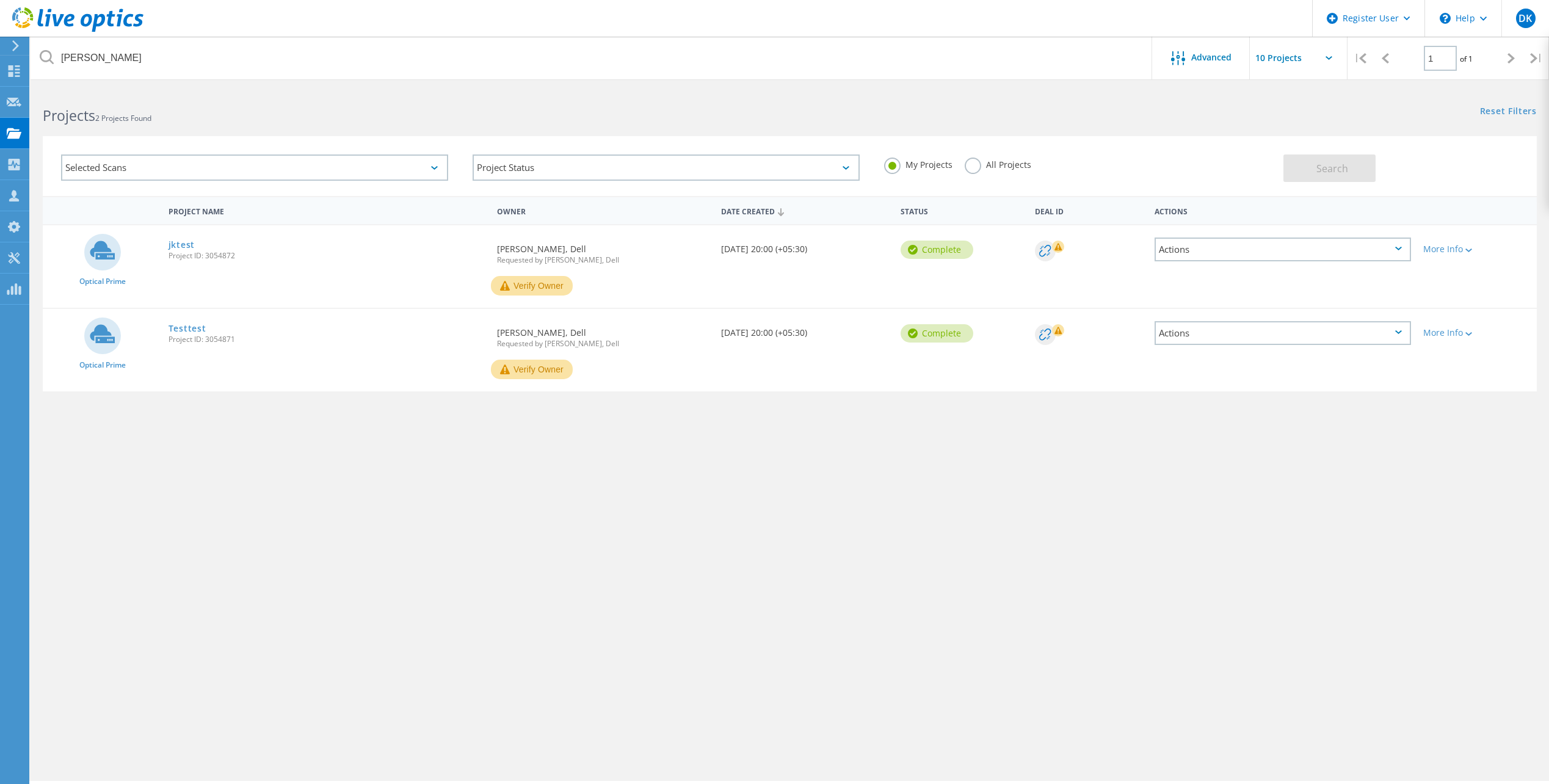
click at [993, 164] on label "All Projects" at bounding box center [998, 163] width 67 height 11
click at [0, 0] on input "All Projects" at bounding box center [0, 0] width 0 height 0
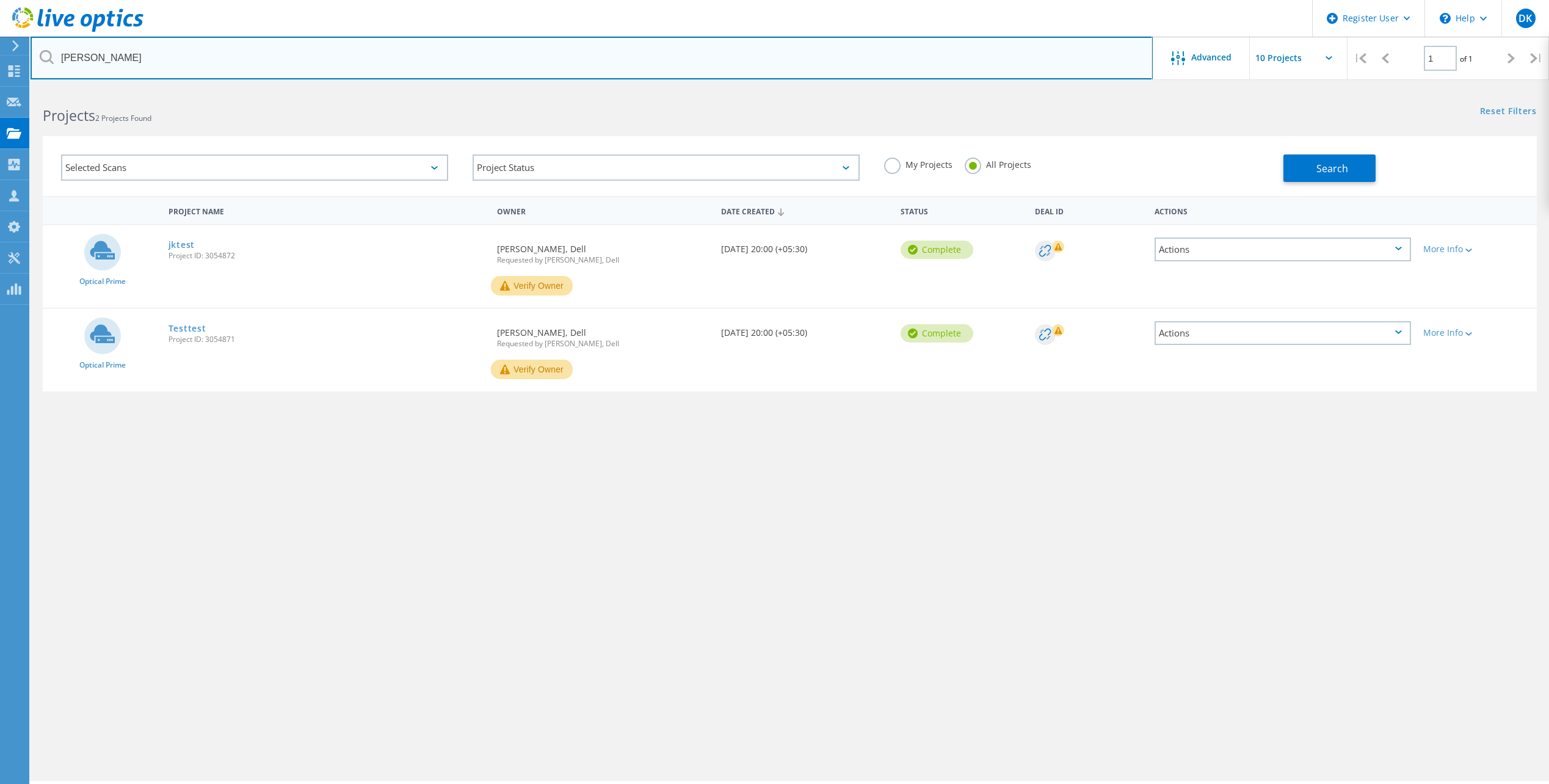
click at [183, 66] on input "[PERSON_NAME]" at bounding box center [591, 58] width 1122 height 43
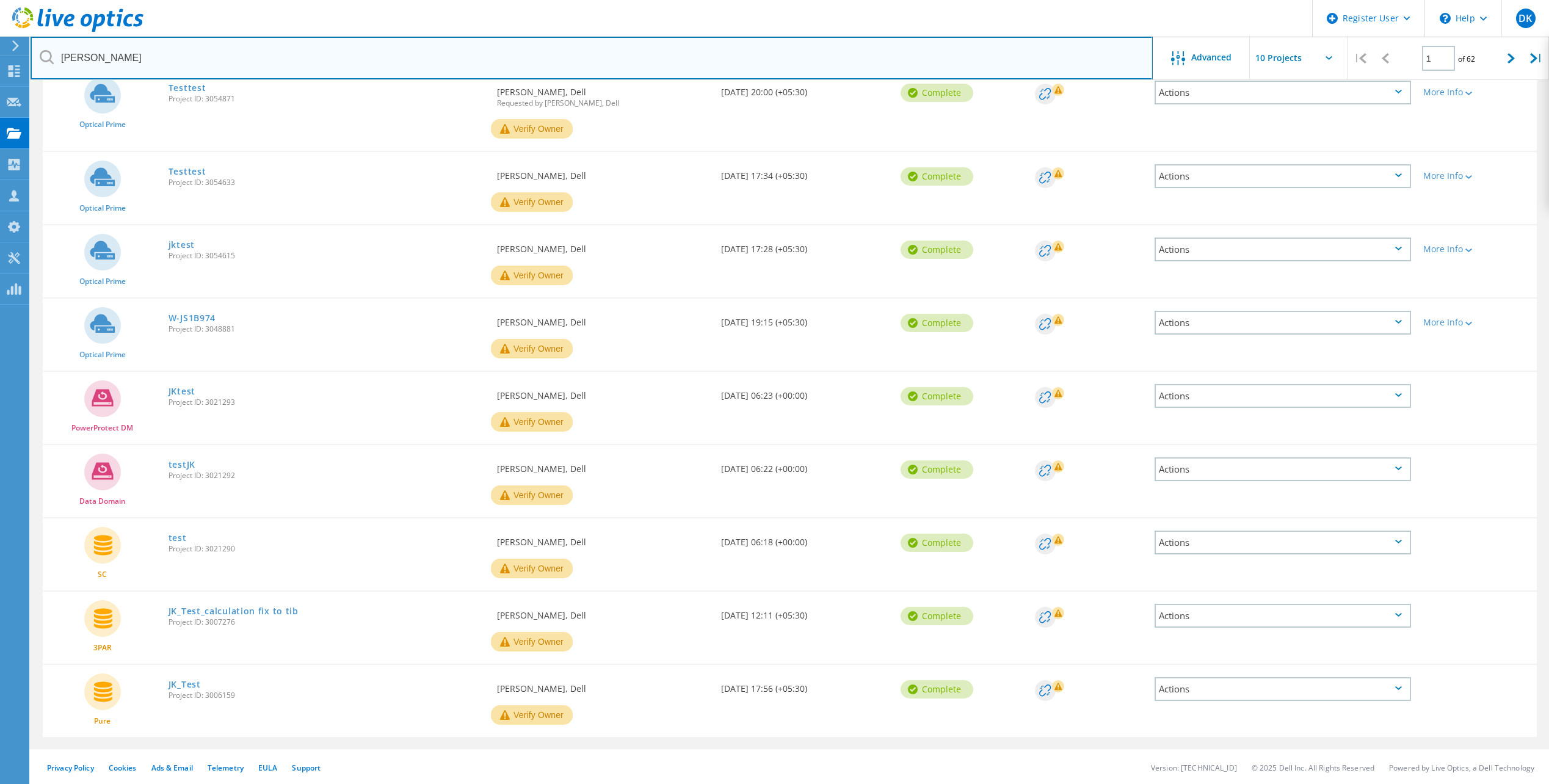
scroll to position [242, 0]
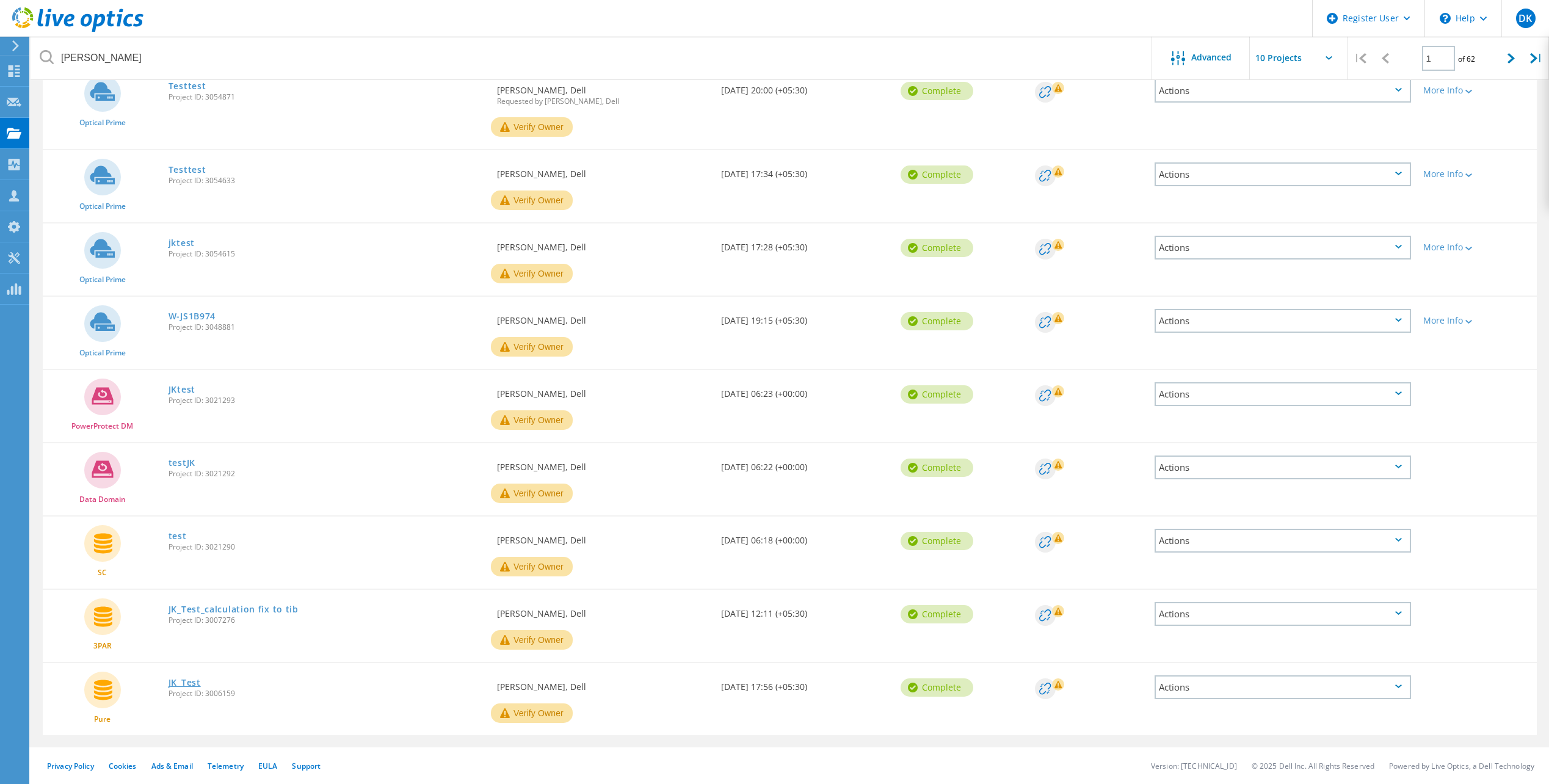
click at [187, 682] on link "JK_Test" at bounding box center [185, 683] width 32 height 9
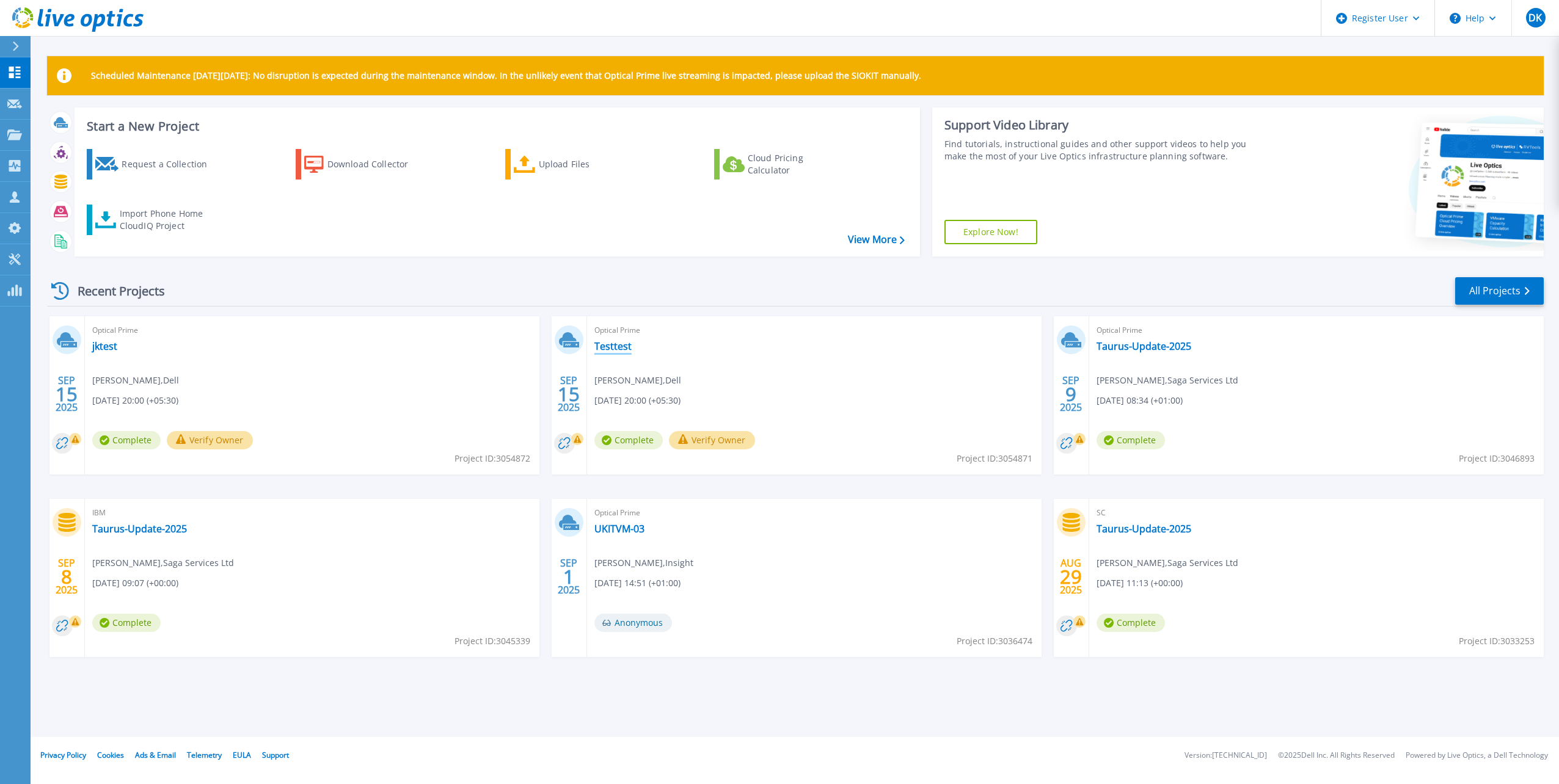
click at [600, 350] on link "Testtest" at bounding box center [613, 346] width 37 height 12
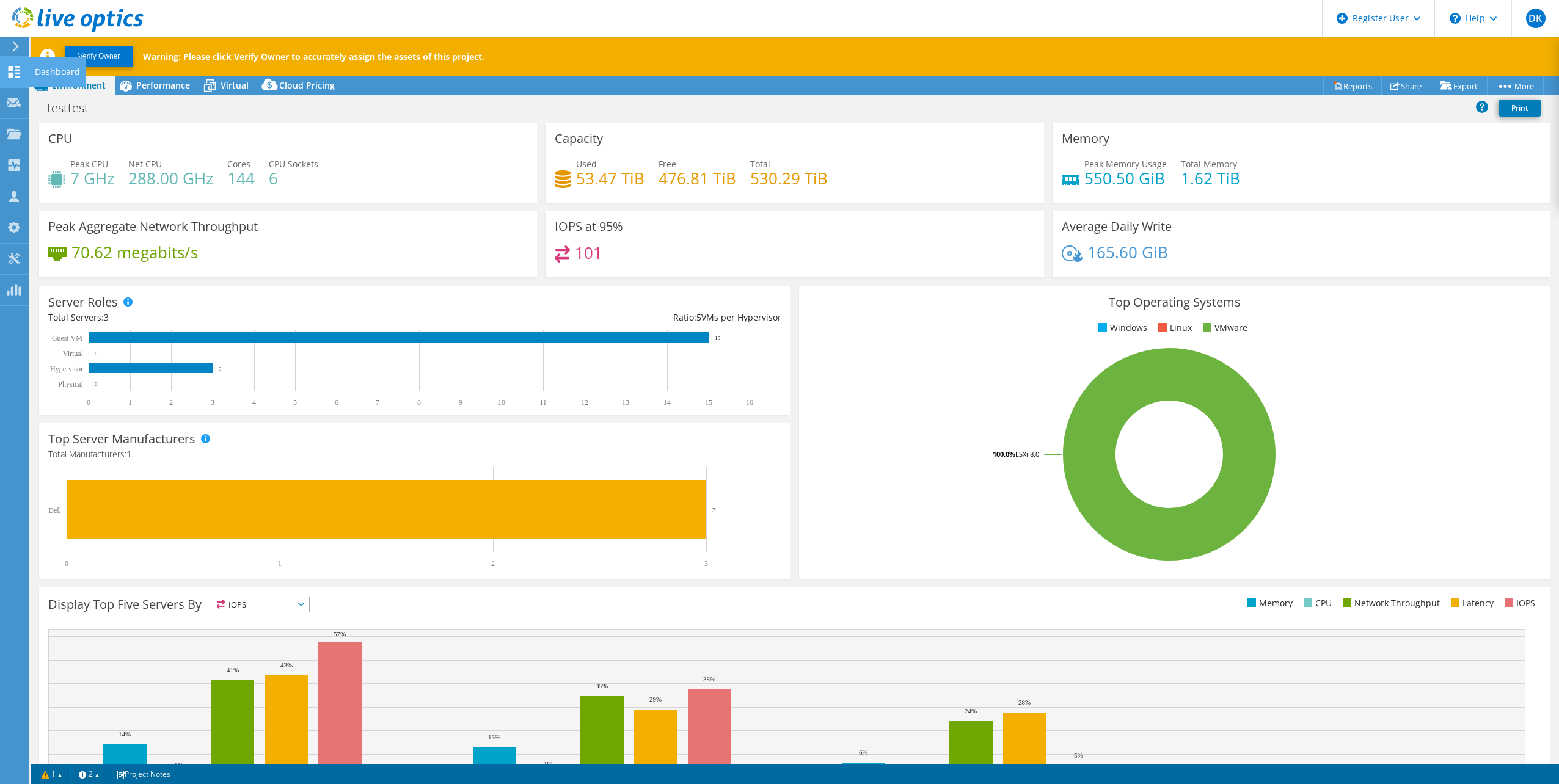
click at [16, 76] on use at bounding box center [14, 72] width 11 height 11
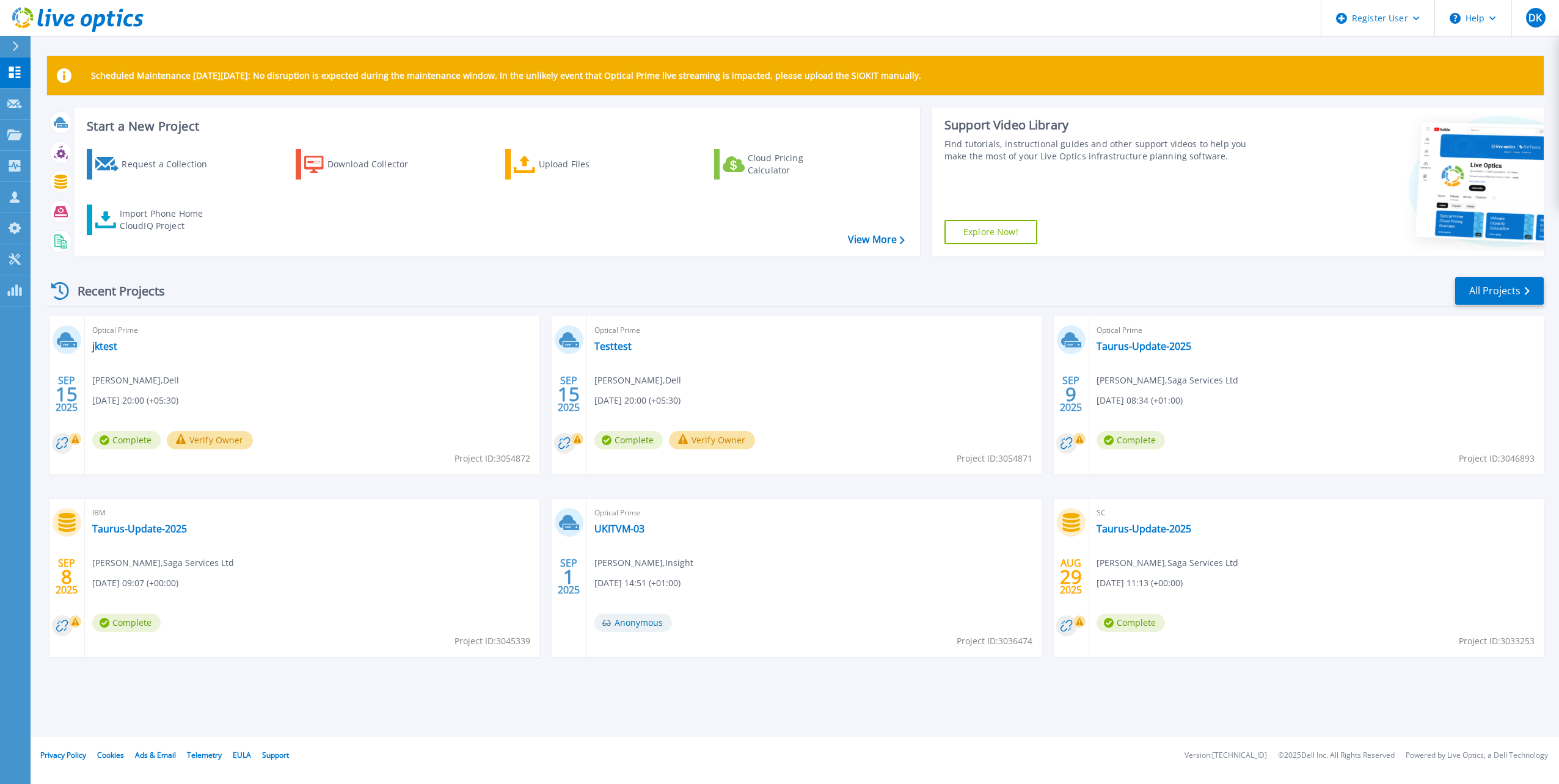
click at [138, 382] on span "Jitesh Adesara , Dell" at bounding box center [136, 380] width 87 height 14
click at [105, 346] on link "jktest" at bounding box center [105, 346] width 25 height 12
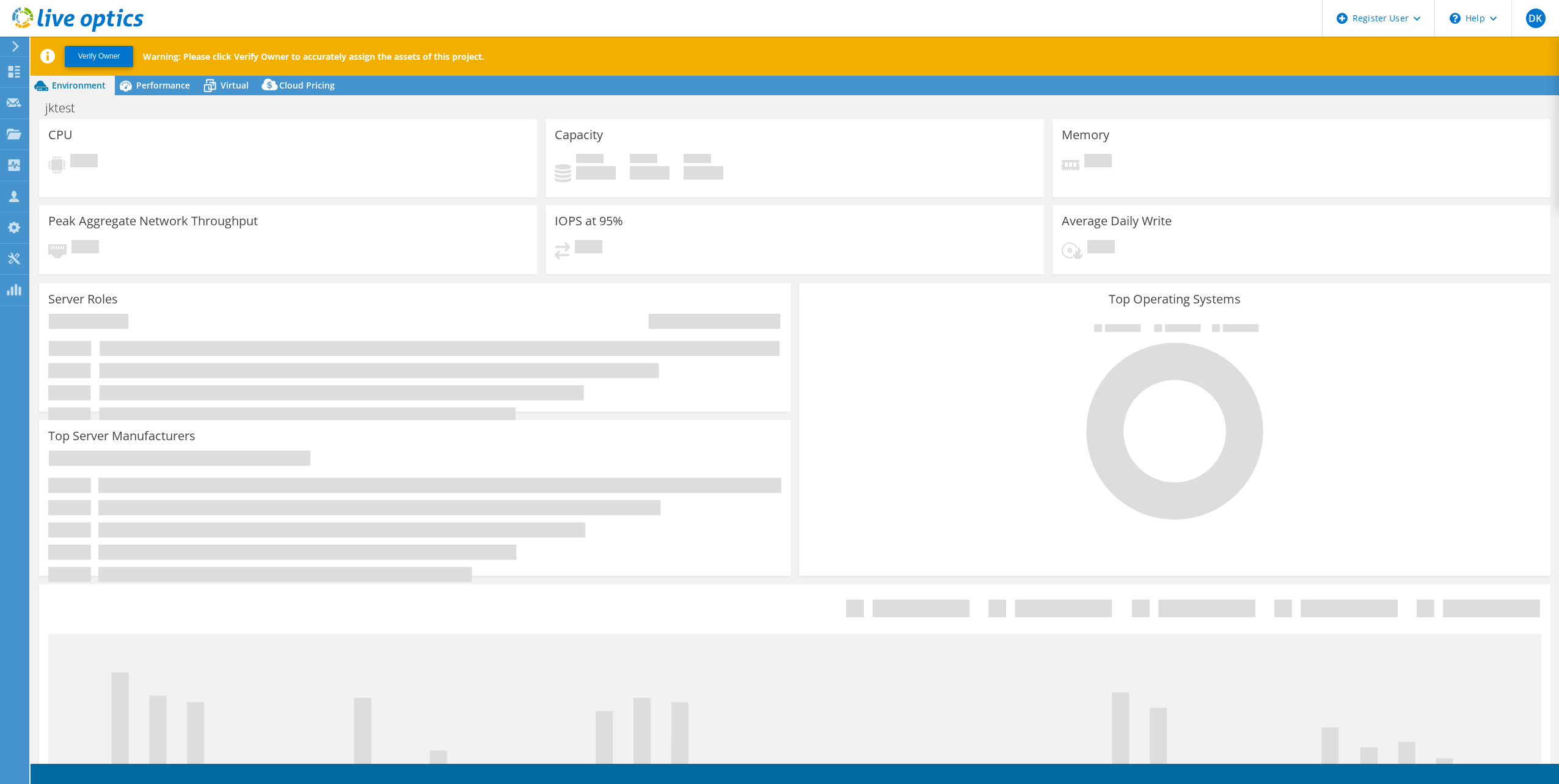
select select "USD"
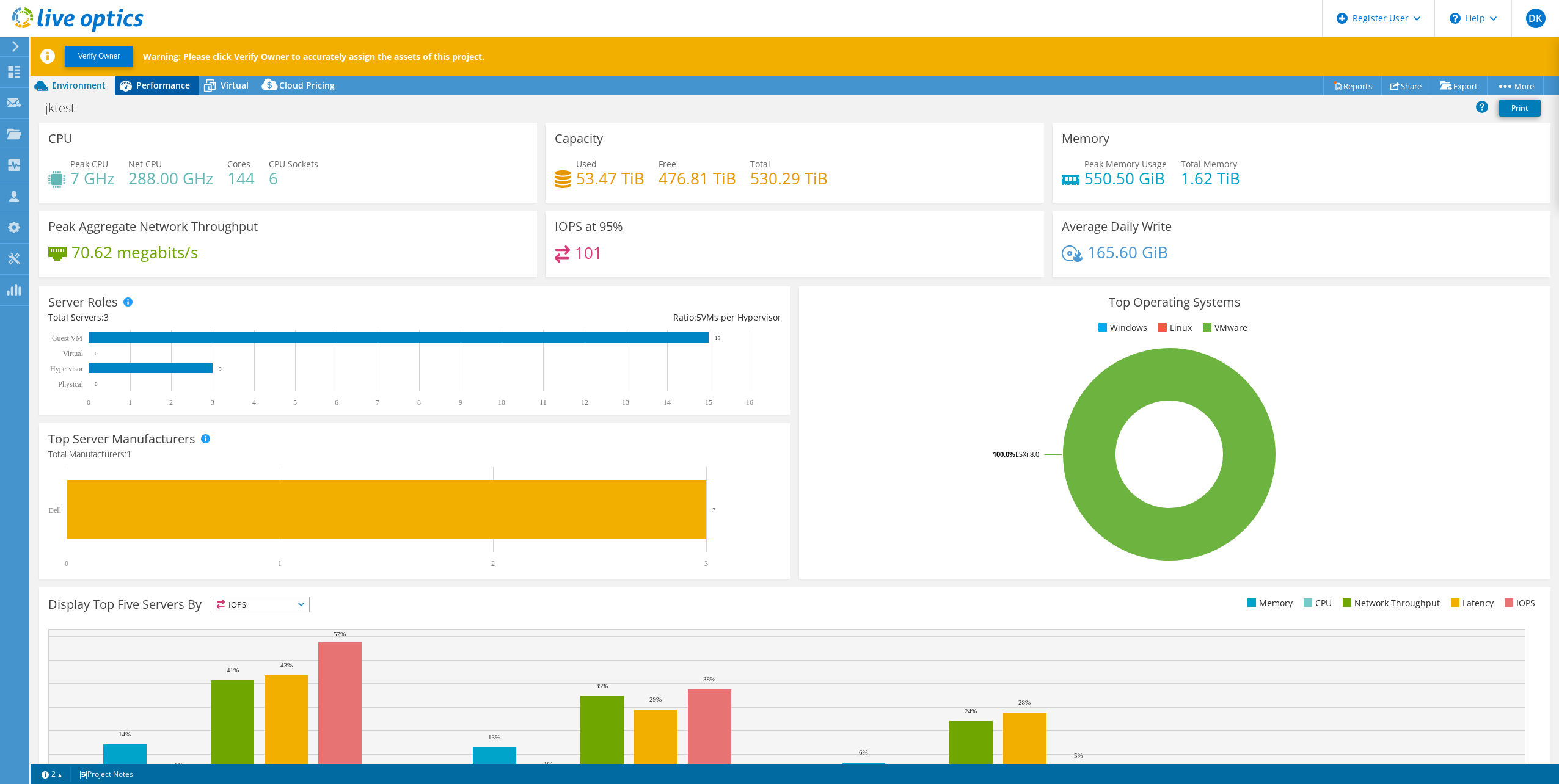
click at [174, 86] on span "Performance" at bounding box center [162, 85] width 54 height 11
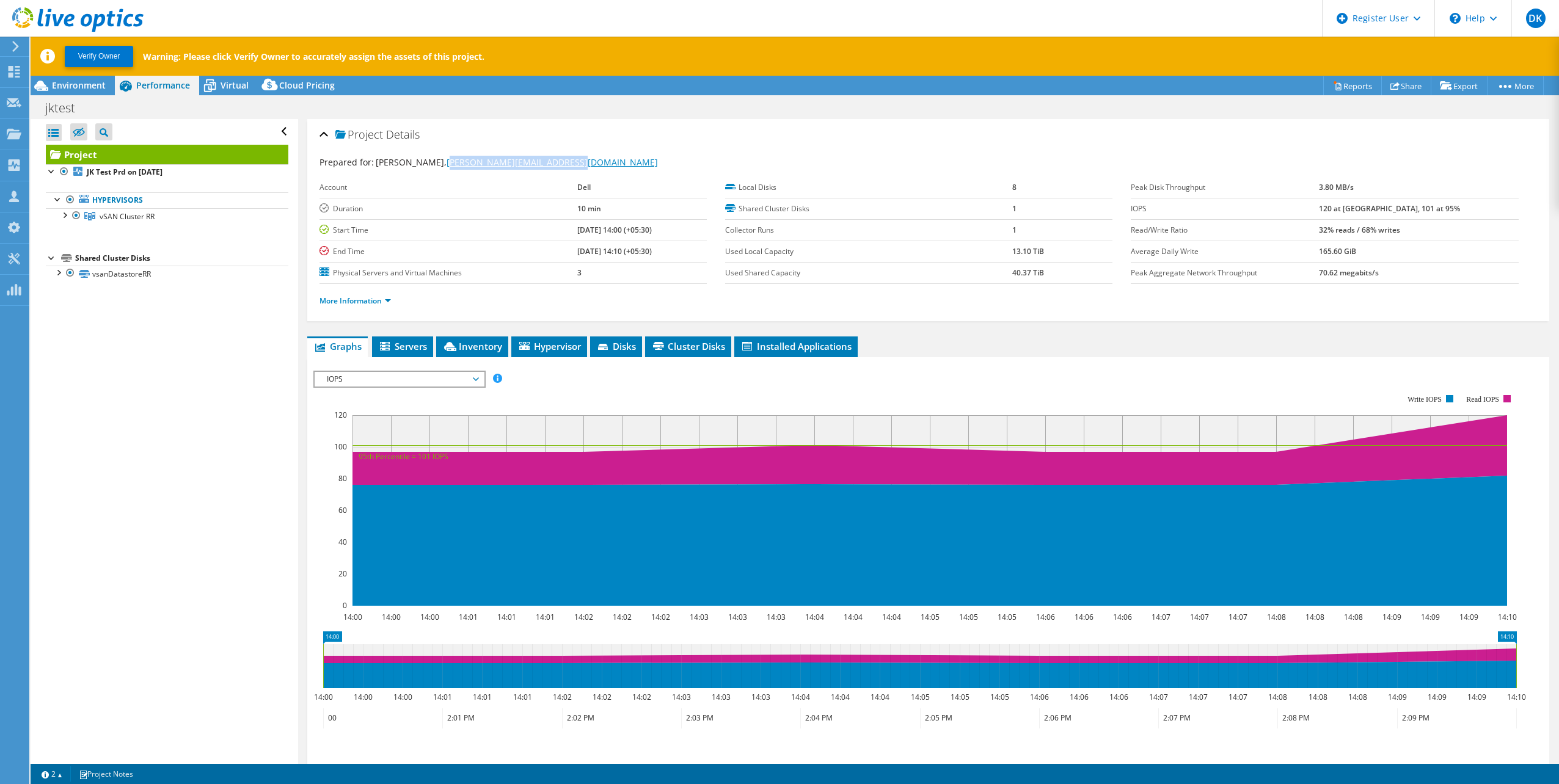
drag, startPoint x: 567, startPoint y: 163, endPoint x: 437, endPoint y: 163, distance: 130.0
click at [437, 163] on div "Prepared for: [PERSON_NAME], [PERSON_NAME][EMAIL_ADDRESS][DOMAIN_NAME]" at bounding box center [928, 162] width 1217 height 14
click at [431, 162] on span "Jitesh Adesara, Jitesh.Kumaradesara@dell.com" at bounding box center [516, 162] width 282 height 11
drag, startPoint x: 431, startPoint y: 161, endPoint x: 572, endPoint y: 166, distance: 141.1
click at [572, 166] on div "Prepared for: Jitesh Adesara, Jitesh.Kumaradesara@dell.com" at bounding box center [928, 162] width 1217 height 14
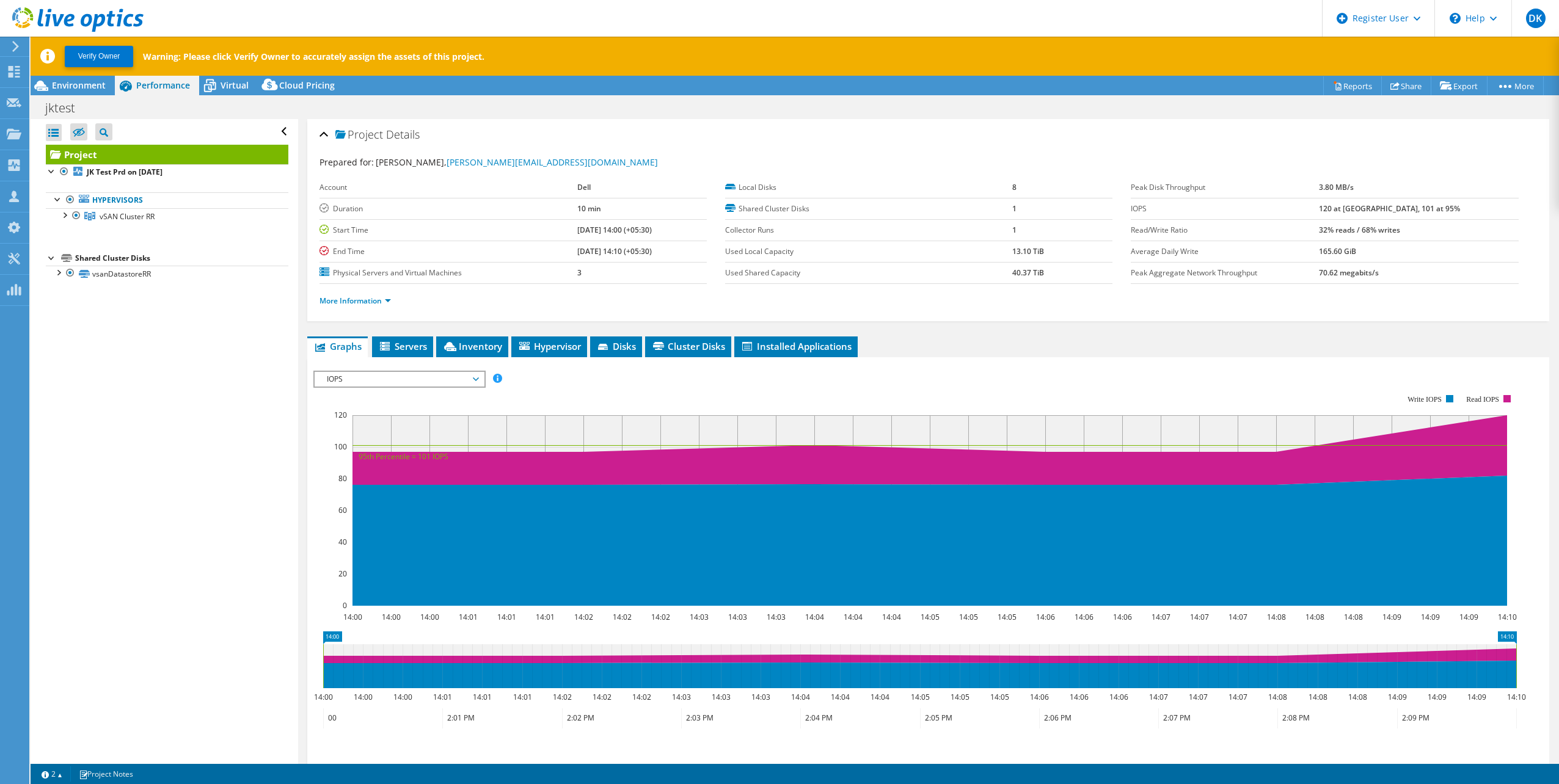
drag, startPoint x: 572, startPoint y: 166, endPoint x: 624, endPoint y: 181, distance: 54.1
click at [631, 186] on td "Dell" at bounding box center [641, 187] width 130 height 22
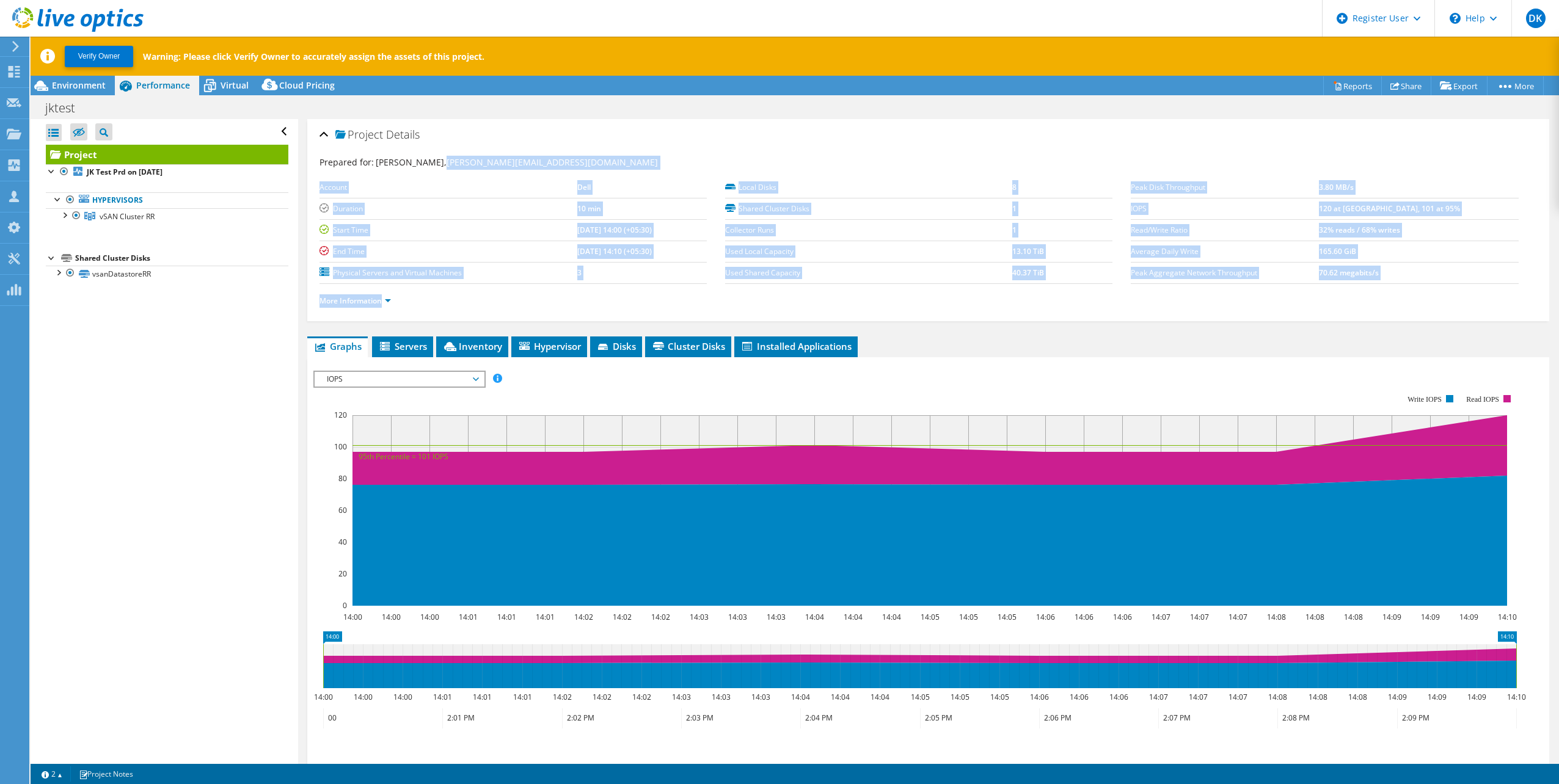
drag, startPoint x: 588, startPoint y: 170, endPoint x: 431, endPoint y: 163, distance: 157.2
click at [431, 163] on section "Prepared for: Jitesh Adesara, Jitesh.Kumaradesara@dell.com Account Dell Duratio…" at bounding box center [928, 237] width 1217 height 162
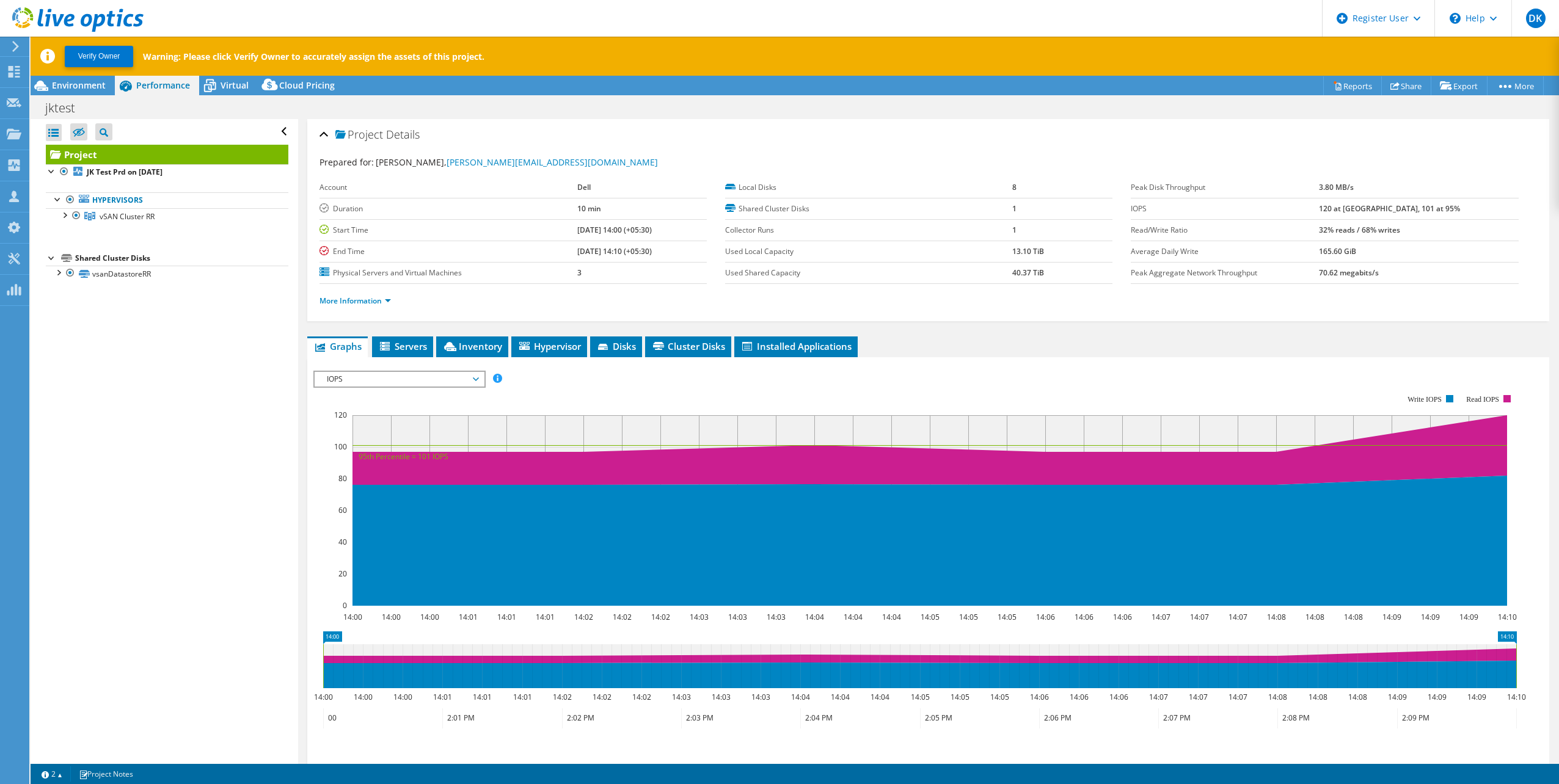
drag, startPoint x: 431, startPoint y: 163, endPoint x: 625, endPoint y: 144, distance: 194.9
click at [628, 144] on div "Project Details" at bounding box center [928, 135] width 1217 height 27
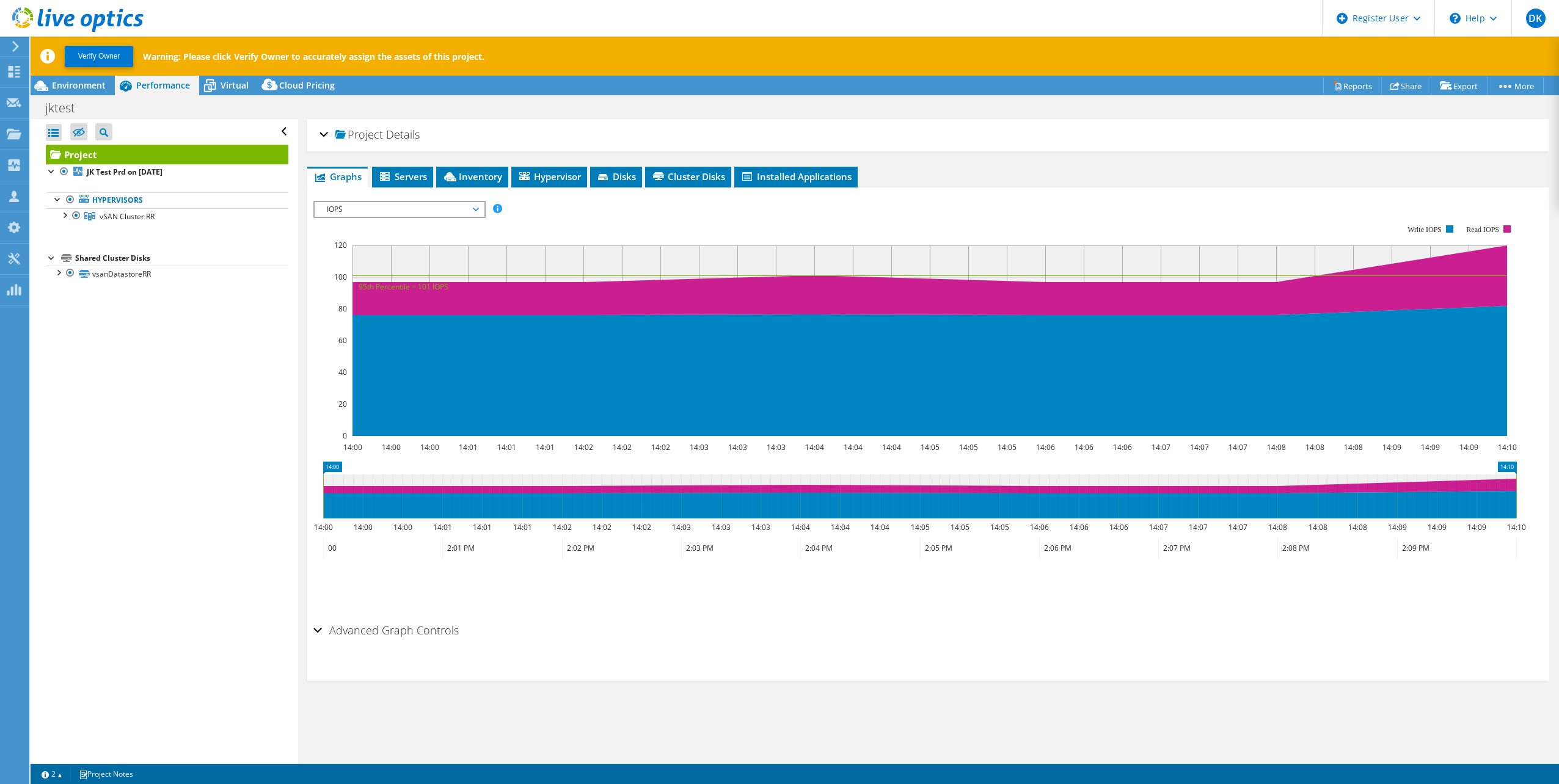
click at [332, 178] on span "Graphs" at bounding box center [337, 176] width 48 height 12
click at [328, 138] on h2 "Project Details" at bounding box center [369, 134] width 101 height 24
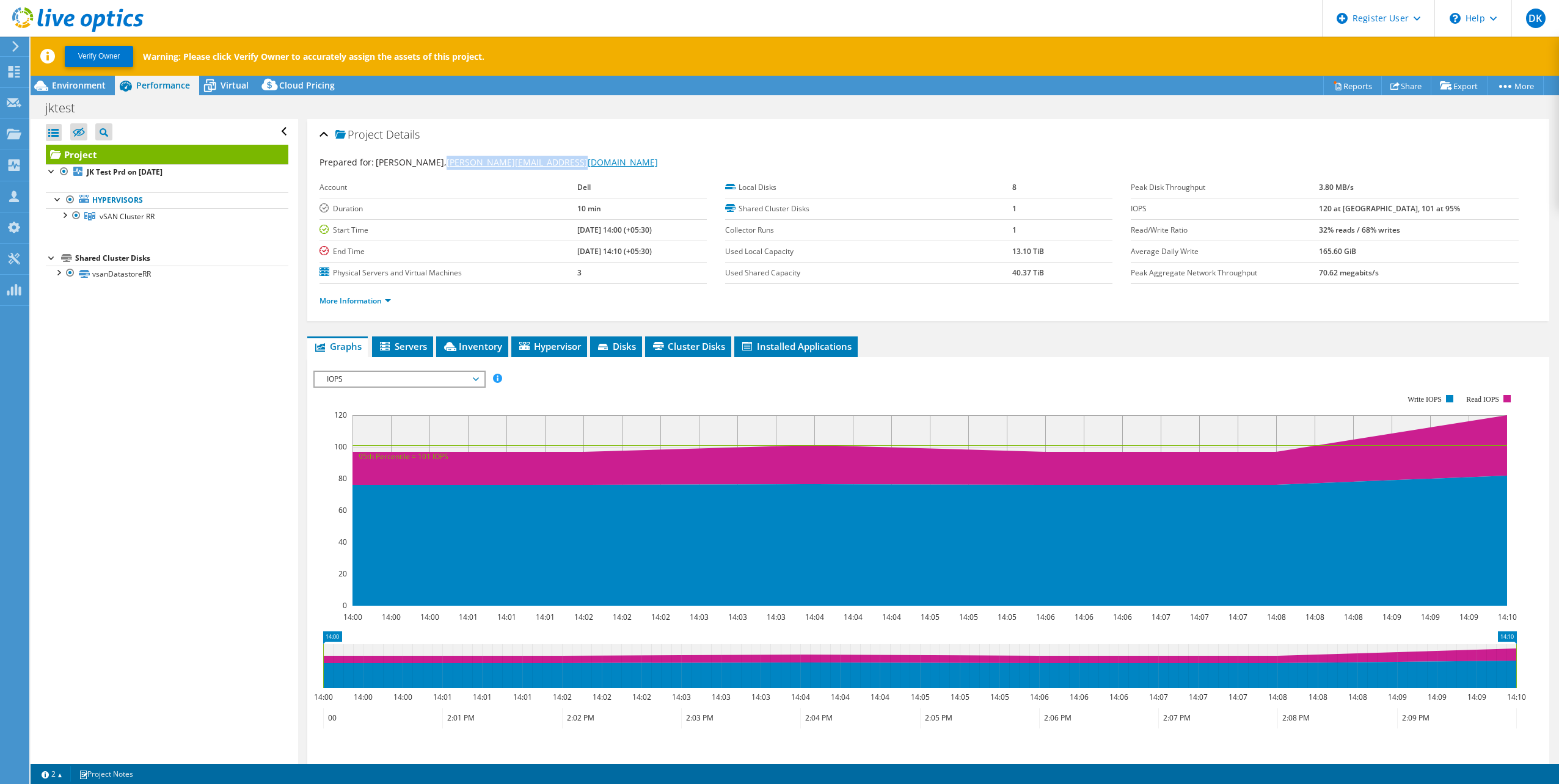
drag, startPoint x: 566, startPoint y: 166, endPoint x: 436, endPoint y: 164, distance: 130.0
click at [436, 164] on div "Prepared for: Jitesh Adesara, Jitesh.Kumaradesara@dell.com" at bounding box center [928, 162] width 1217 height 14
copy link "[PERSON_NAME][EMAIL_ADDRESS][DOMAIN_NAME]"
click at [732, 158] on div "Prepared for: Jitesh Adesara, Jitesh.Kumaradesara@dell.com" at bounding box center [928, 162] width 1217 height 14
drag, startPoint x: 590, startPoint y: 166, endPoint x: 319, endPoint y: 157, distance: 271.1
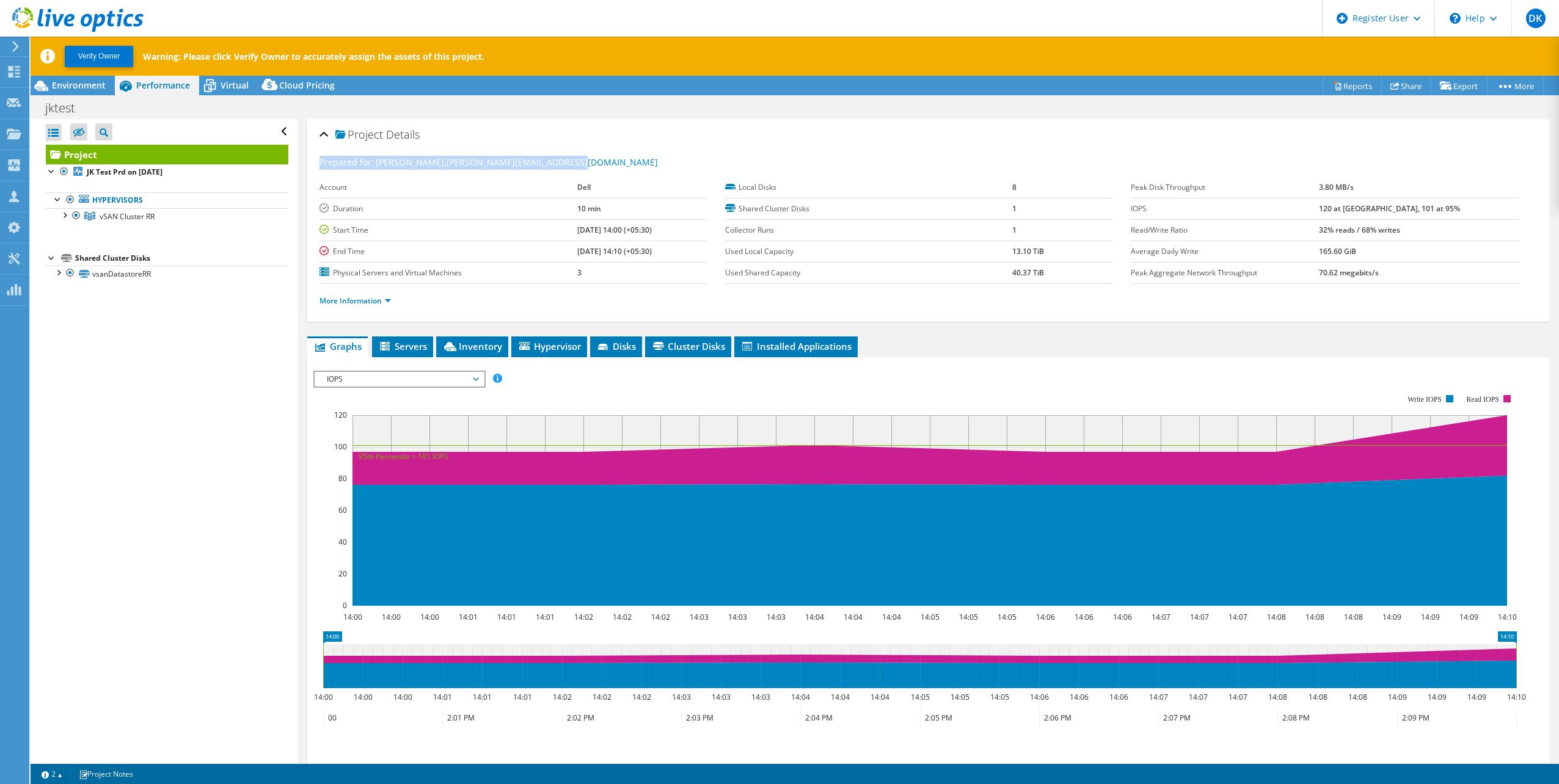
click at [319, 157] on div "Prepared for: Jitesh Adesara, Jitesh.Kumaradesara@dell.com" at bounding box center [928, 162] width 1217 height 14
copy div "Prepared for: Jitesh Adesara, Jitesh.Kumaradesara@dell.com"
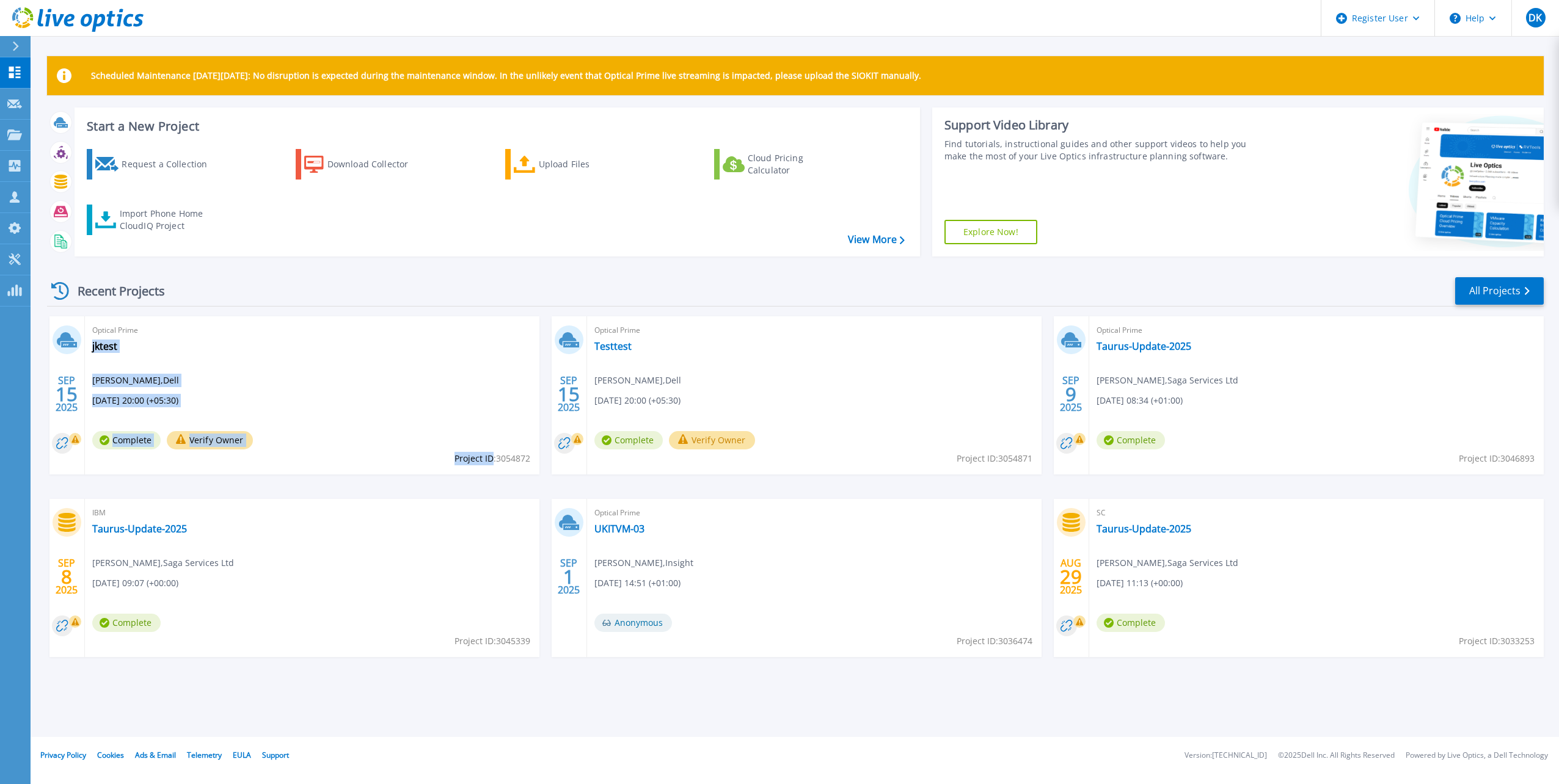
drag, startPoint x: 492, startPoint y: 460, endPoint x: 535, endPoint y: 467, distance: 43.6
click at [535, 467] on div "Optical Prime jktest [PERSON_NAME] , Dell [DATE] 20:00 (+05:30) Complete Verify…" at bounding box center [312, 395] width 455 height 158
drag, startPoint x: 535, startPoint y: 467, endPoint x: 523, endPoint y: 475, distance: 14.4
click at [523, 475] on div "SEP 15 2025 Optical Prime jktest Jitesh Adesara , Dell 09/15/2025, 20:00 (+05:3…" at bounding box center [790, 499] width 1506 height 365
click at [530, 462] on div "Optical Prime jktest Jitesh Adesara , Dell 09/15/2025, 20:00 (+05:30) Complete …" at bounding box center [312, 395] width 455 height 158
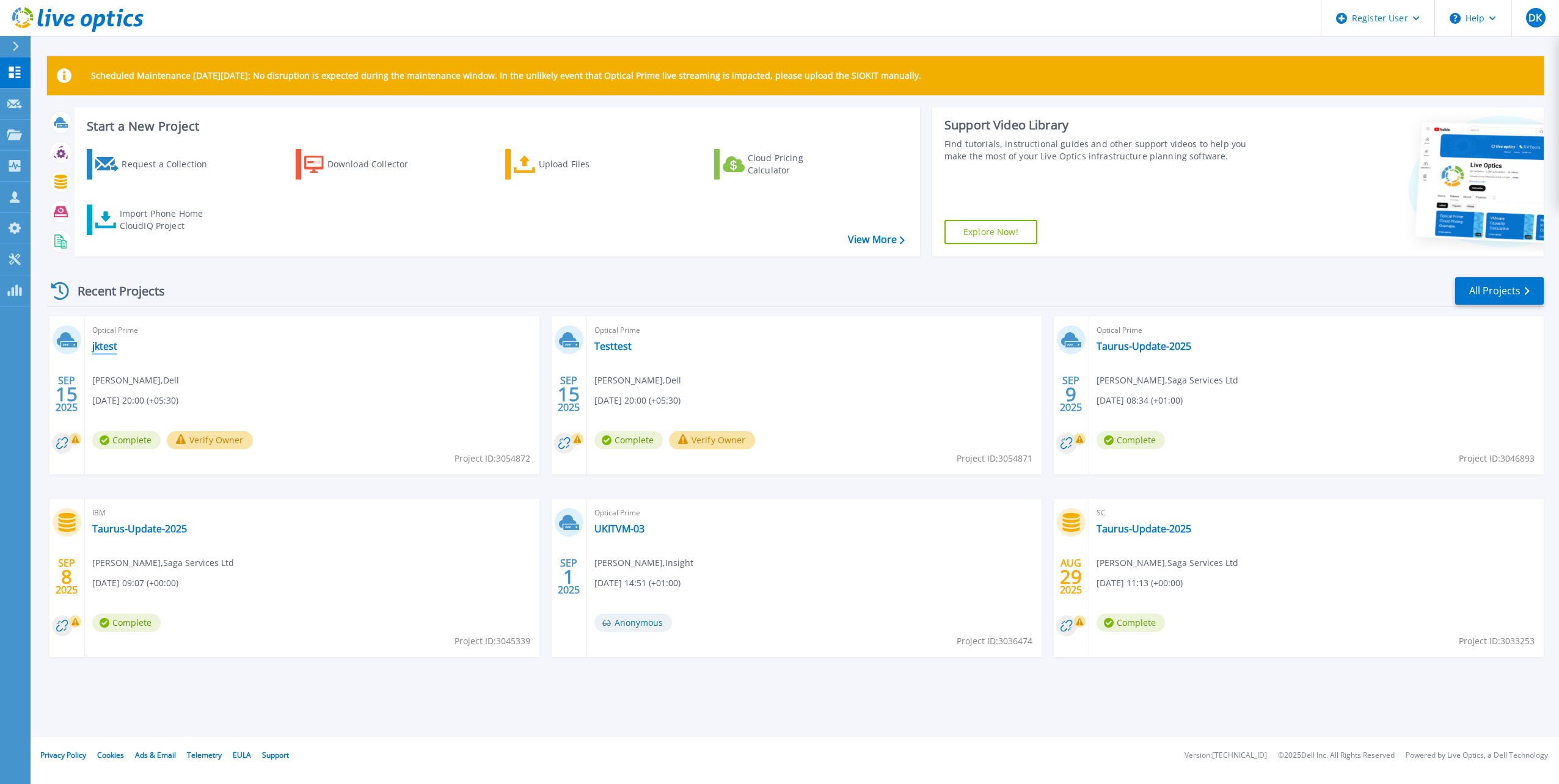
click at [101, 347] on link "jktest" at bounding box center [105, 346] width 25 height 12
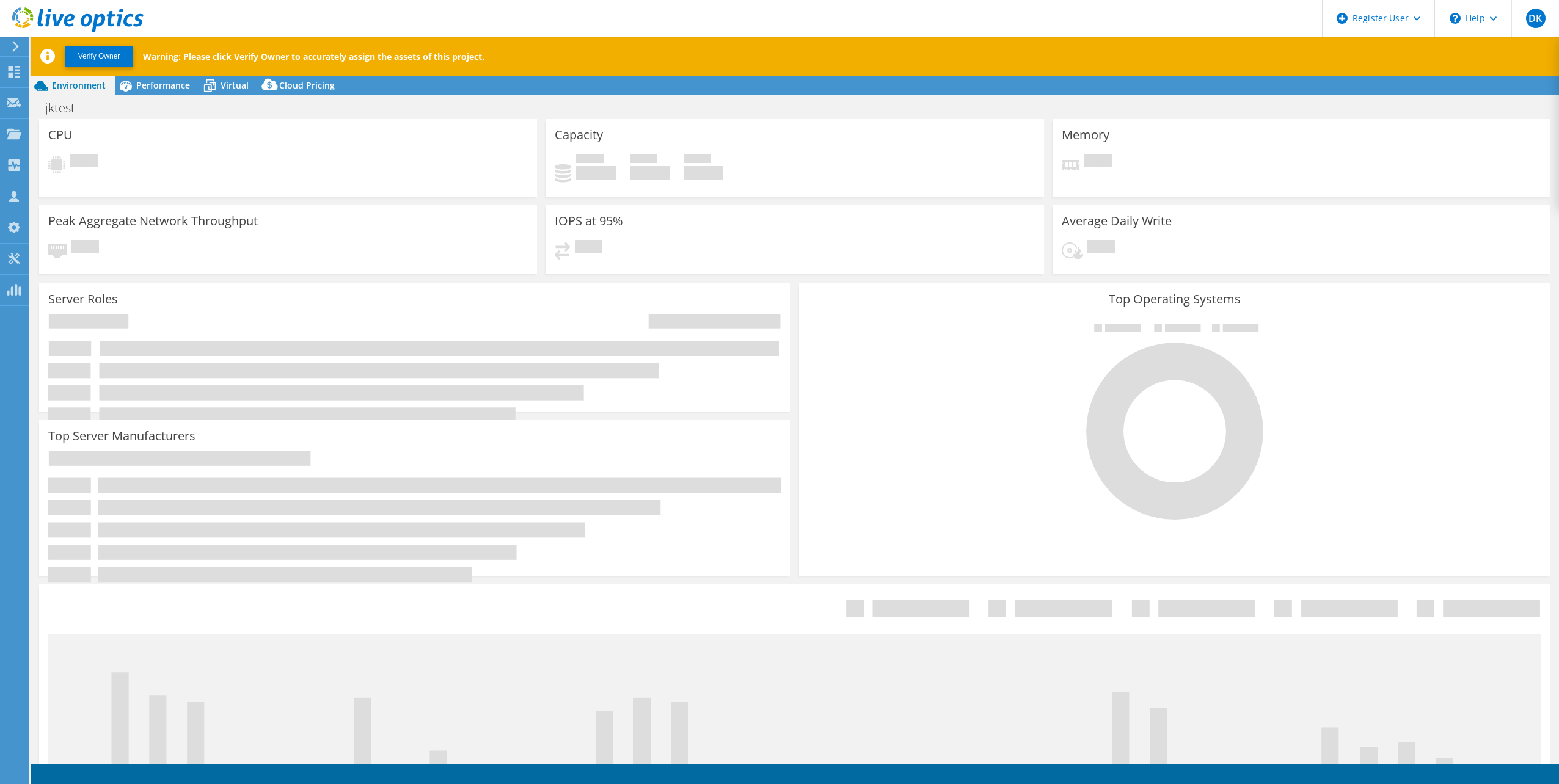
select select "USD"
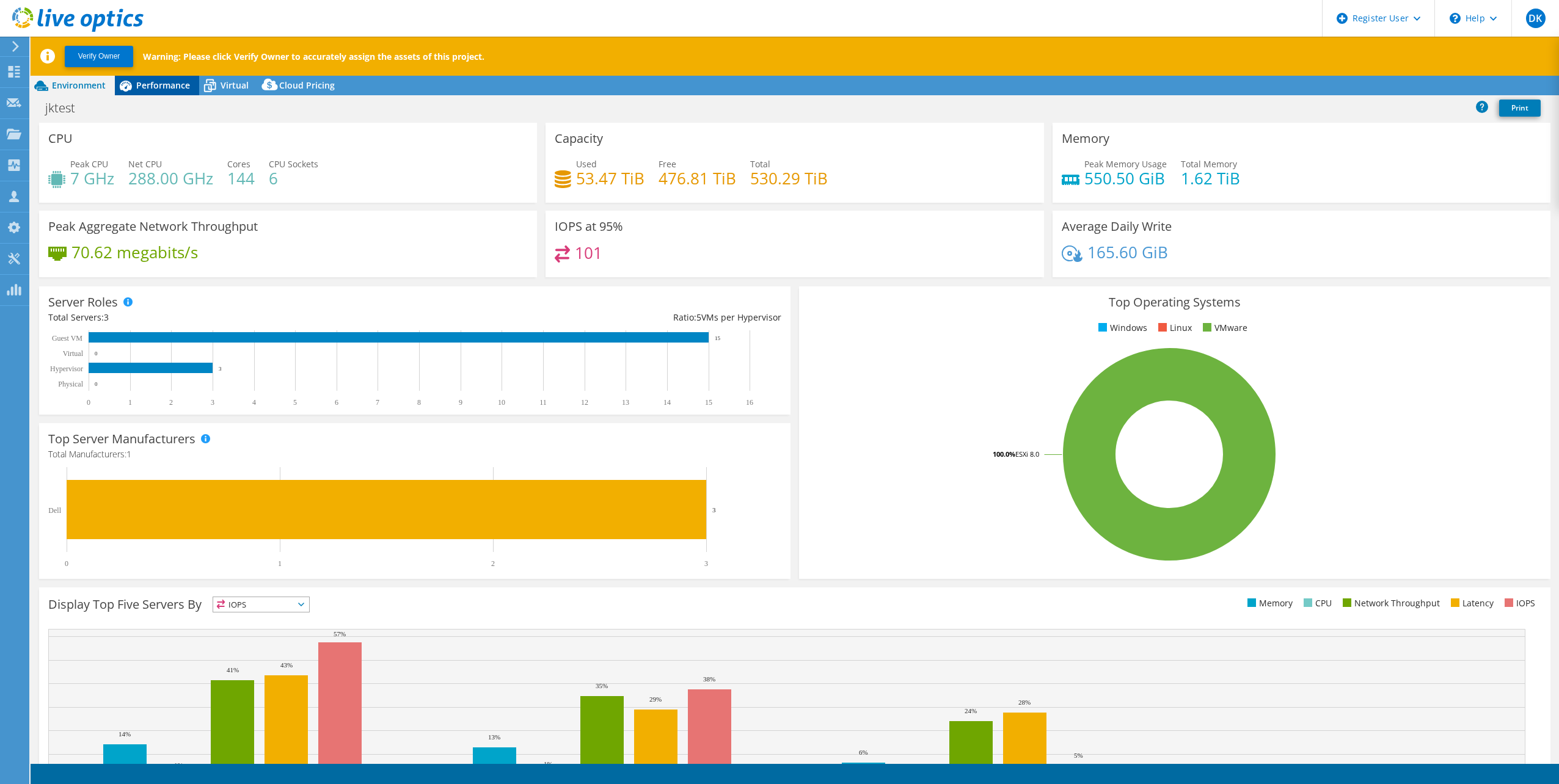
click at [162, 85] on span "Performance" at bounding box center [162, 85] width 54 height 11
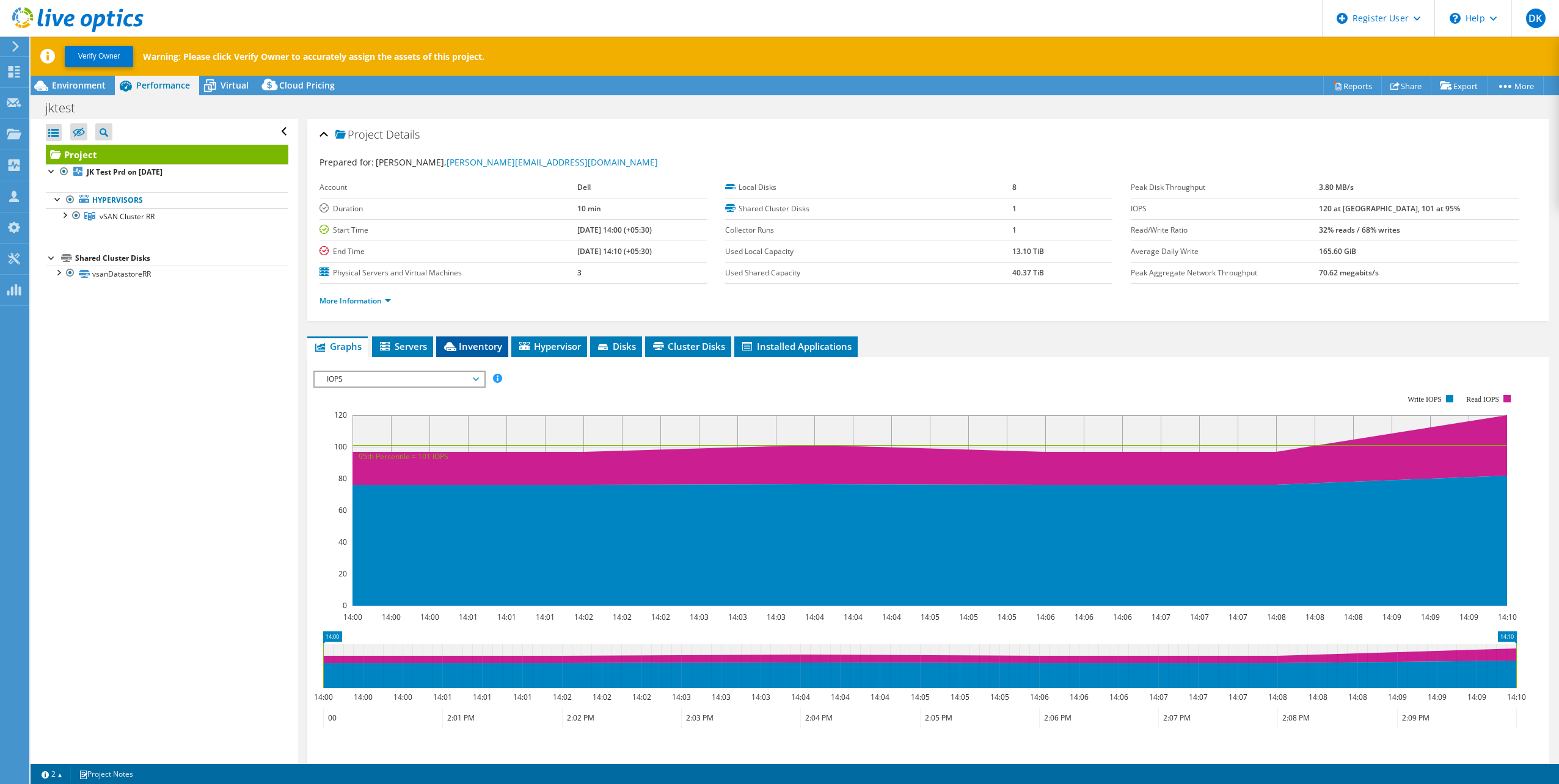
click at [487, 347] on span "Inventory" at bounding box center [472, 346] width 60 height 12
